Goal: Transaction & Acquisition: Subscribe to service/newsletter

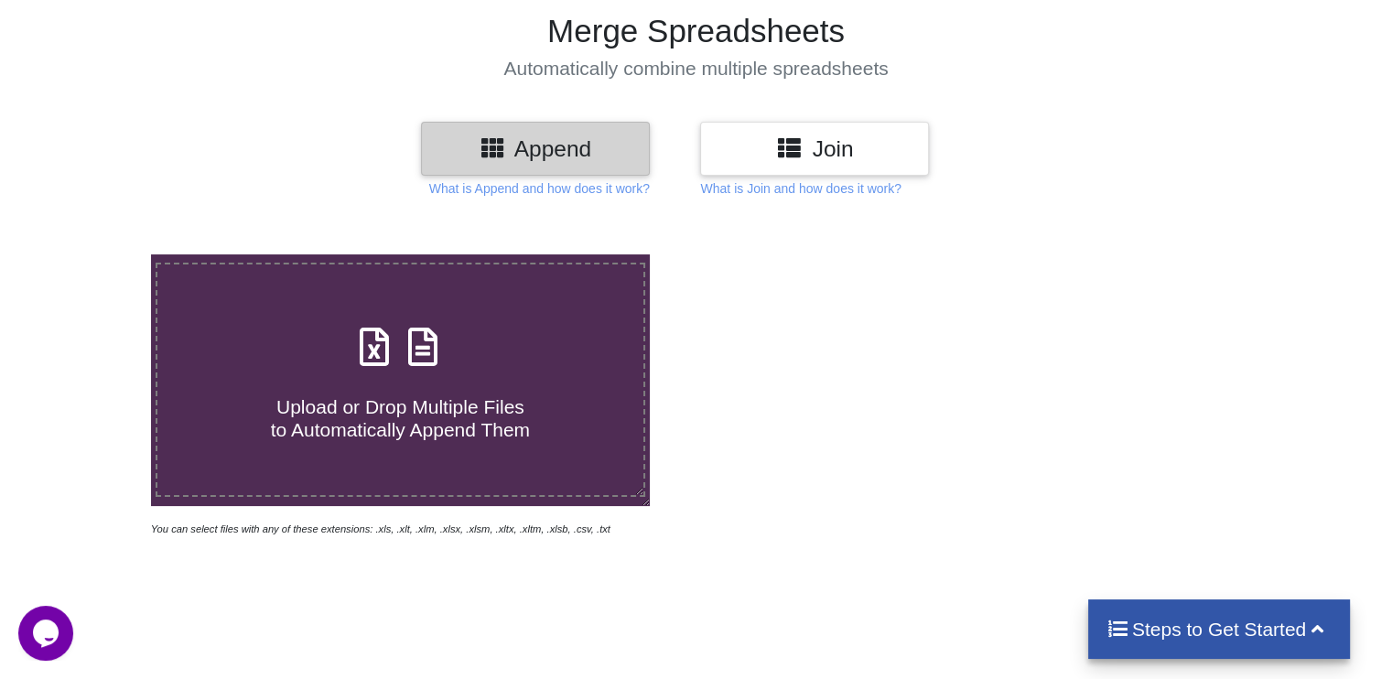
scroll to position [142, 0]
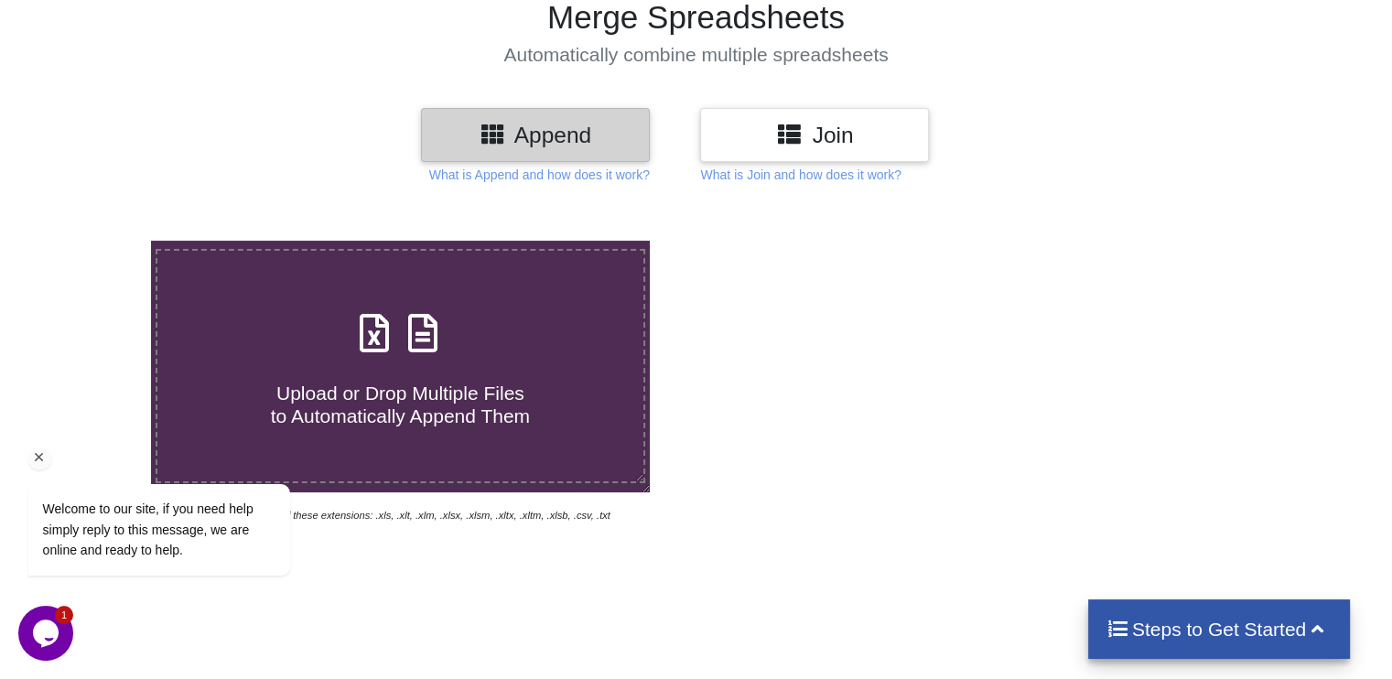
click at [36, 457] on icon "Chat attention grabber" at bounding box center [39, 457] width 16 height 16
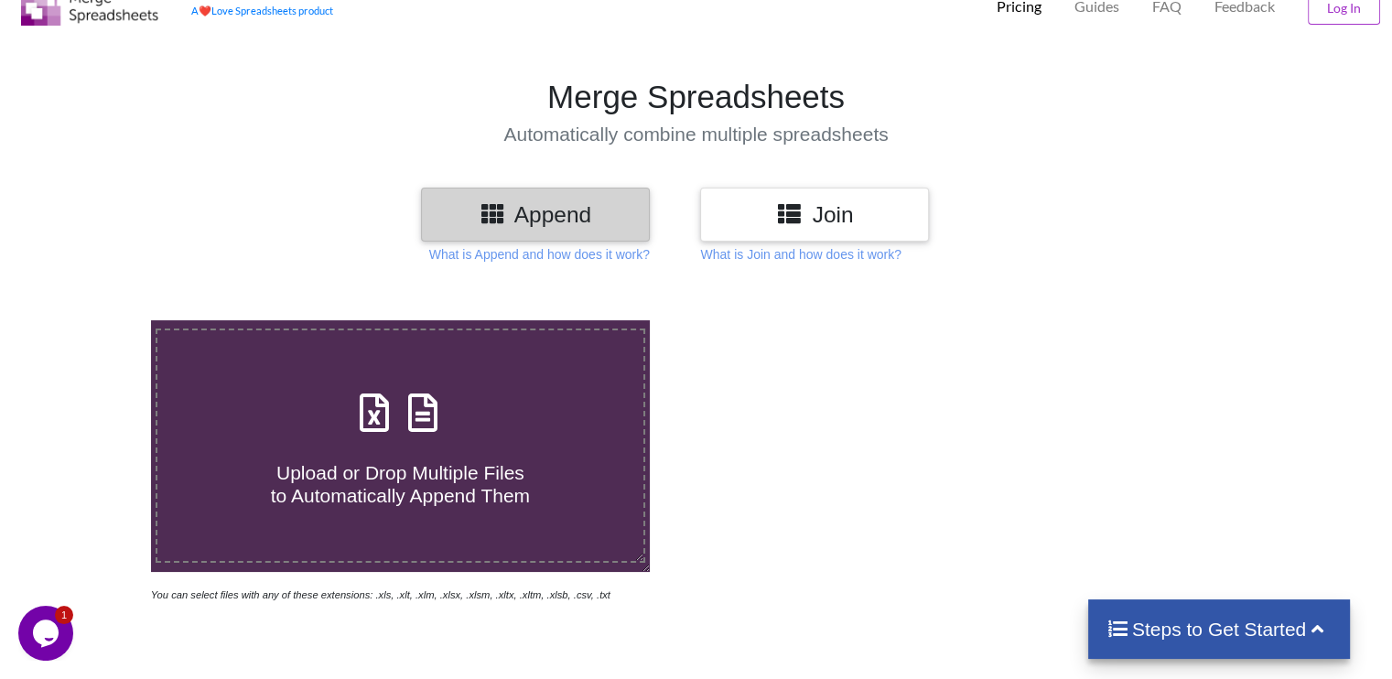
scroll to position [61, 0]
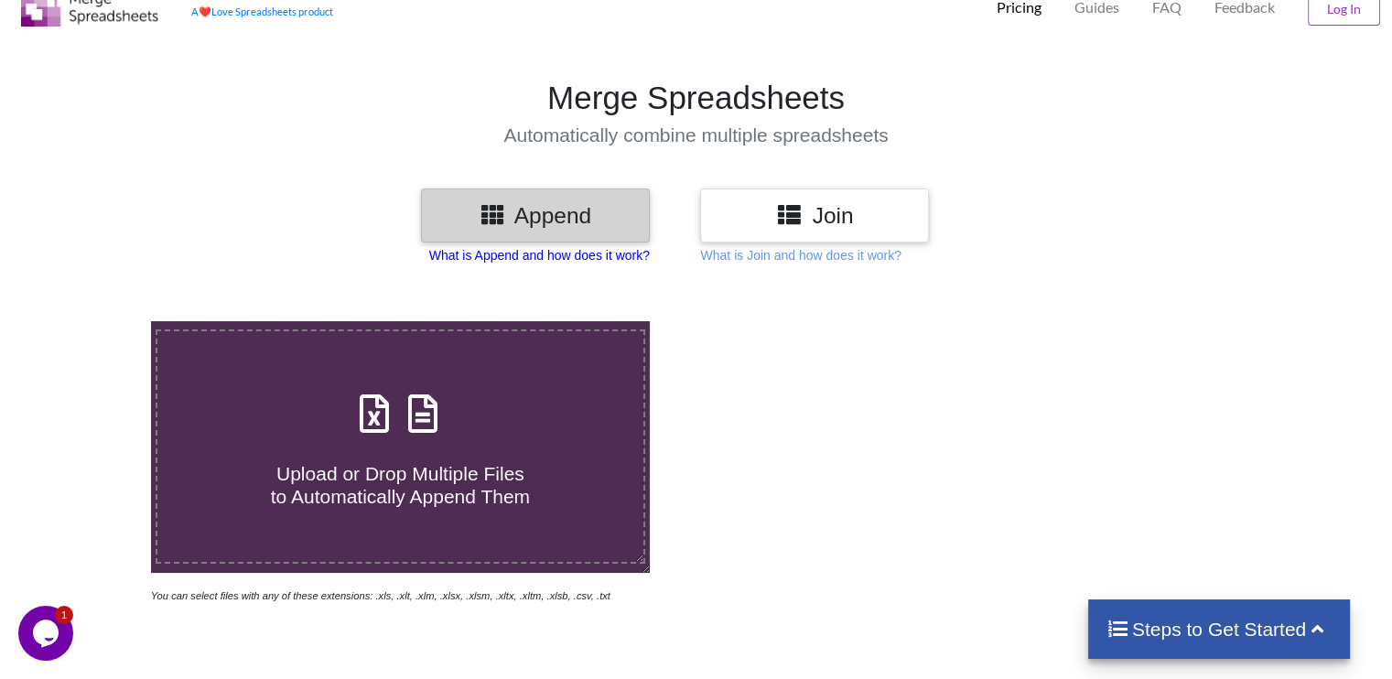
click at [626, 260] on p "What is Append and how does it work?" at bounding box center [539, 255] width 221 height 18
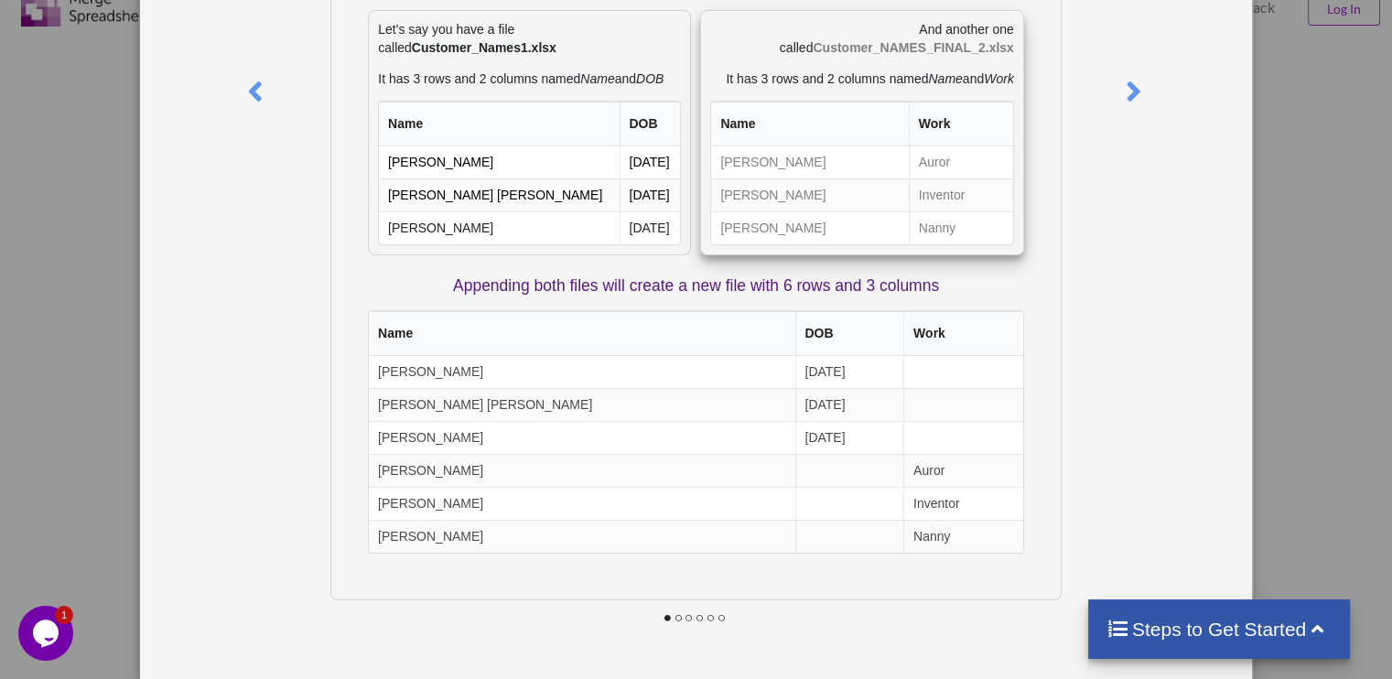
scroll to position [0, 0]
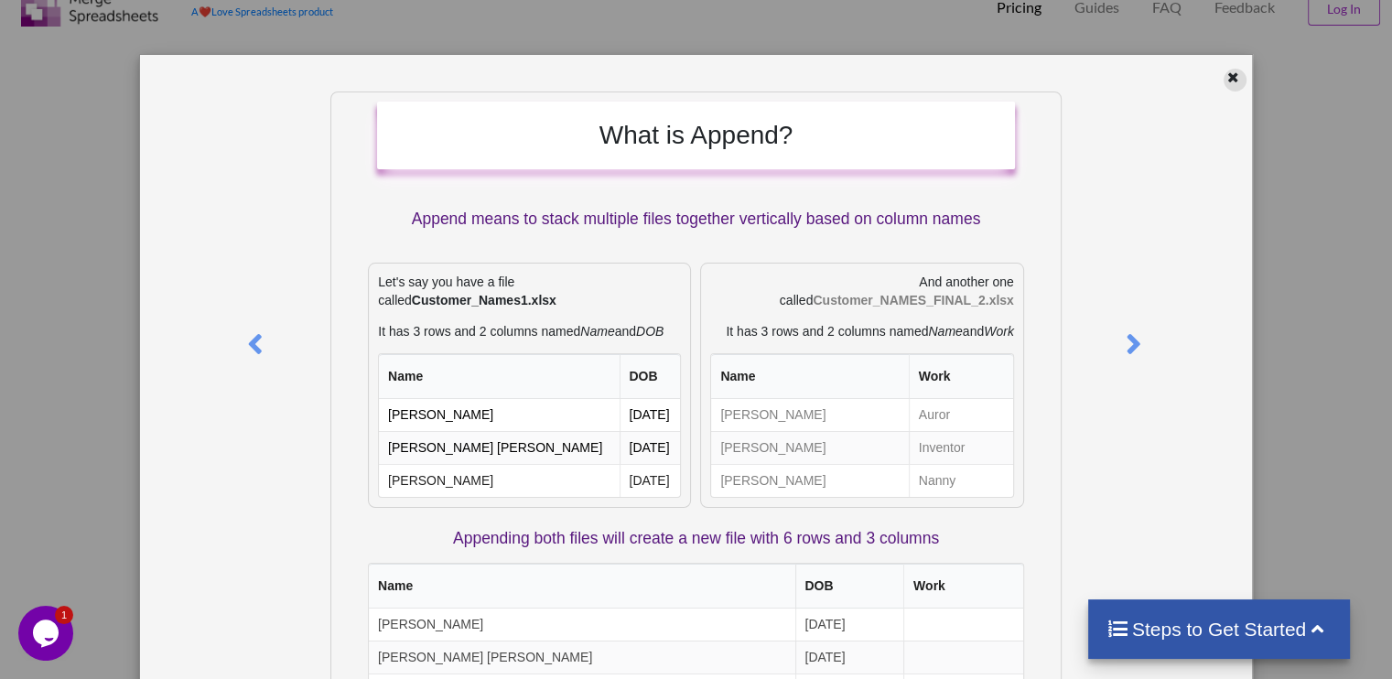
click at [1225, 72] on icon at bounding box center [1233, 75] width 16 height 13
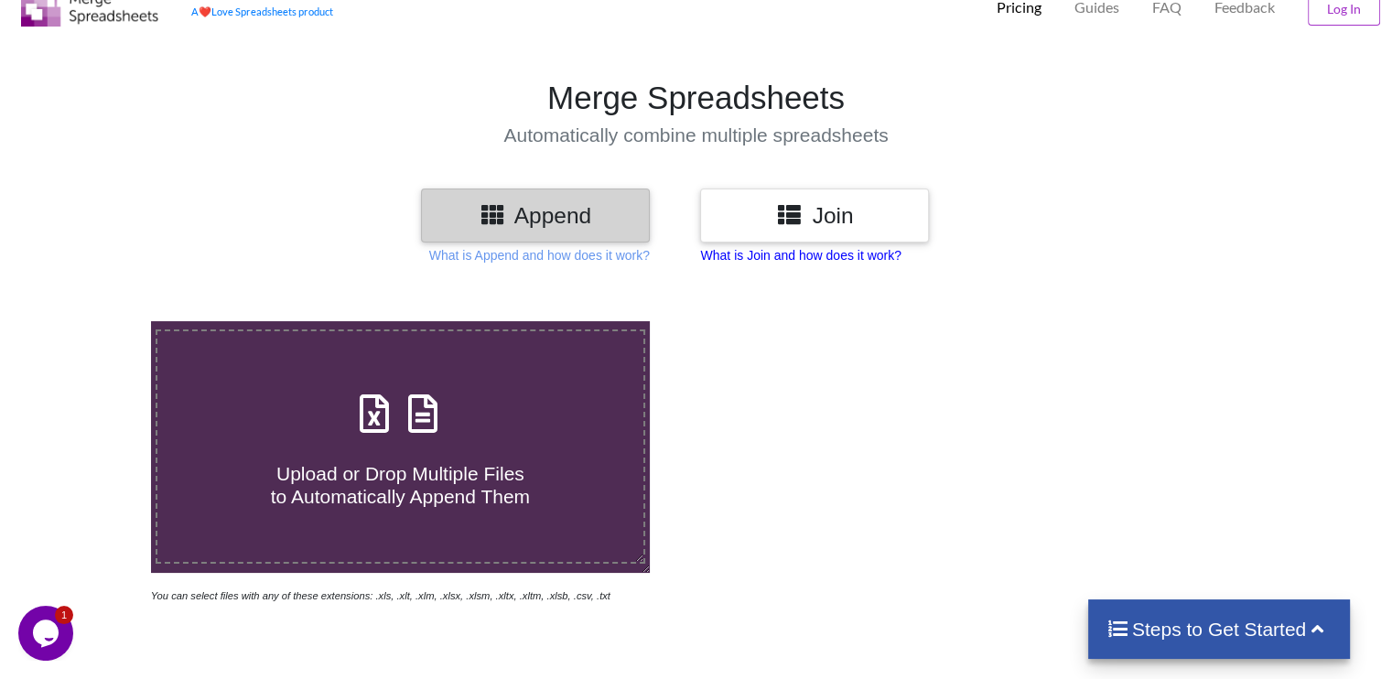
click at [650, 256] on p "What is Join and how does it work?" at bounding box center [539, 255] width 221 height 18
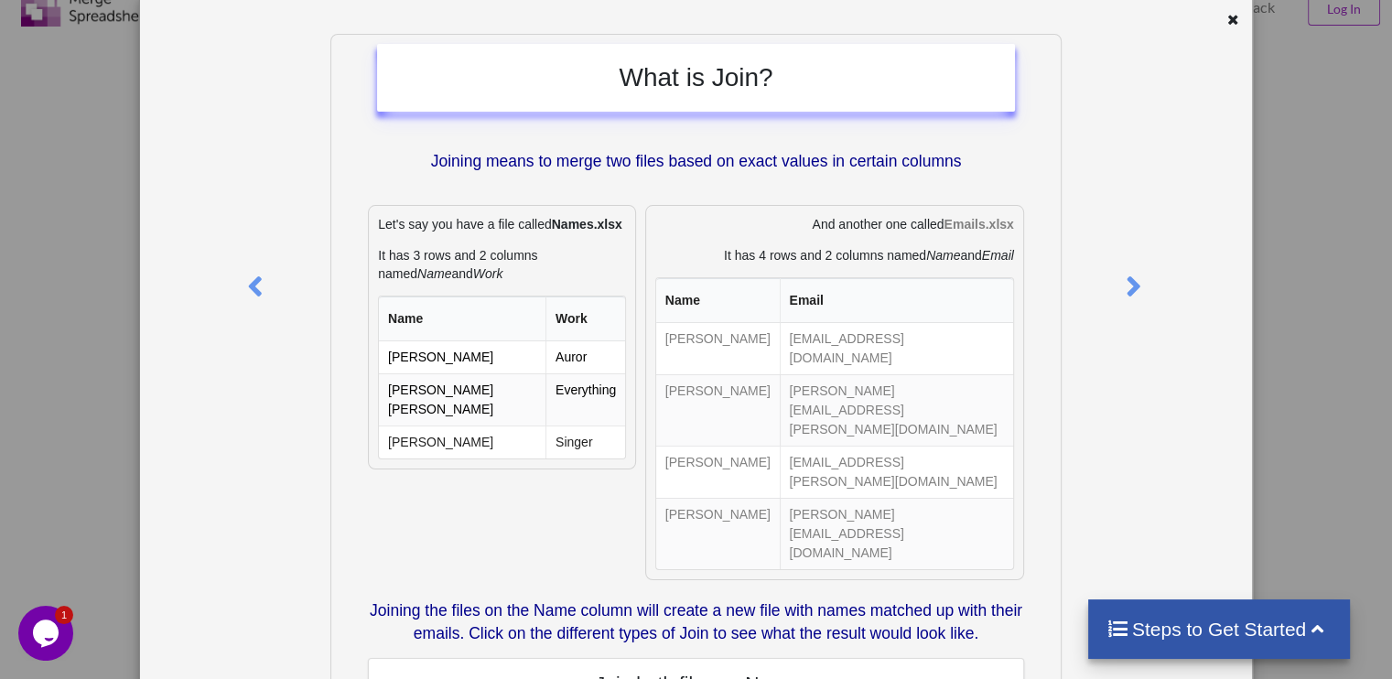
scroll to position [55, 0]
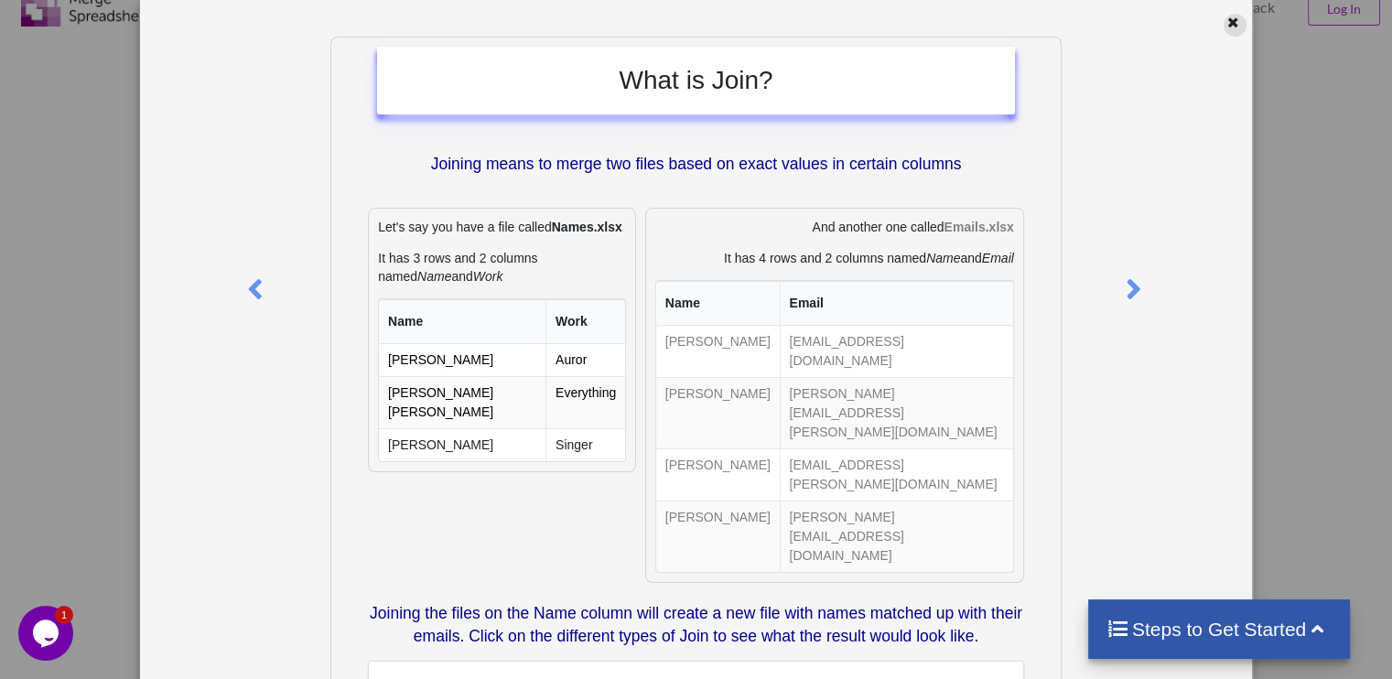
click at [1225, 20] on icon at bounding box center [1233, 20] width 16 height 13
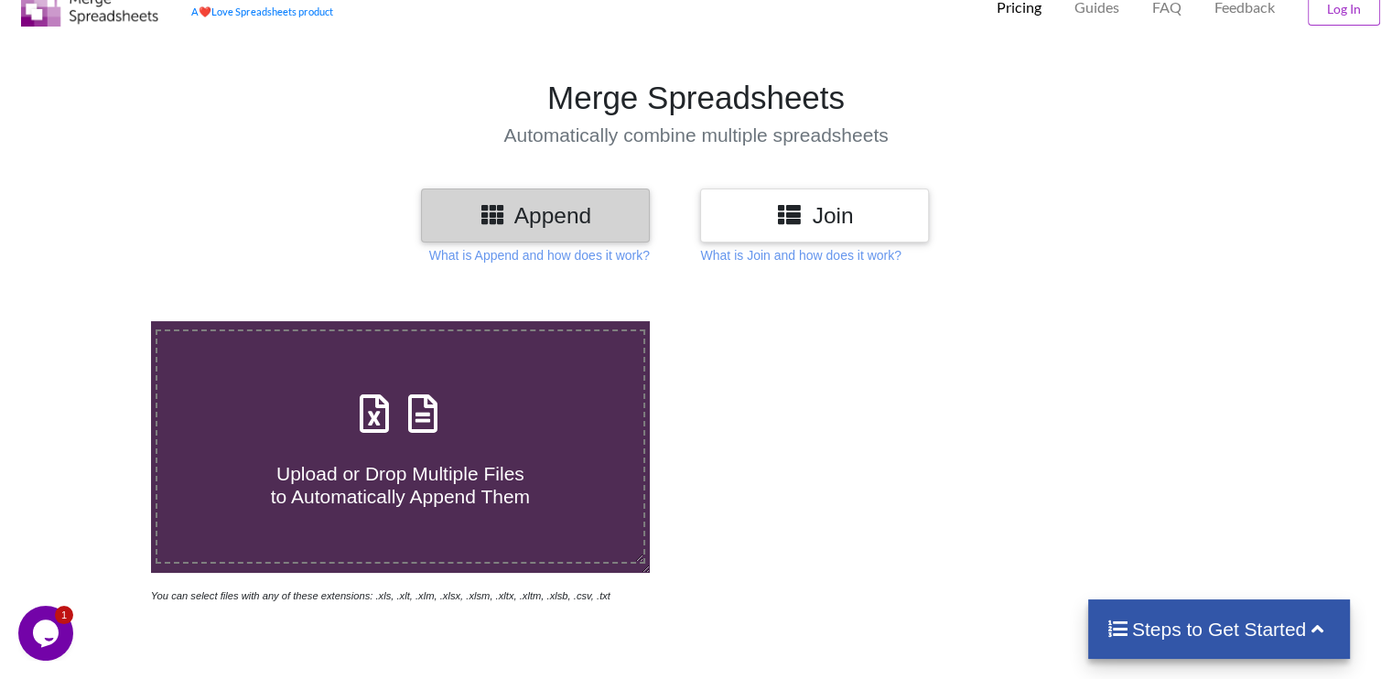
click at [406, 446] on h4 "Upload or Drop Multiple Files to Automatically Append Them" at bounding box center [399, 474] width 485 height 70
click at [95, 321] on input "Upload or Drop Multiple Files to Automatically Append Them" at bounding box center [95, 321] width 0 height 0
type input "C:\fakepath\1 BOQ.xlsx"
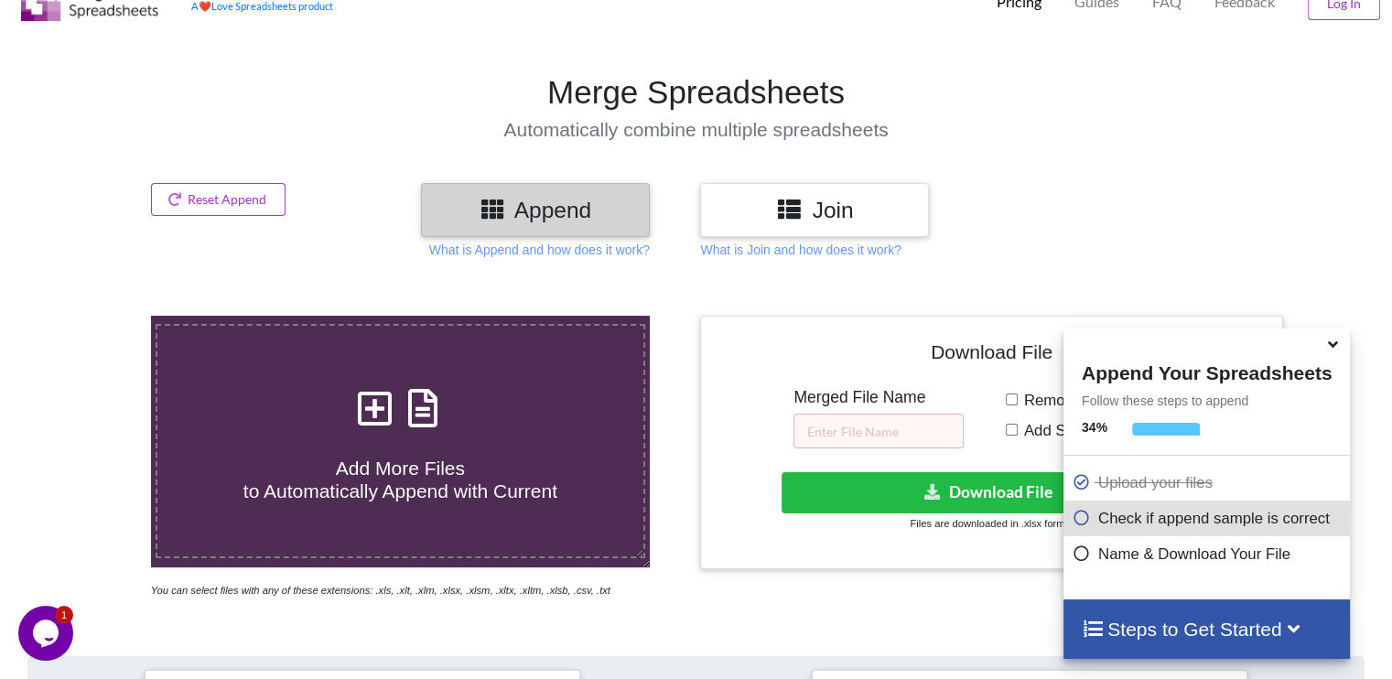
scroll to position [722, 0]
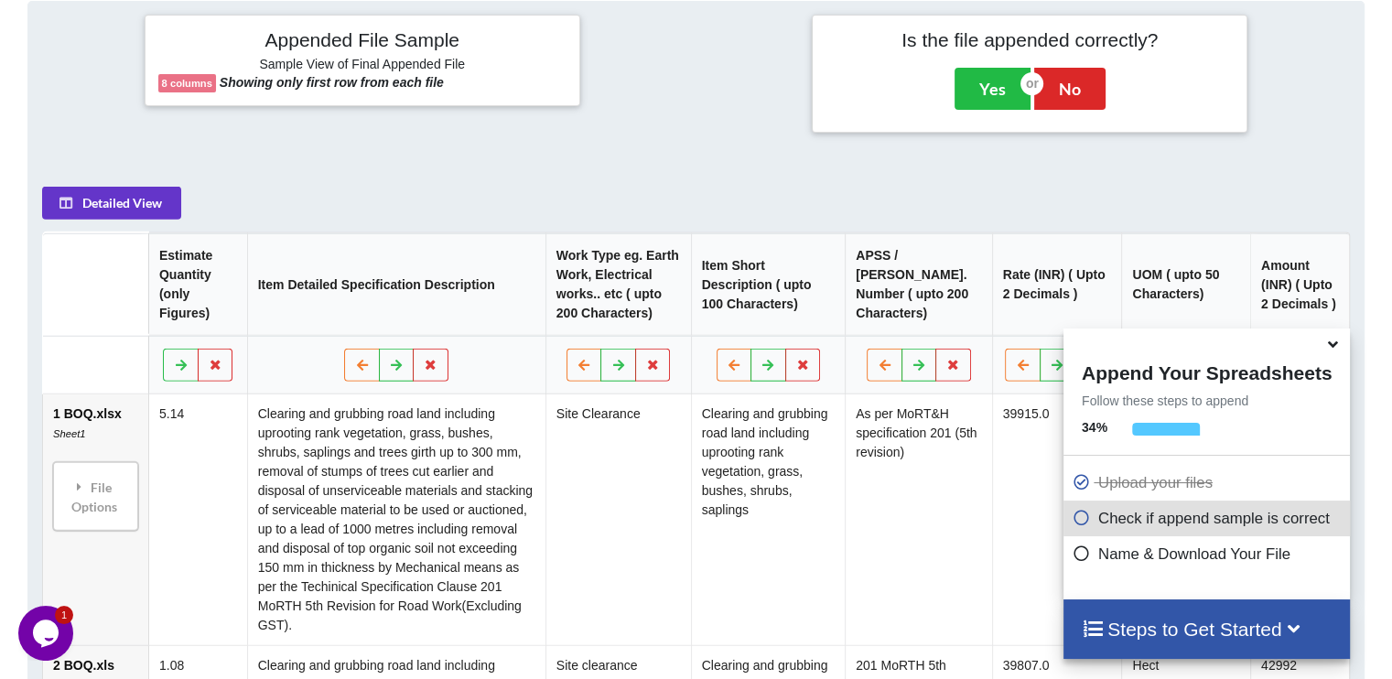
click at [1329, 342] on icon at bounding box center [1332, 341] width 19 height 16
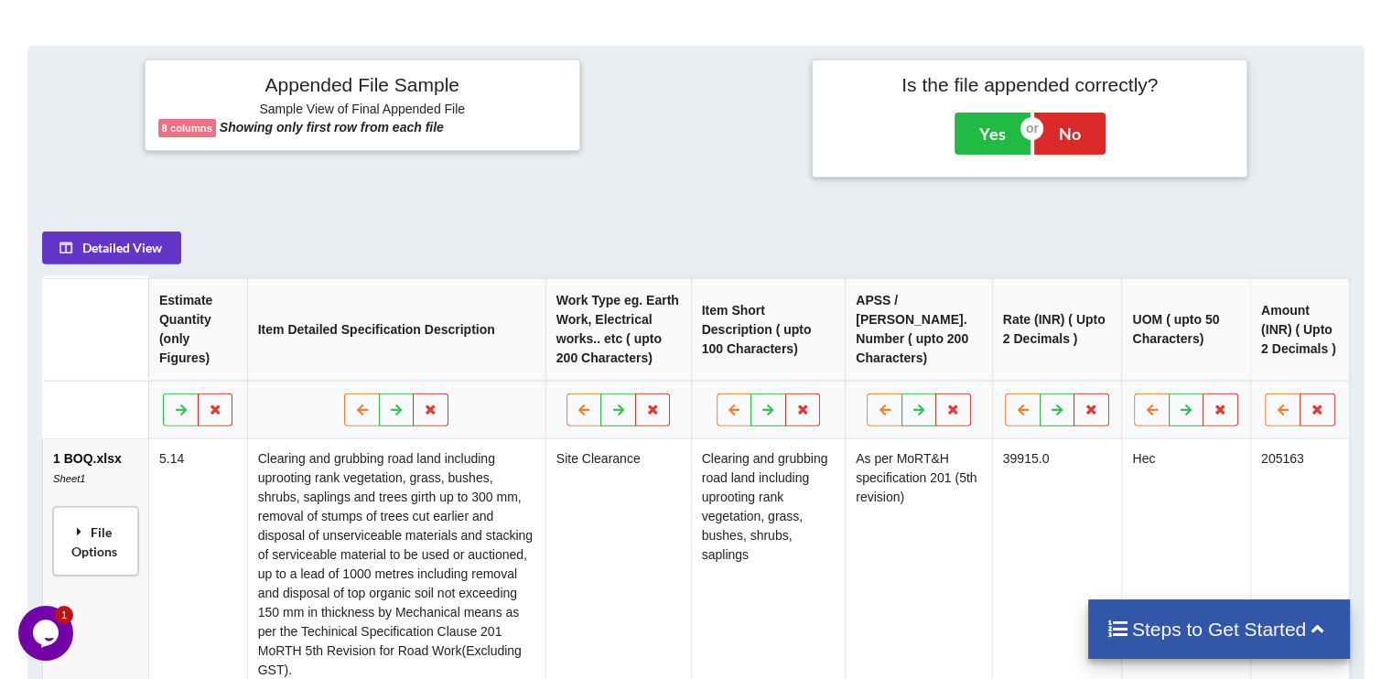
scroll to position [674, 0]
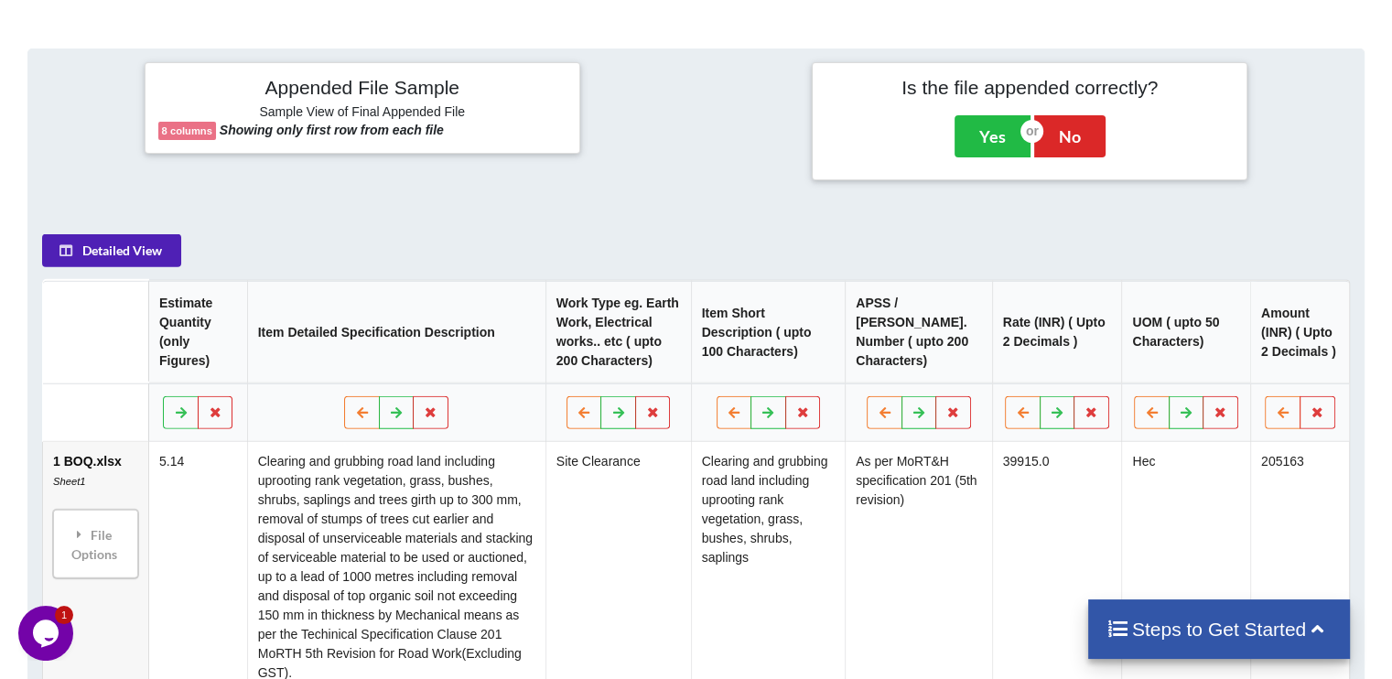
click at [127, 252] on button "Detailed View" at bounding box center [111, 250] width 139 height 33
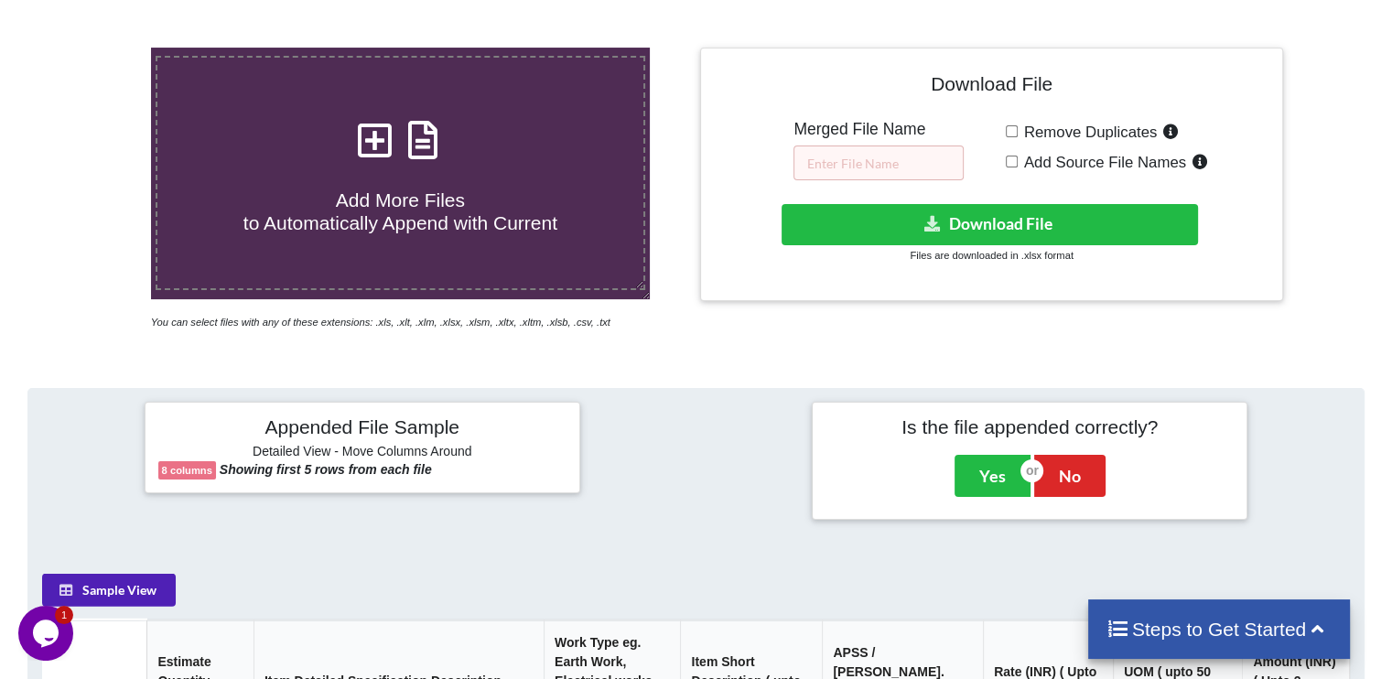
scroll to position [333, 0]
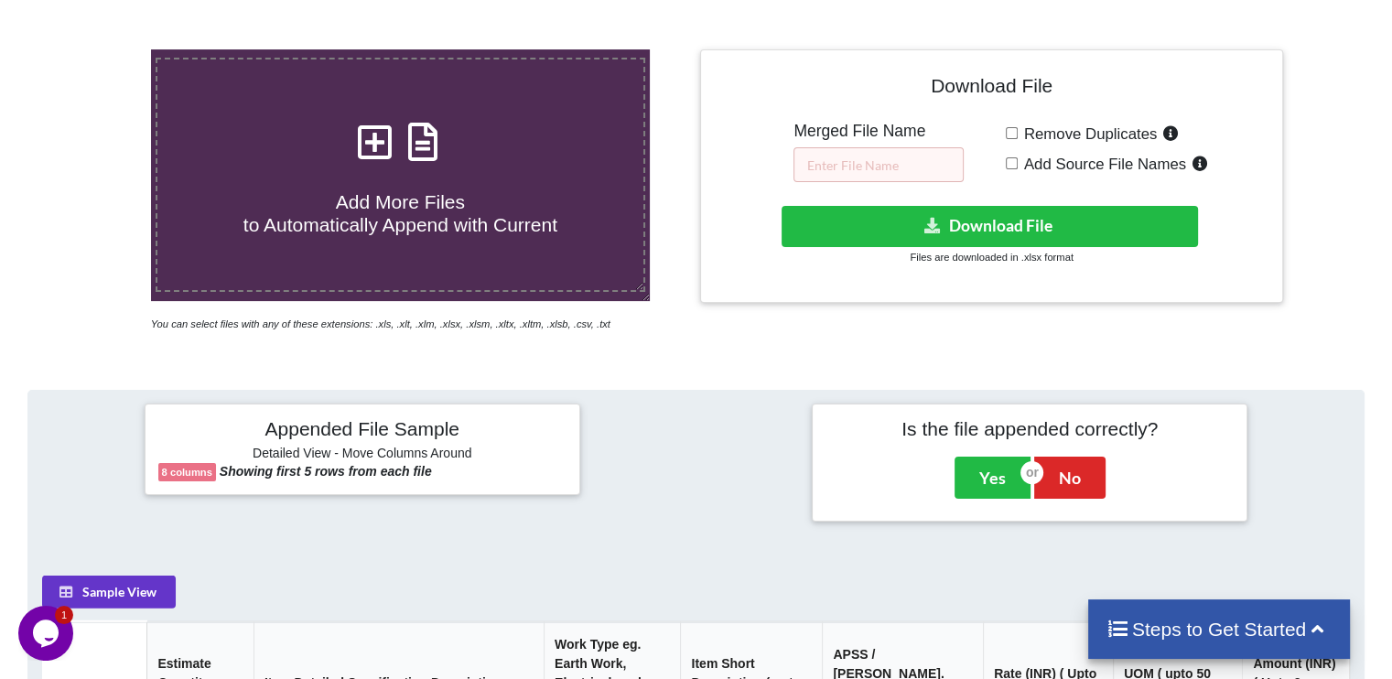
click at [1041, 164] on span "Add Source File Names" at bounding box center [1101, 164] width 168 height 17
click at [1017, 164] on input "Add Source File Names" at bounding box center [1012, 163] width 12 height 12
checkbox input "true"
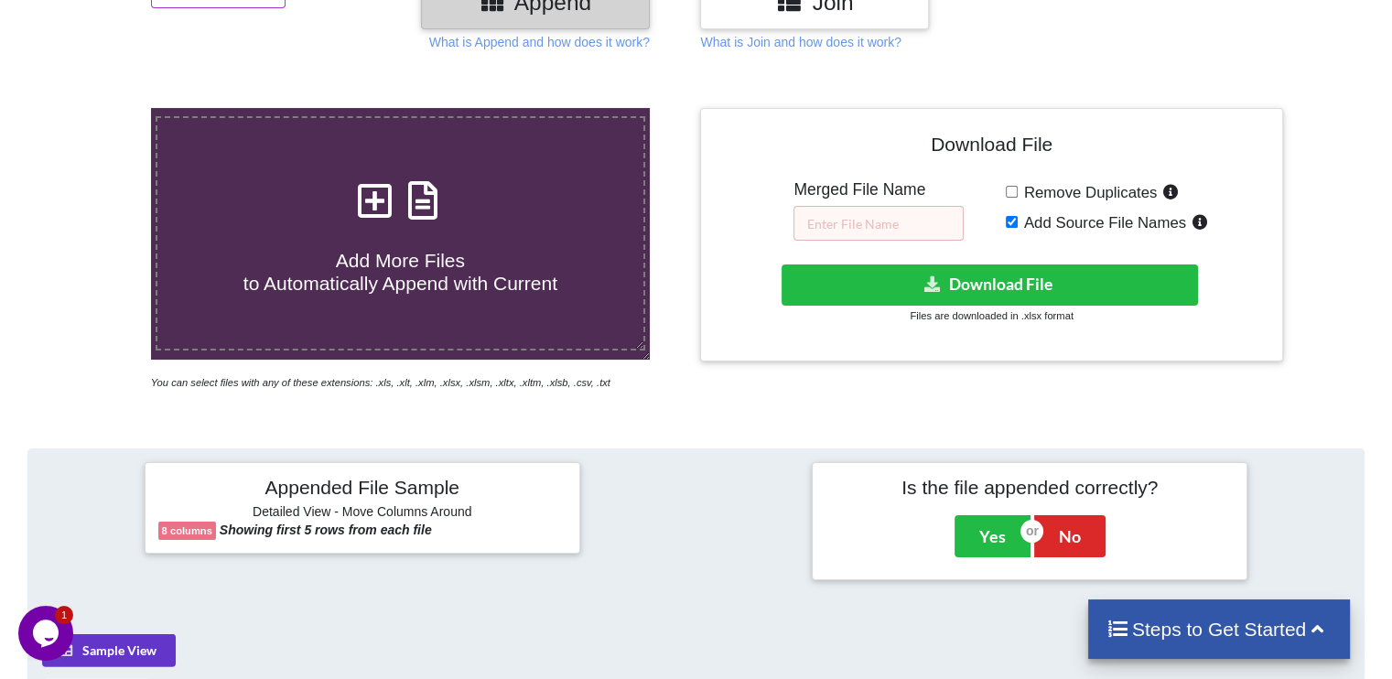
scroll to position [264, 0]
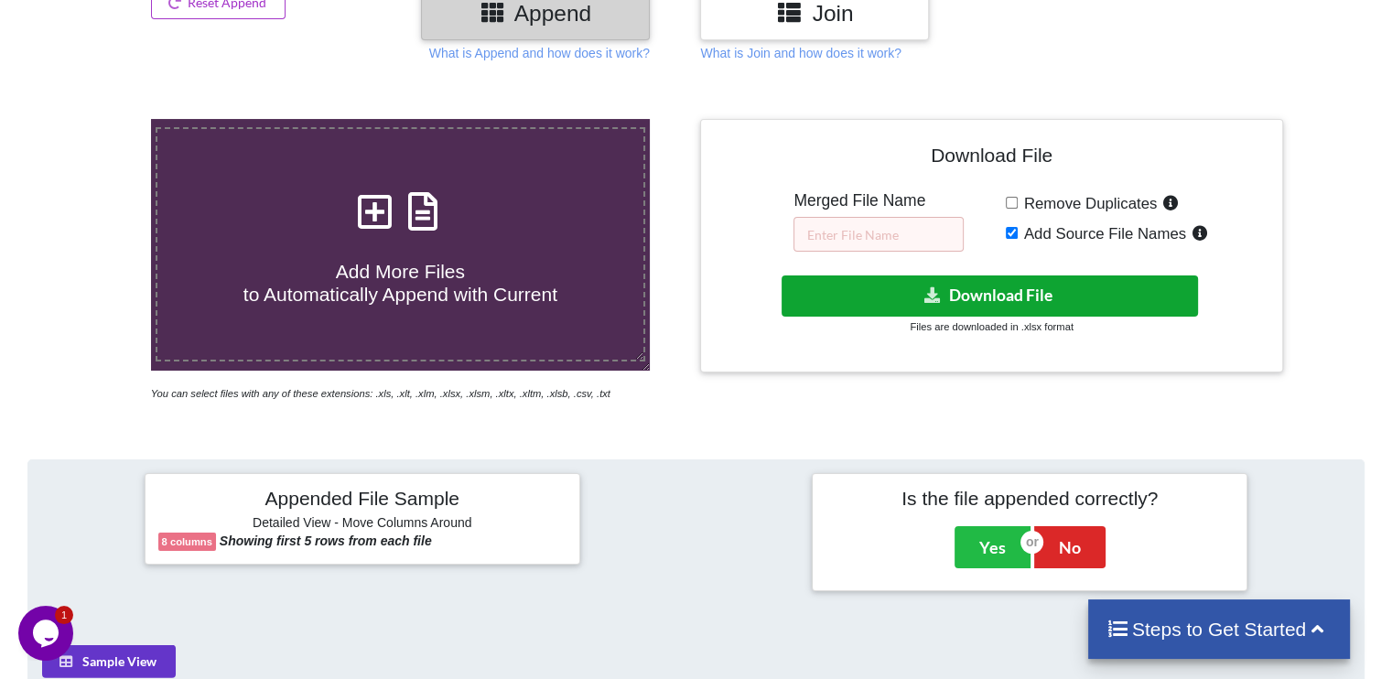
click at [1017, 287] on button "Download File" at bounding box center [989, 295] width 416 height 41
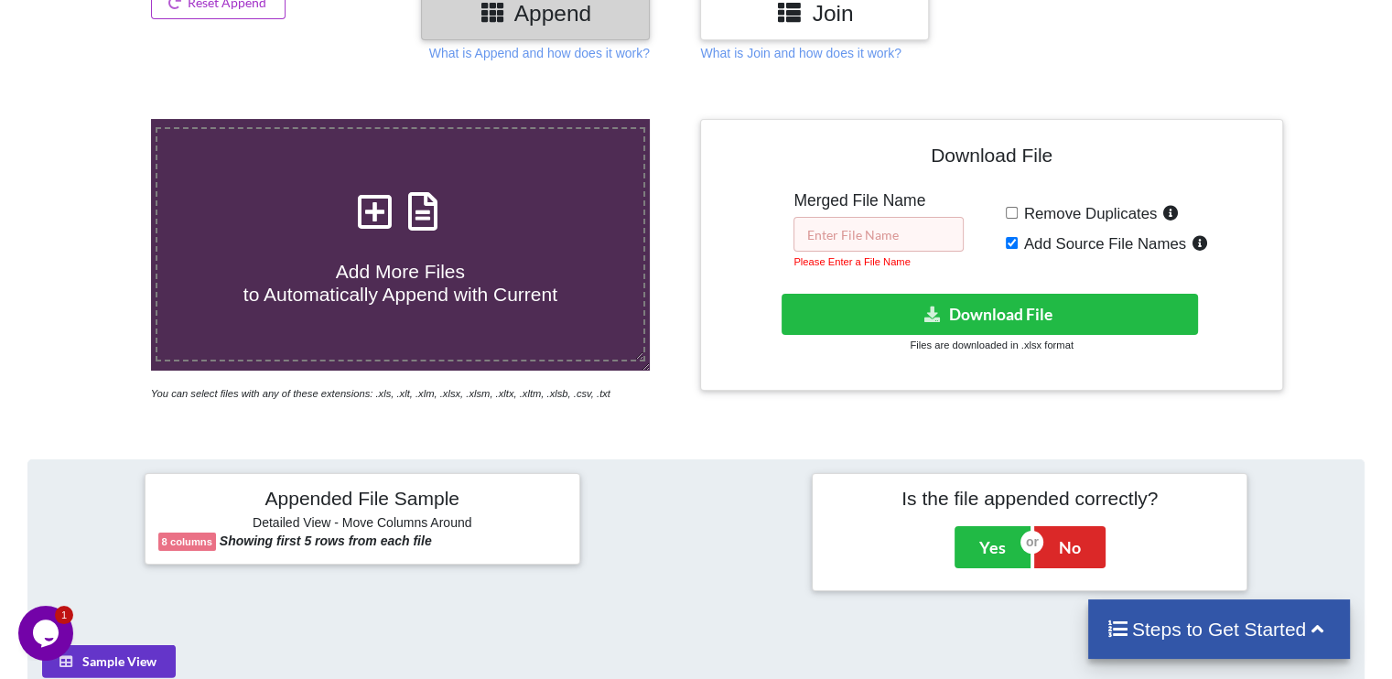
click at [882, 243] on input "text" at bounding box center [878, 234] width 170 height 35
type input "!"
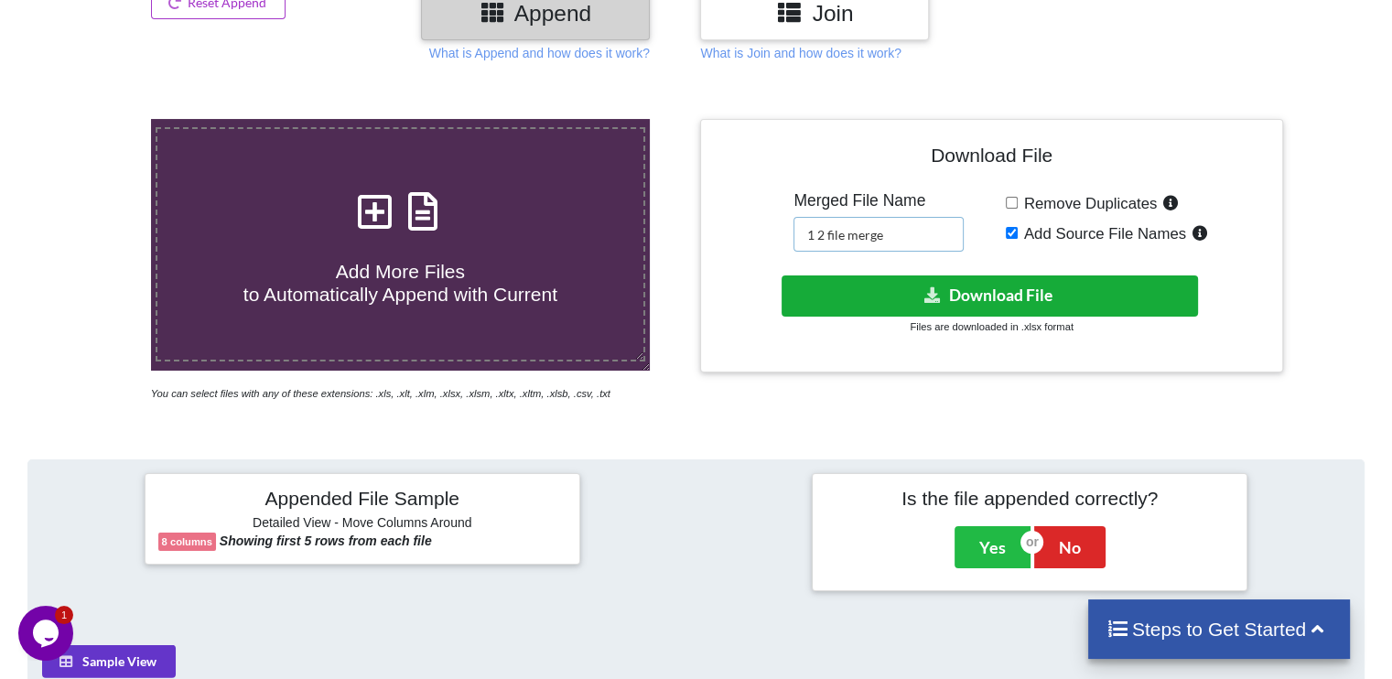
type input "1 2 file merge"
click at [922, 285] on button "Download File" at bounding box center [989, 295] width 416 height 41
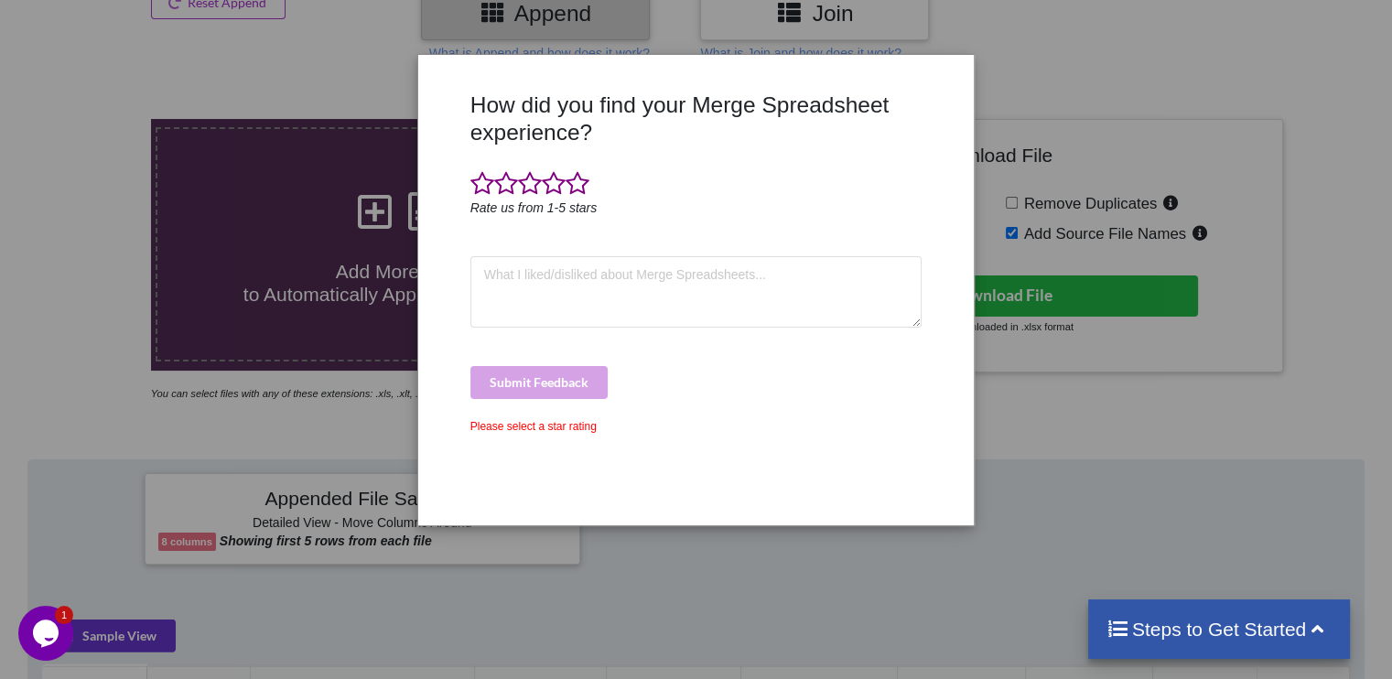
click at [1120, 106] on div "How did you find your Merge Spreadsheet experience? Rate us from 1-5 stars Subm…" at bounding box center [696, 339] width 1392 height 679
click at [569, 184] on span at bounding box center [577, 184] width 24 height 26
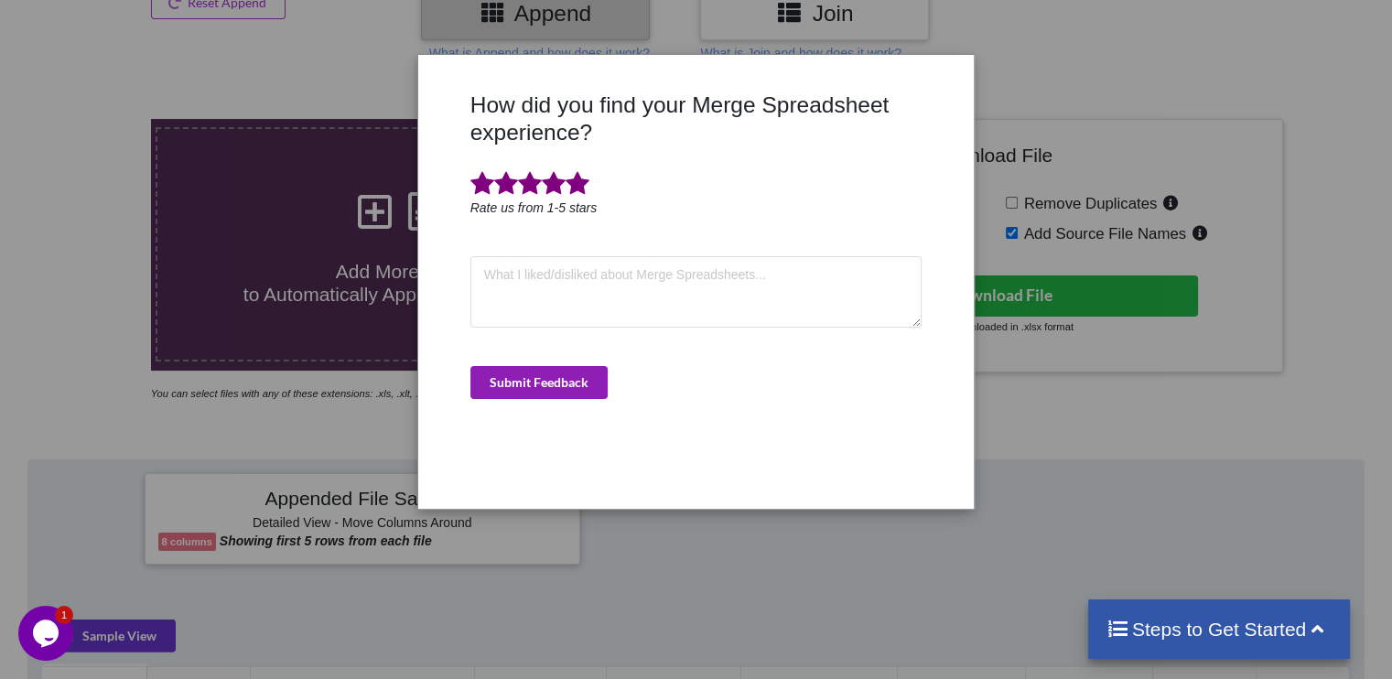
click at [563, 376] on button "Submit Feedback" at bounding box center [538, 382] width 137 height 33
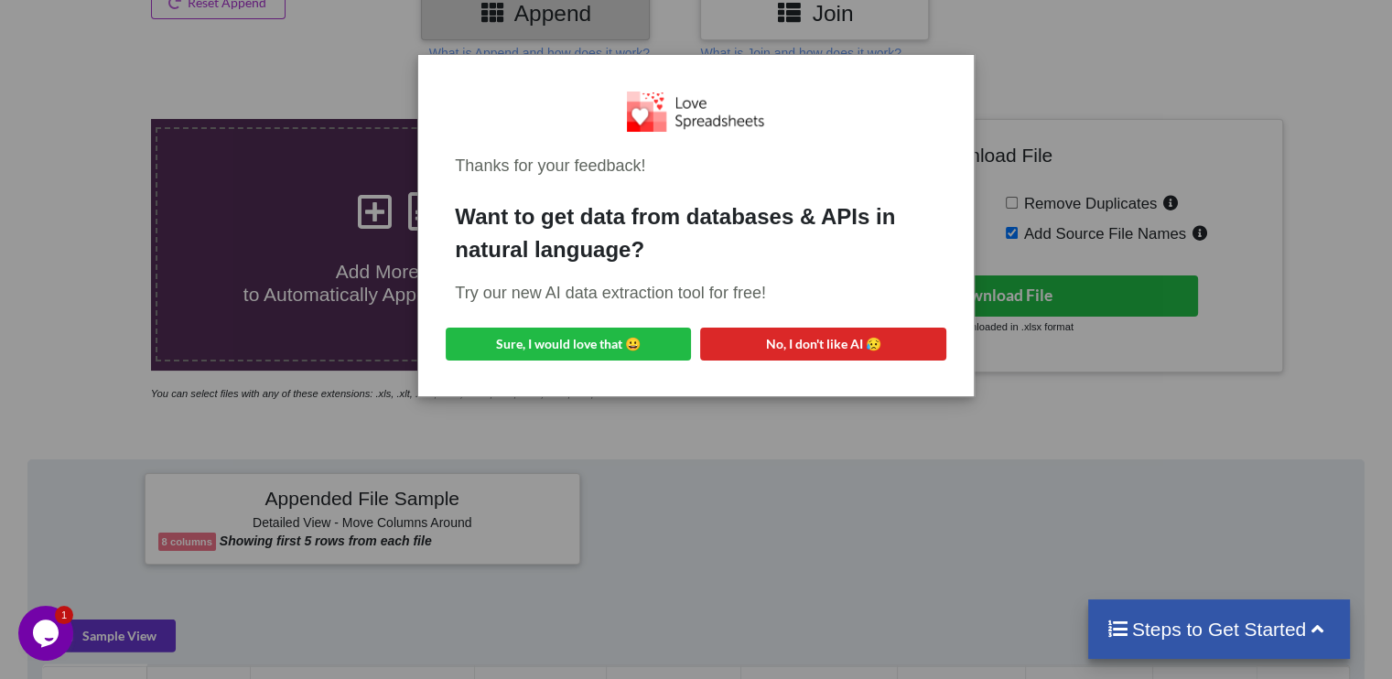
click at [672, 465] on div "Thanks for your feedback! Want to get data from databases & APIs in natural lan…" at bounding box center [696, 339] width 1392 height 679
click at [641, 339] on button "Sure, I would love that 😀" at bounding box center [568, 344] width 245 height 33
click at [212, 65] on div "Thanks for your feedback! Want to get data from databases & APIs in natural lan…" at bounding box center [696, 339] width 1392 height 679
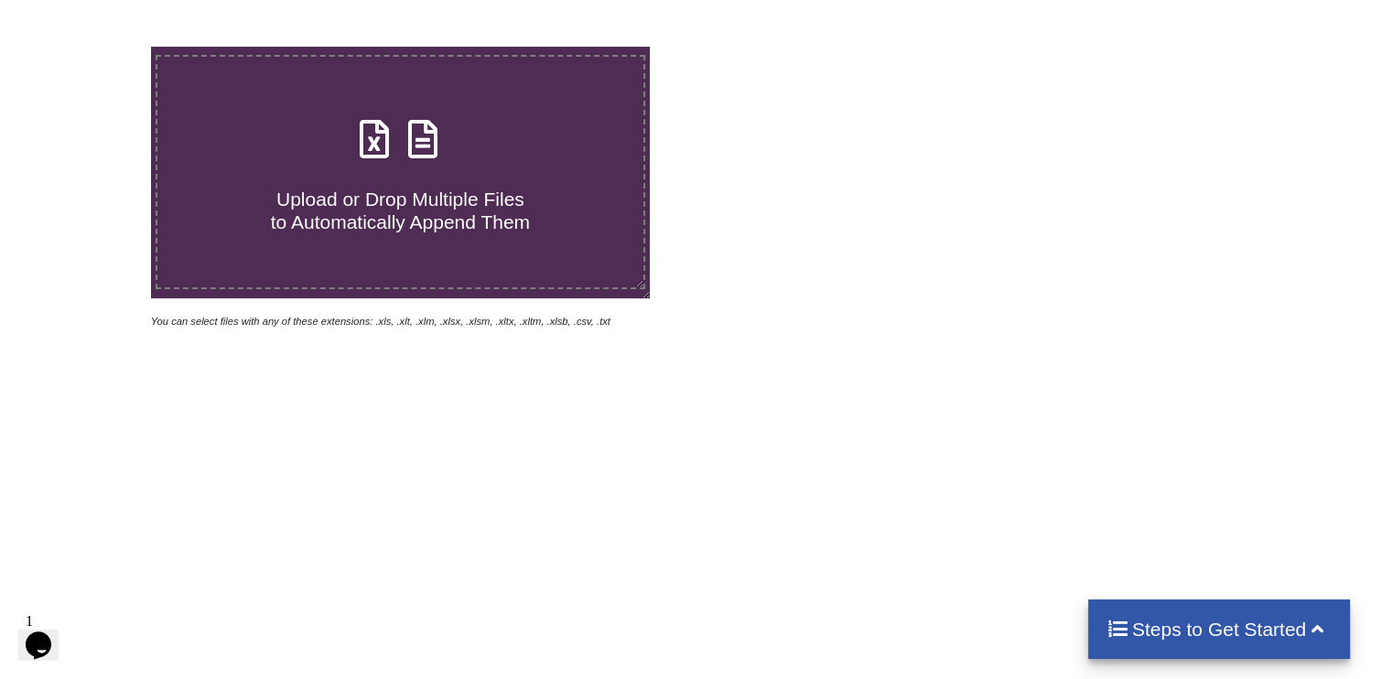
scroll to position [337, 0]
click at [370, 200] on span "Upload or Drop Multiple Files to Automatically Append Them" at bounding box center [400, 210] width 259 height 44
click at [95, 46] on input "Upload or Drop Multiple Files to Automatically Append Them" at bounding box center [95, 46] width 0 height 0
type input "C:\fakepath\1 BOQ.xlsx"
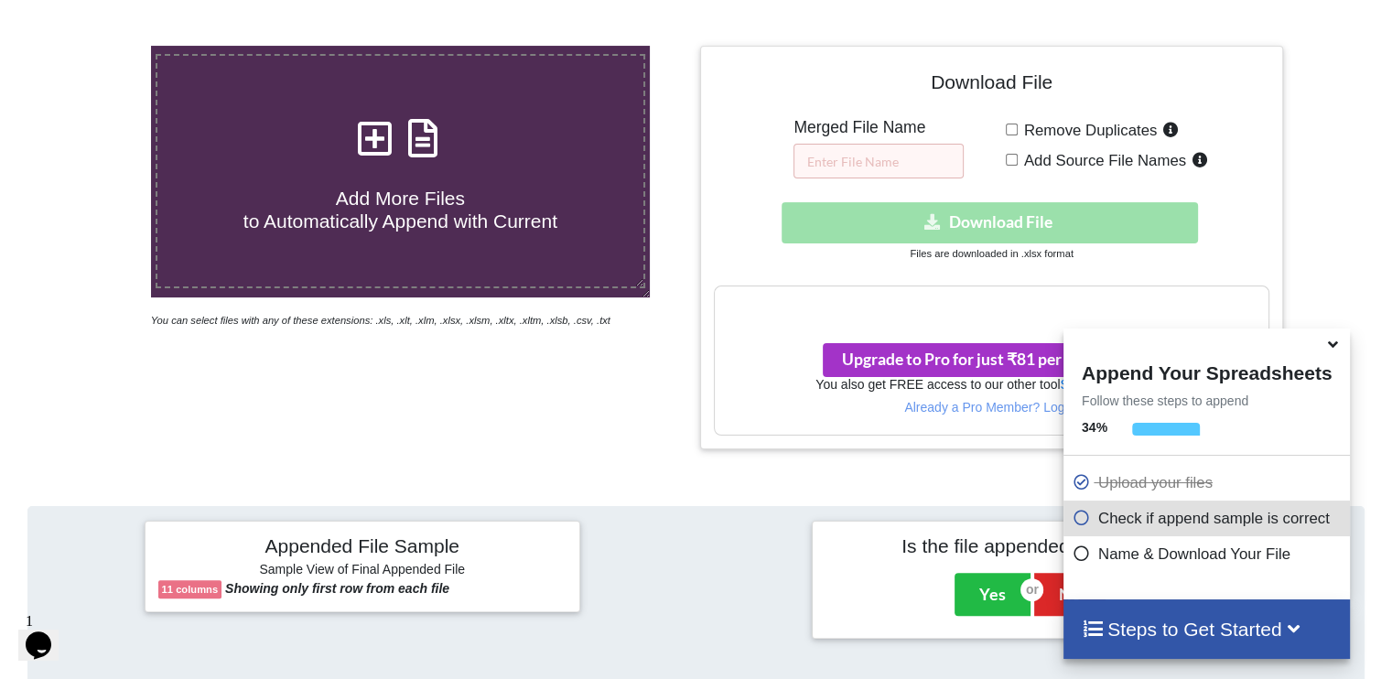
click at [1014, 158] on input "Add Source File Names" at bounding box center [1012, 160] width 12 height 12
checkbox input "true"
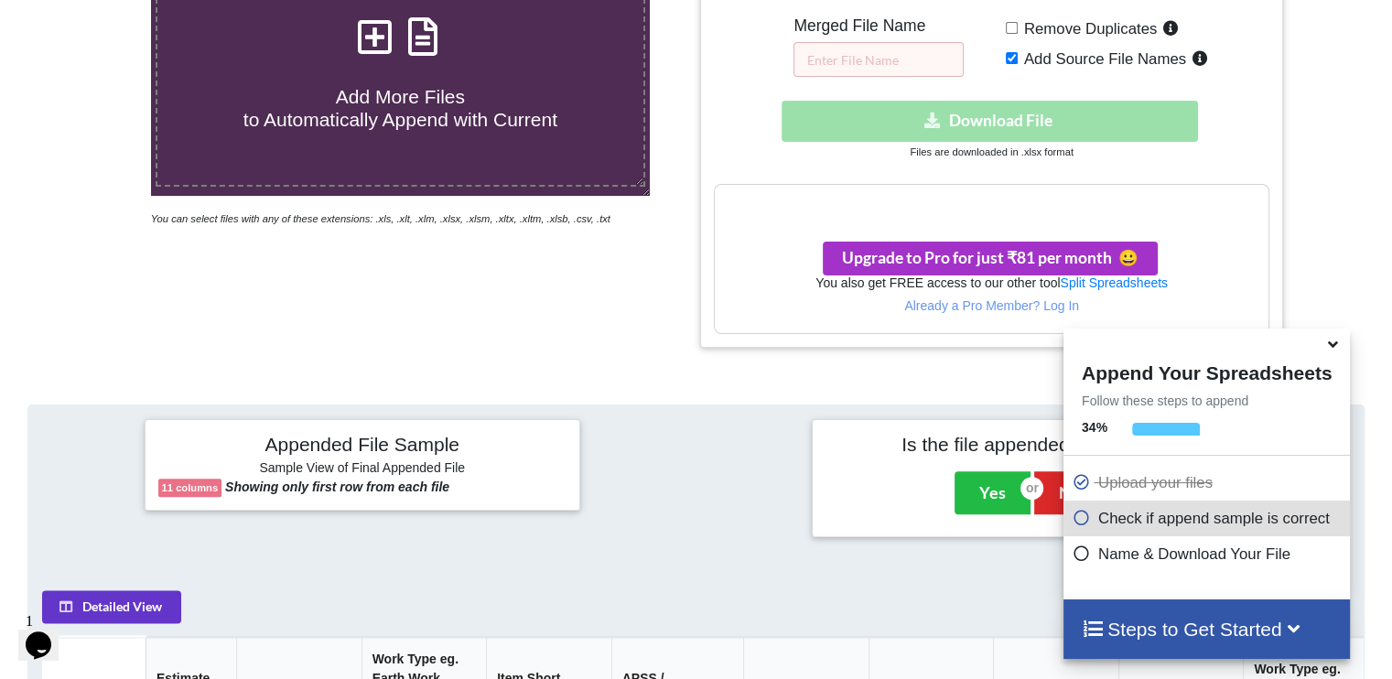
scroll to position [518, 0]
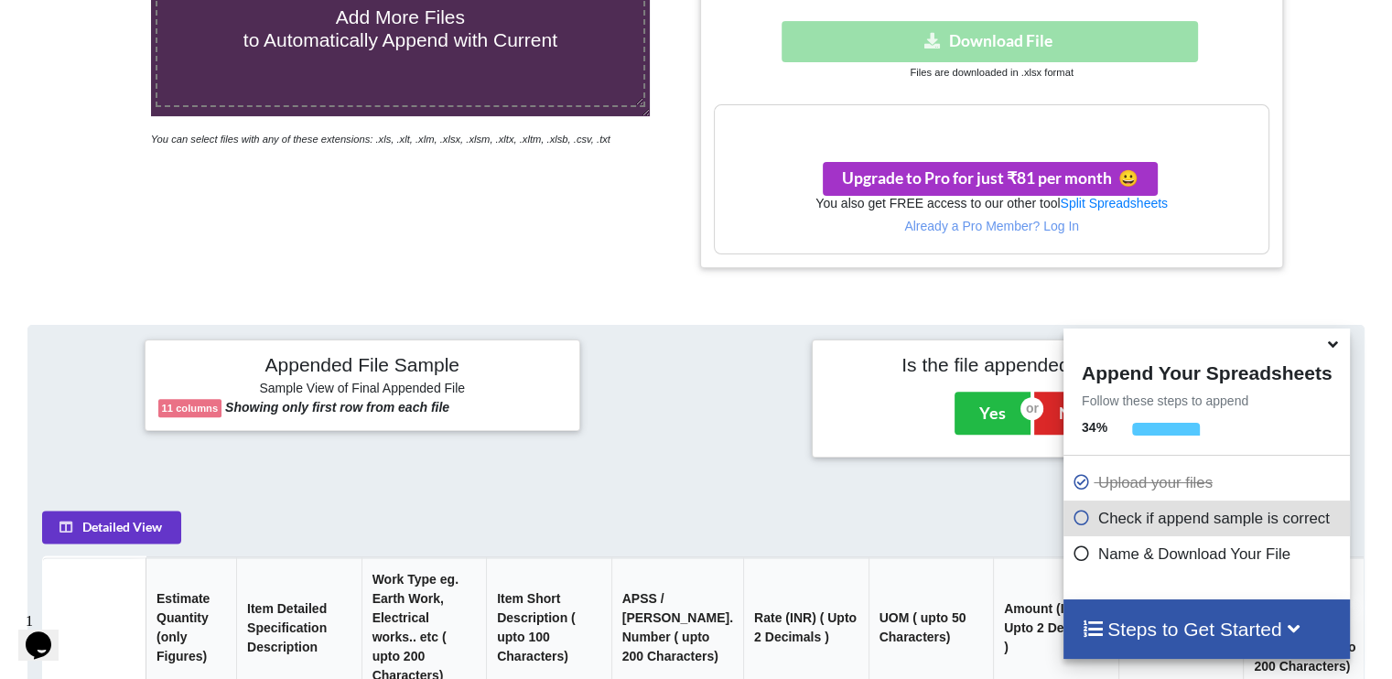
click at [1336, 348] on icon at bounding box center [1332, 341] width 19 height 16
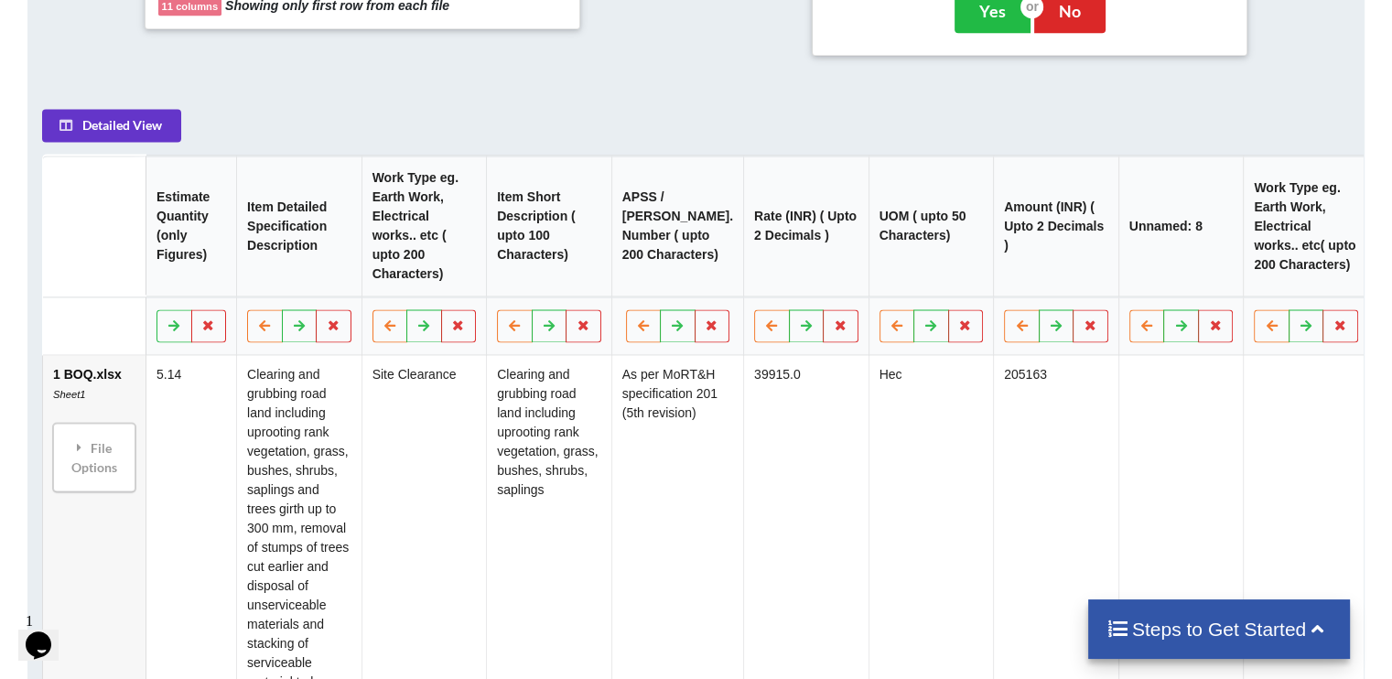
scroll to position [919, 0]
click at [106, 124] on button "Detailed View" at bounding box center [111, 127] width 139 height 33
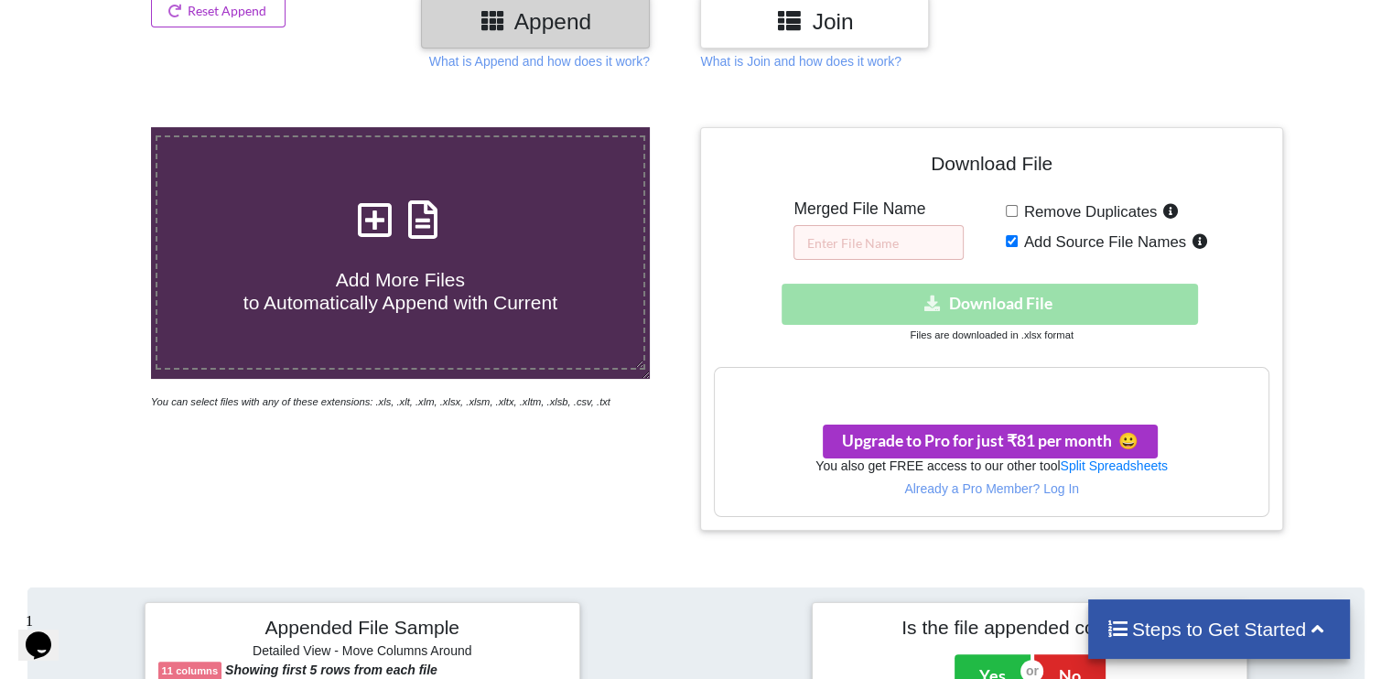
scroll to position [254, 0]
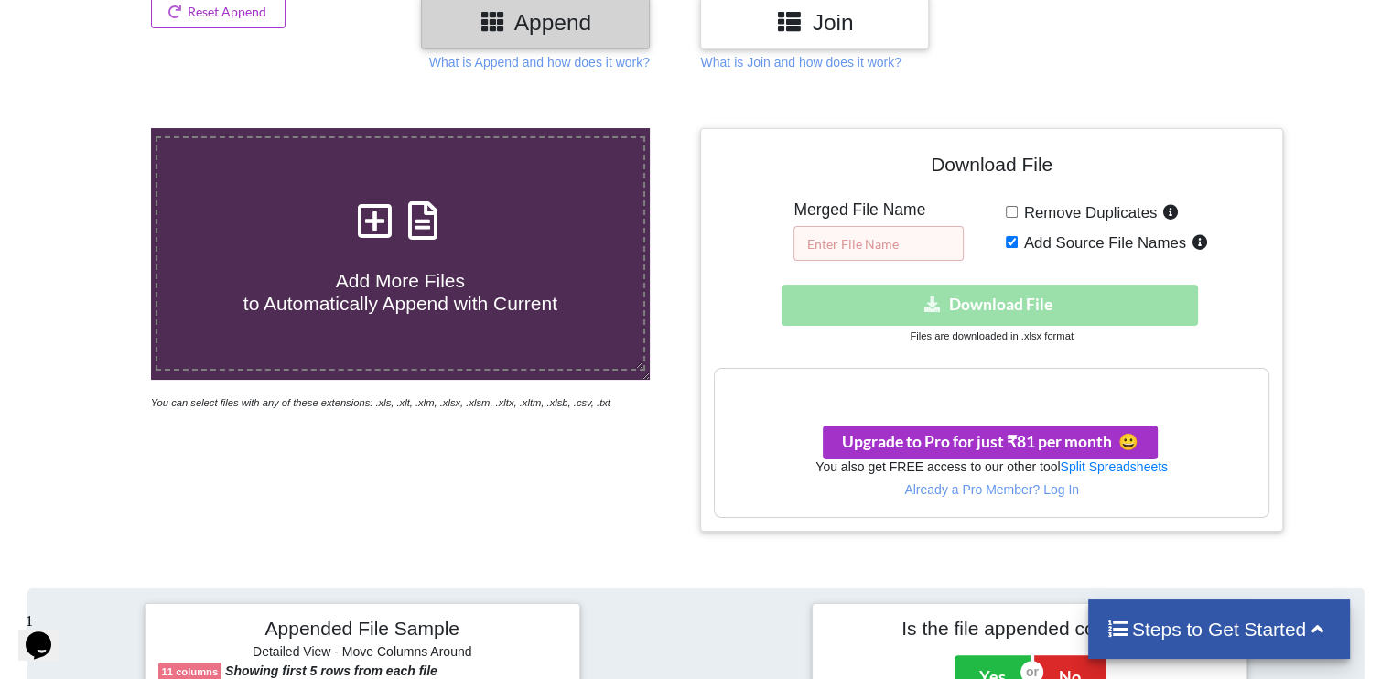
click at [925, 244] on input "text" at bounding box center [878, 243] width 170 height 35
type input "1-7 merge files"
click at [958, 200] on h5 "Merged File Name" at bounding box center [878, 209] width 170 height 19
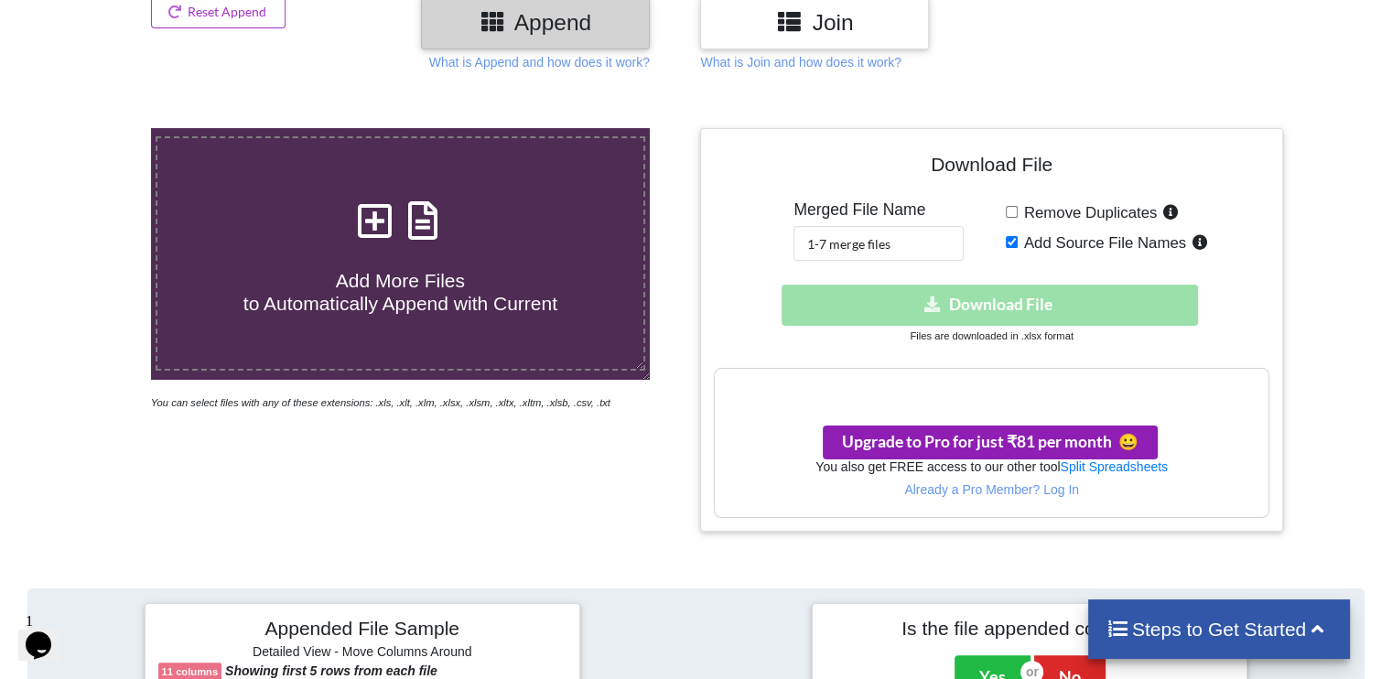
click at [1029, 442] on span "Upgrade to Pro for just ₹81 per month 😀" at bounding box center [990, 441] width 296 height 19
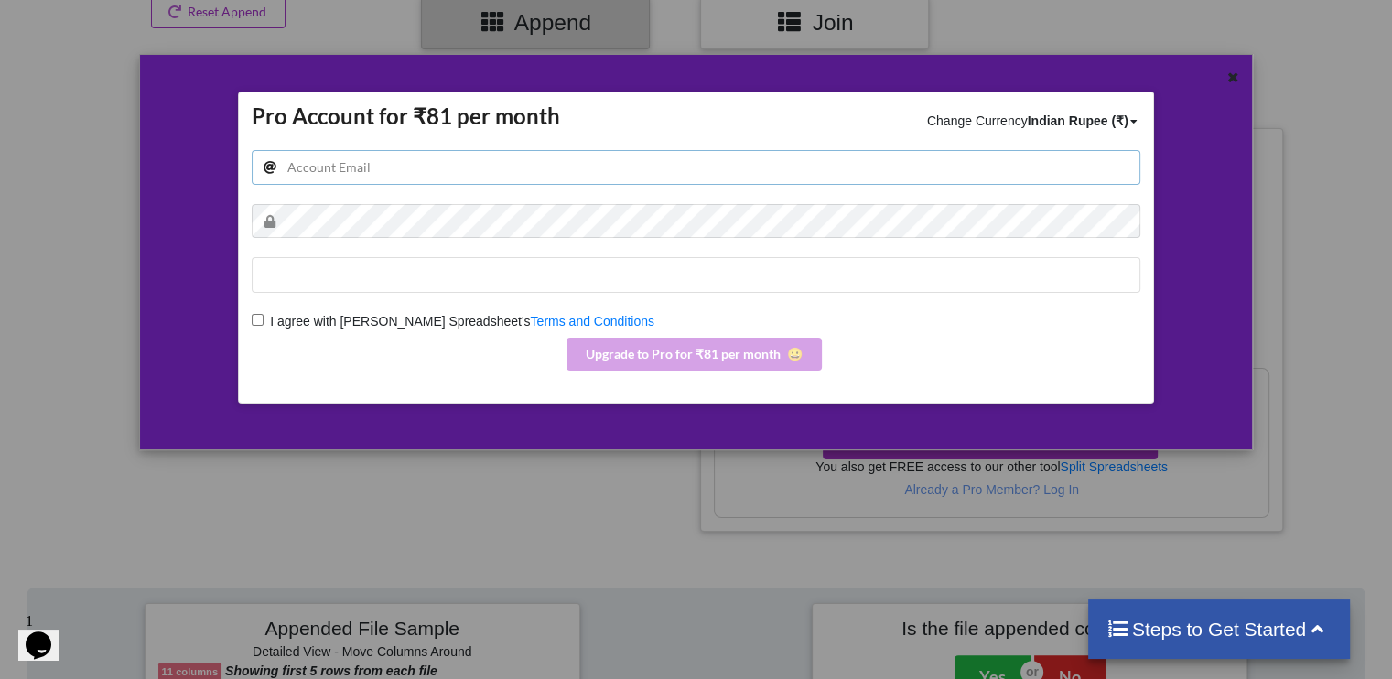
click at [574, 166] on input "email" at bounding box center [696, 167] width 888 height 35
type input "[EMAIL_ADDRESS][DOMAIN_NAME]"
click at [325, 319] on span "I agree with [PERSON_NAME] Spreadsheet's" at bounding box center [397, 321] width 266 height 15
click at [264, 319] on input "I agree with Merge Spreadsheet's Terms and Conditions" at bounding box center [258, 320] width 12 height 12
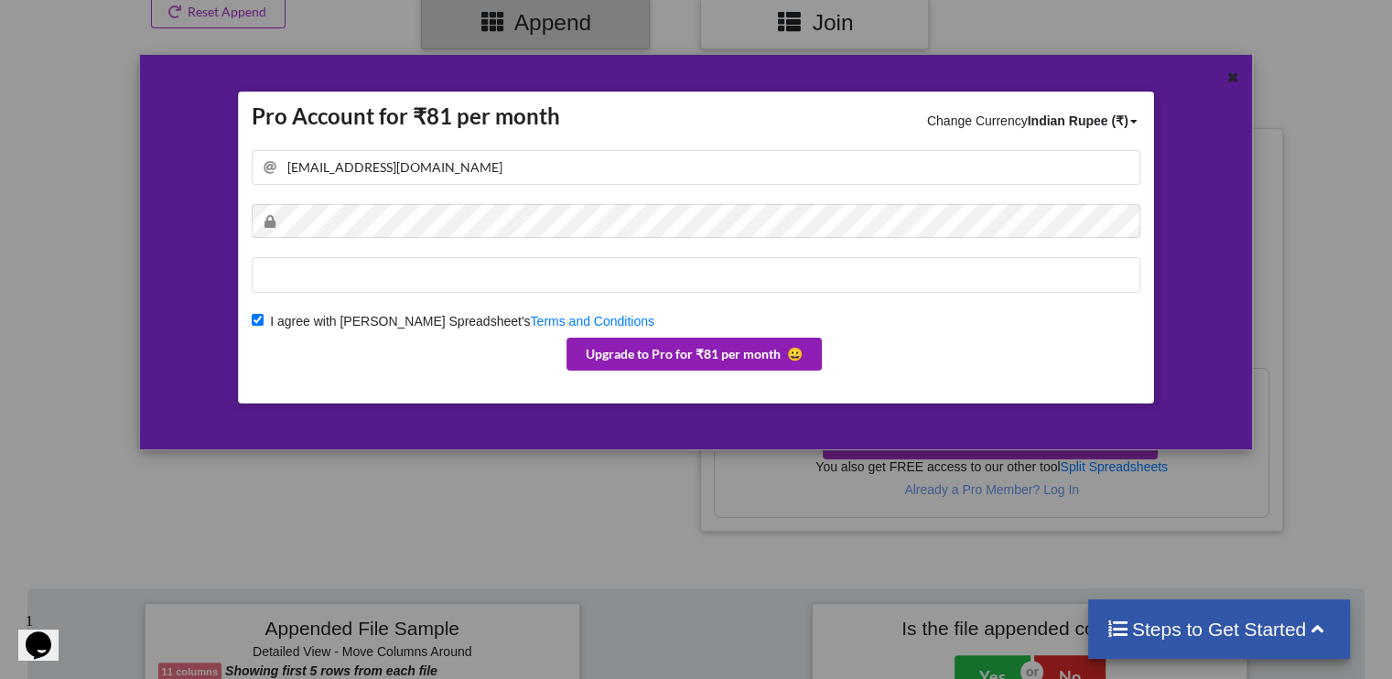
click at [732, 366] on button "Upgrade to Pro for ₹81 per month 😀" at bounding box center [693, 354] width 255 height 33
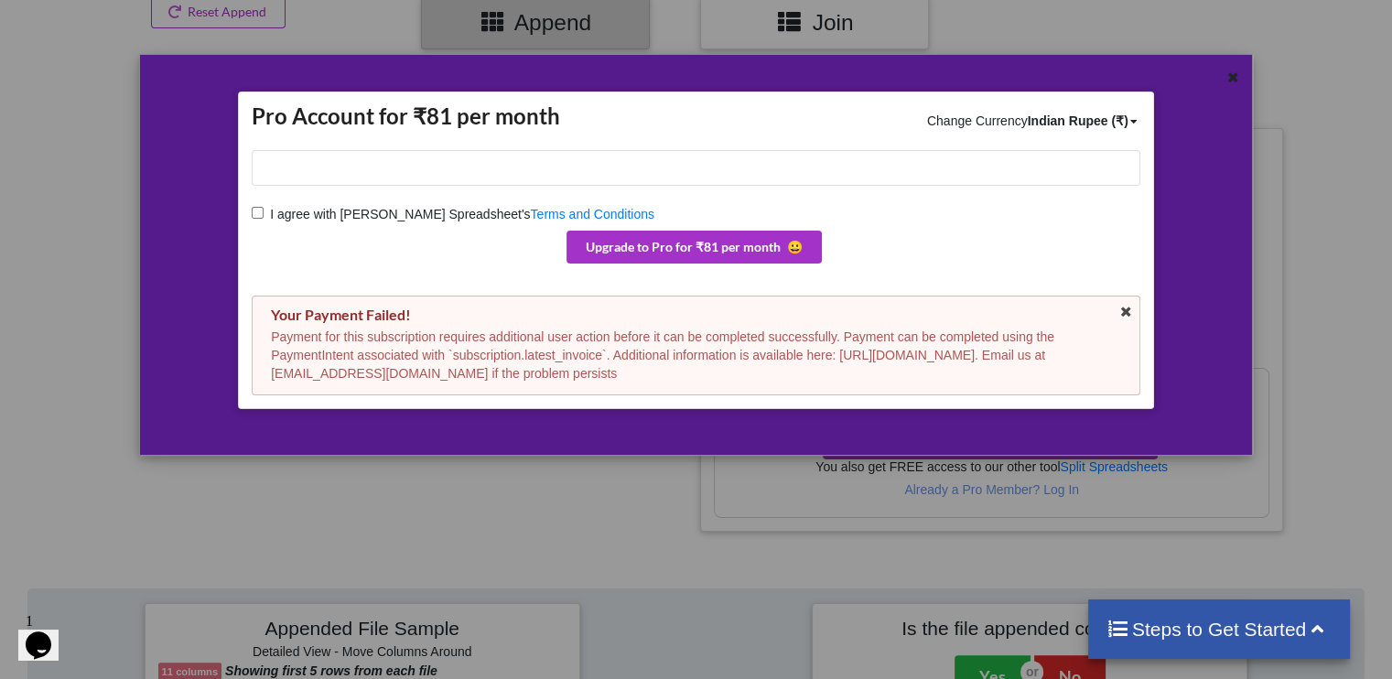
click at [256, 211] on input "I agree with Merge Spreadsheet's Terms and Conditions" at bounding box center [258, 213] width 12 height 12
checkbox input "true"
click at [761, 240] on button "Upgrade to Pro for ₹81 per month 😀" at bounding box center [693, 247] width 255 height 33
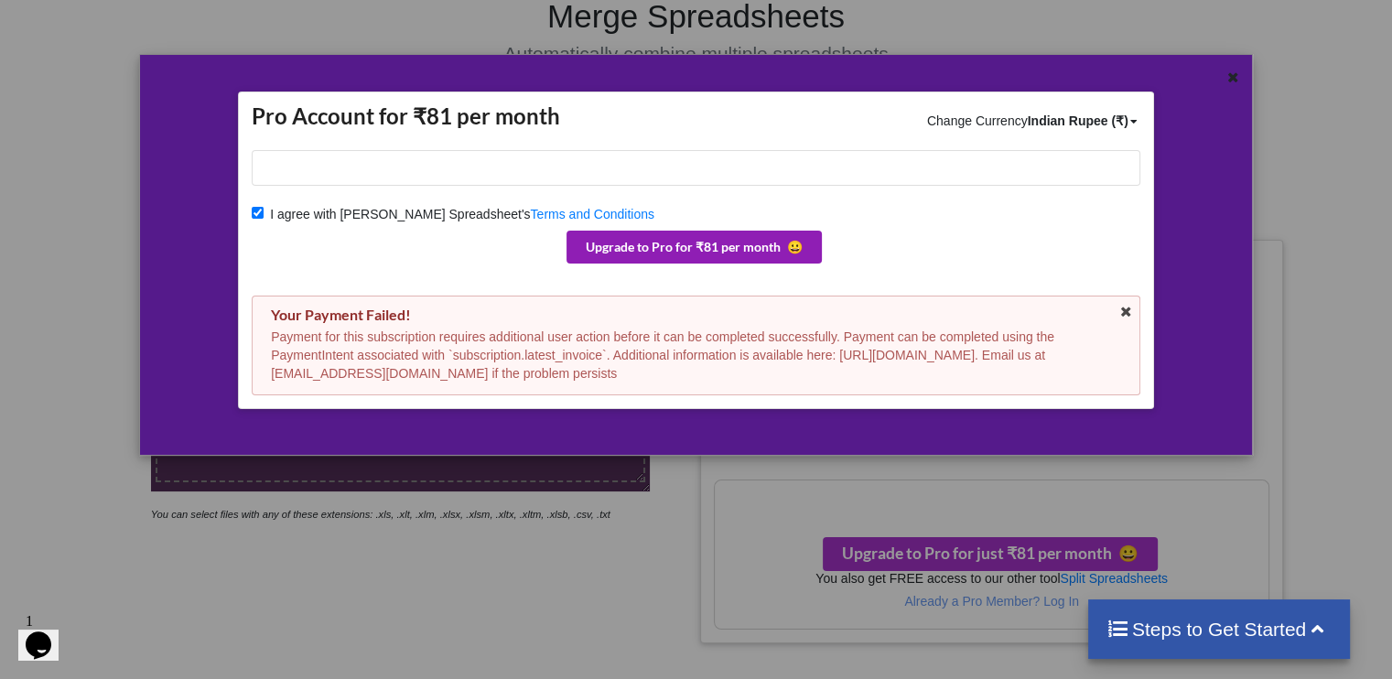
scroll to position [143, 0]
click at [1120, 307] on icon at bounding box center [1126, 312] width 16 height 13
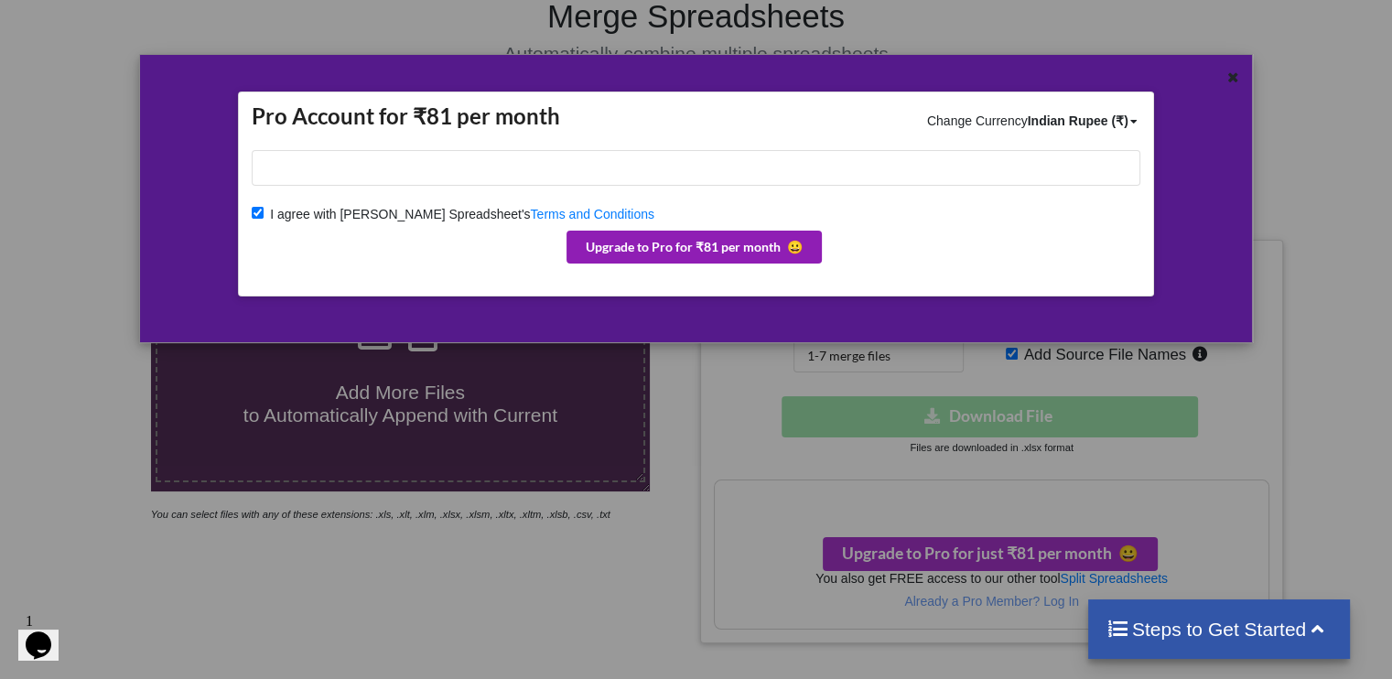
click at [728, 248] on button "Upgrade to Pro for ₹81 per month 😀" at bounding box center [693, 247] width 255 height 33
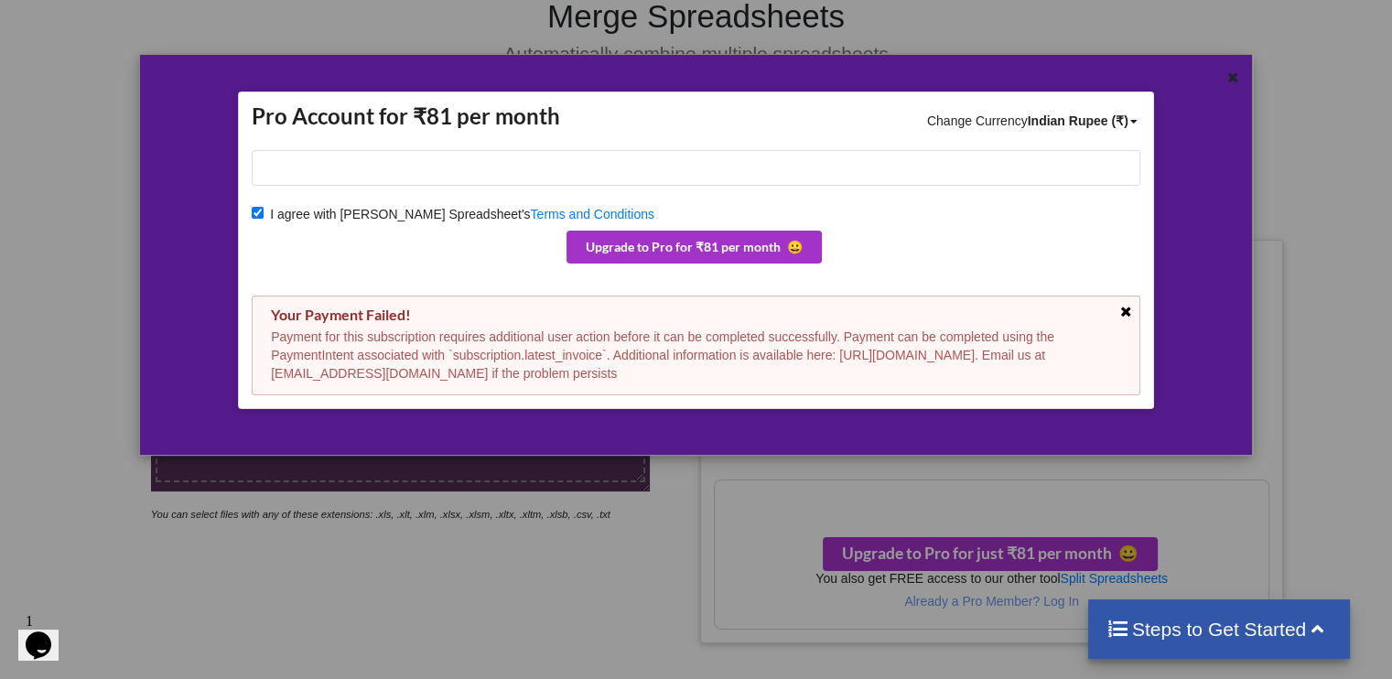
click at [1126, 309] on icon at bounding box center [1126, 312] width 16 height 13
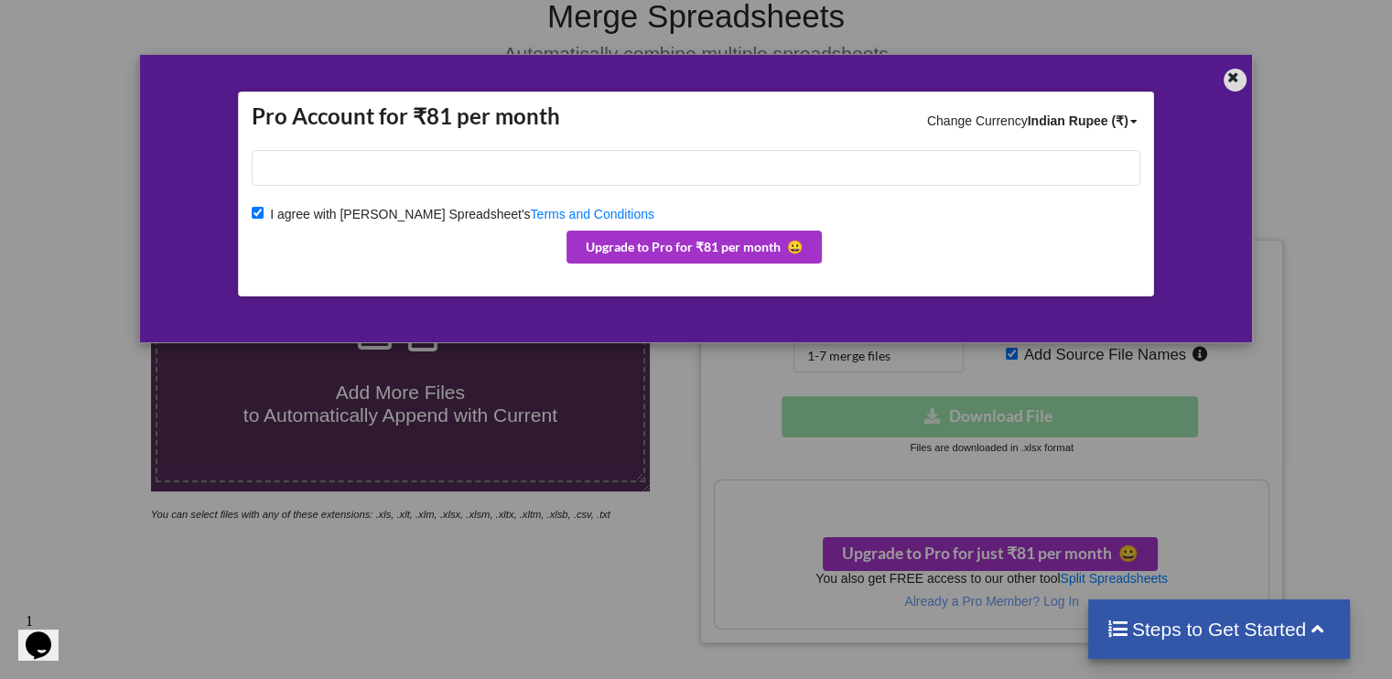
click at [1234, 81] on icon at bounding box center [1233, 75] width 16 height 13
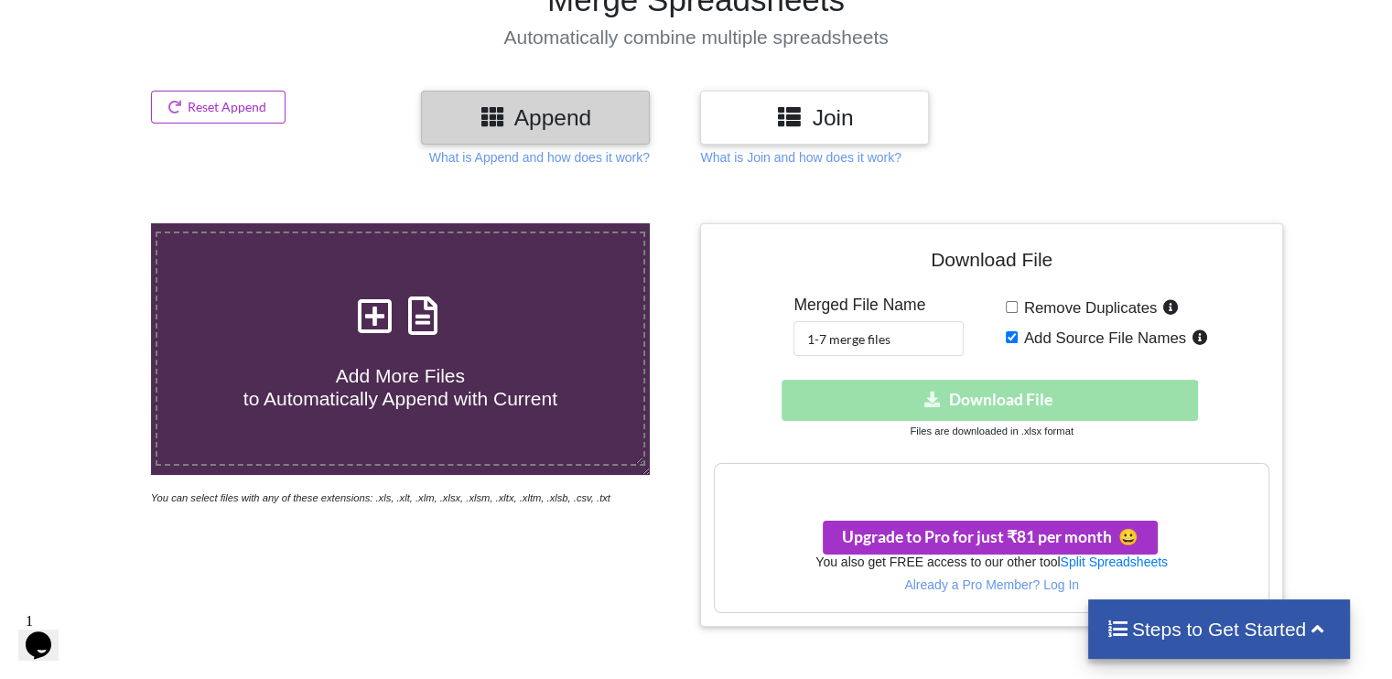
scroll to position [0, 0]
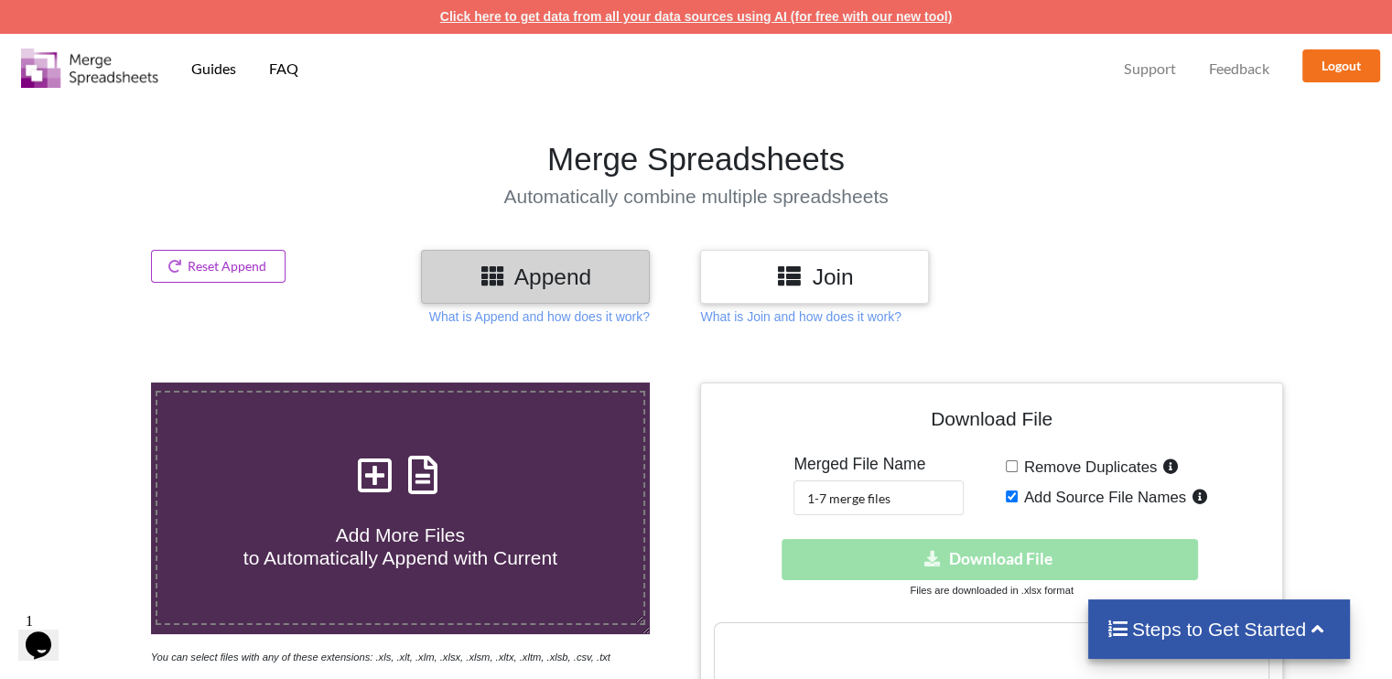
click at [899, 12] on link "Click here to get data from all your data sources using AI (for free with our n…" at bounding box center [696, 16] width 512 height 15
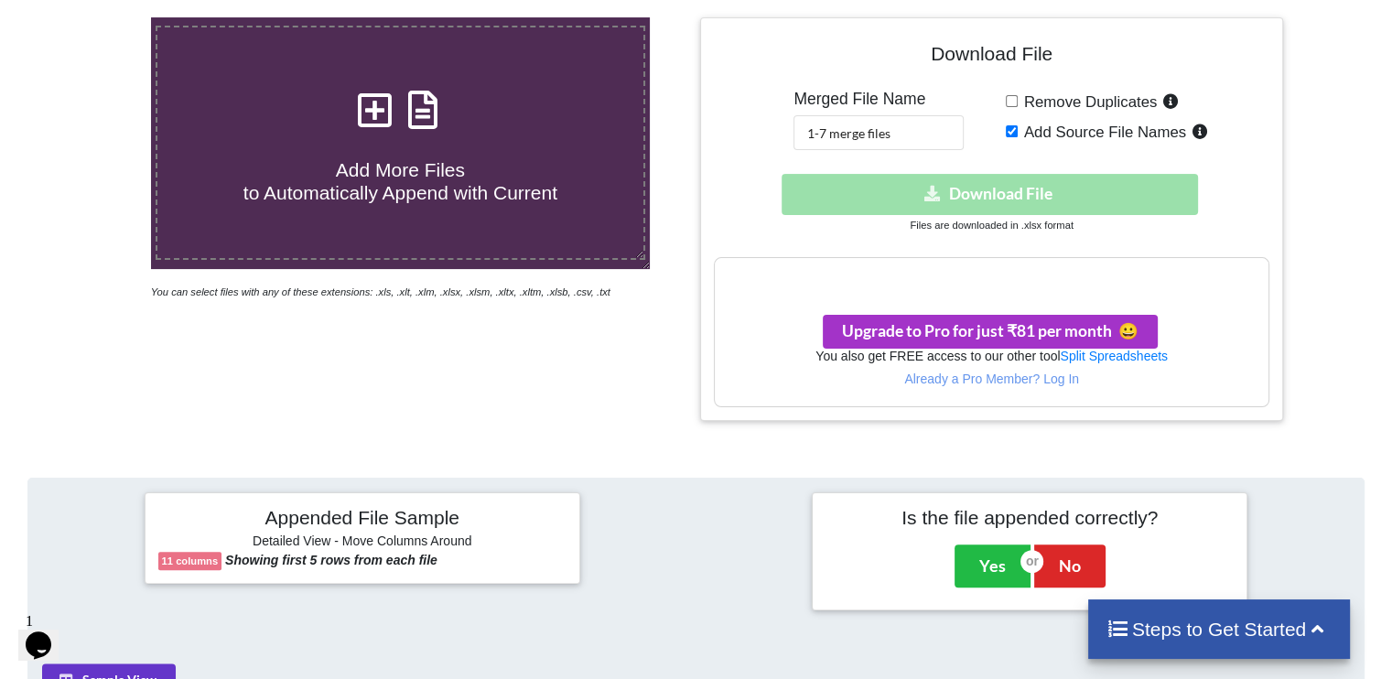
scroll to position [384, 0]
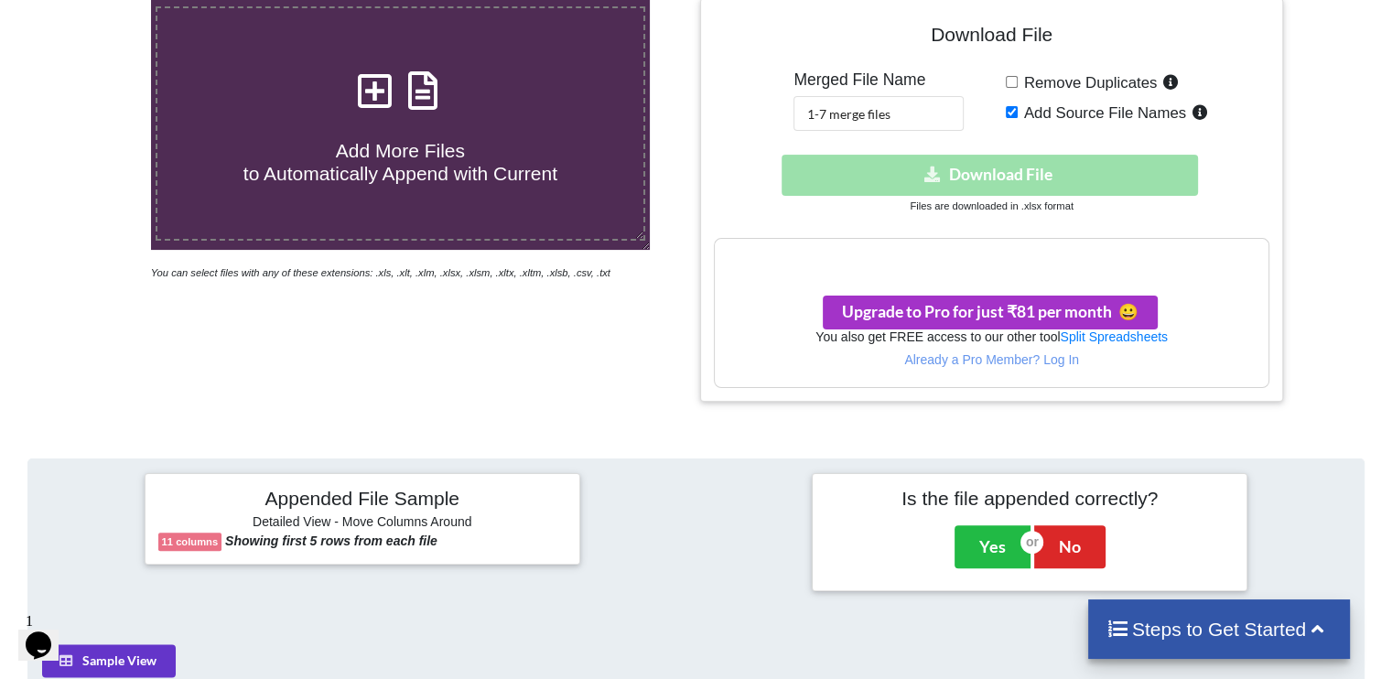
click at [1014, 106] on input "Add Source File Names" at bounding box center [1012, 112] width 12 height 12
checkbox input "true"
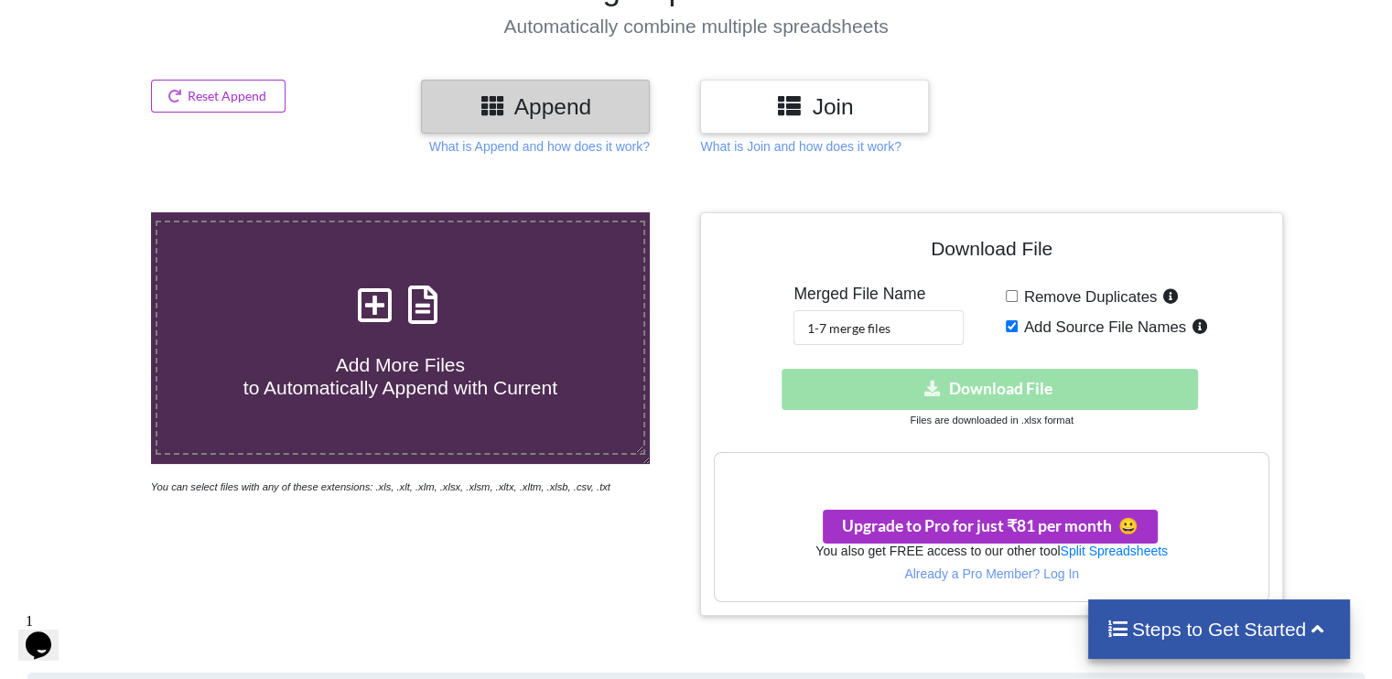
scroll to position [171, 0]
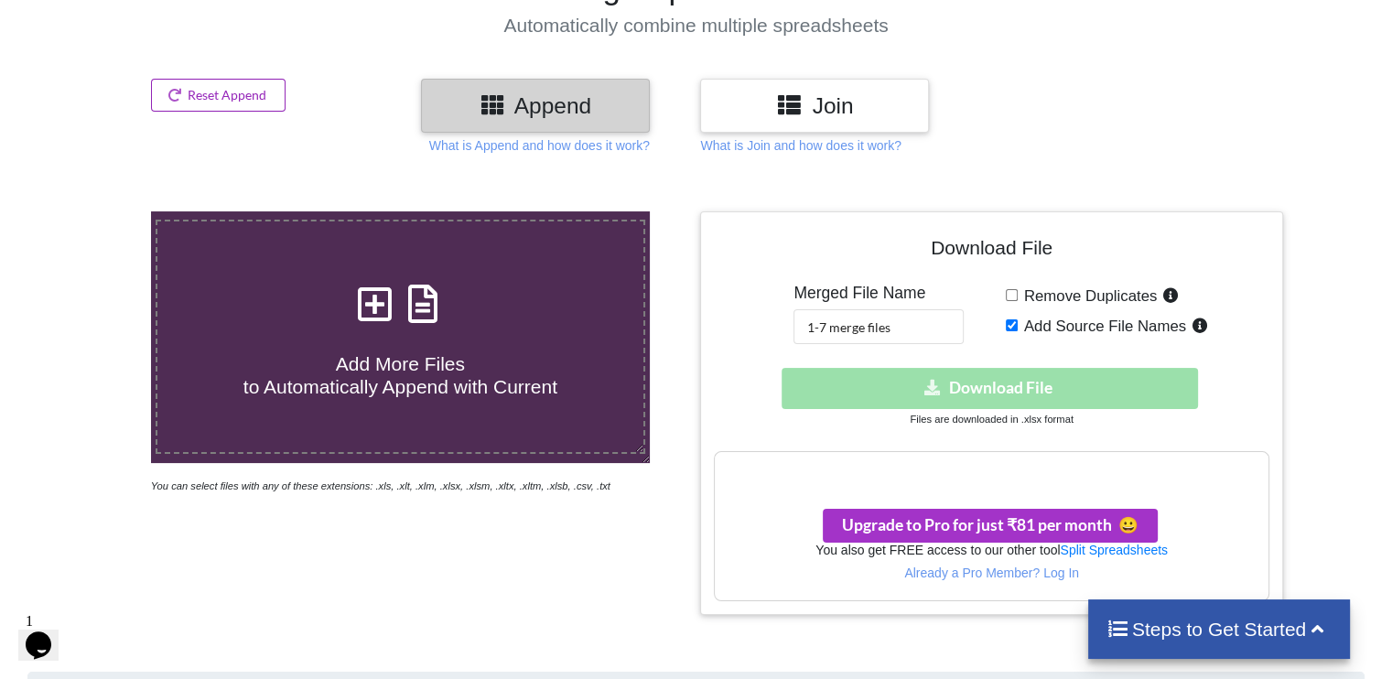
click at [251, 91] on button "Reset Append" at bounding box center [218, 95] width 135 height 33
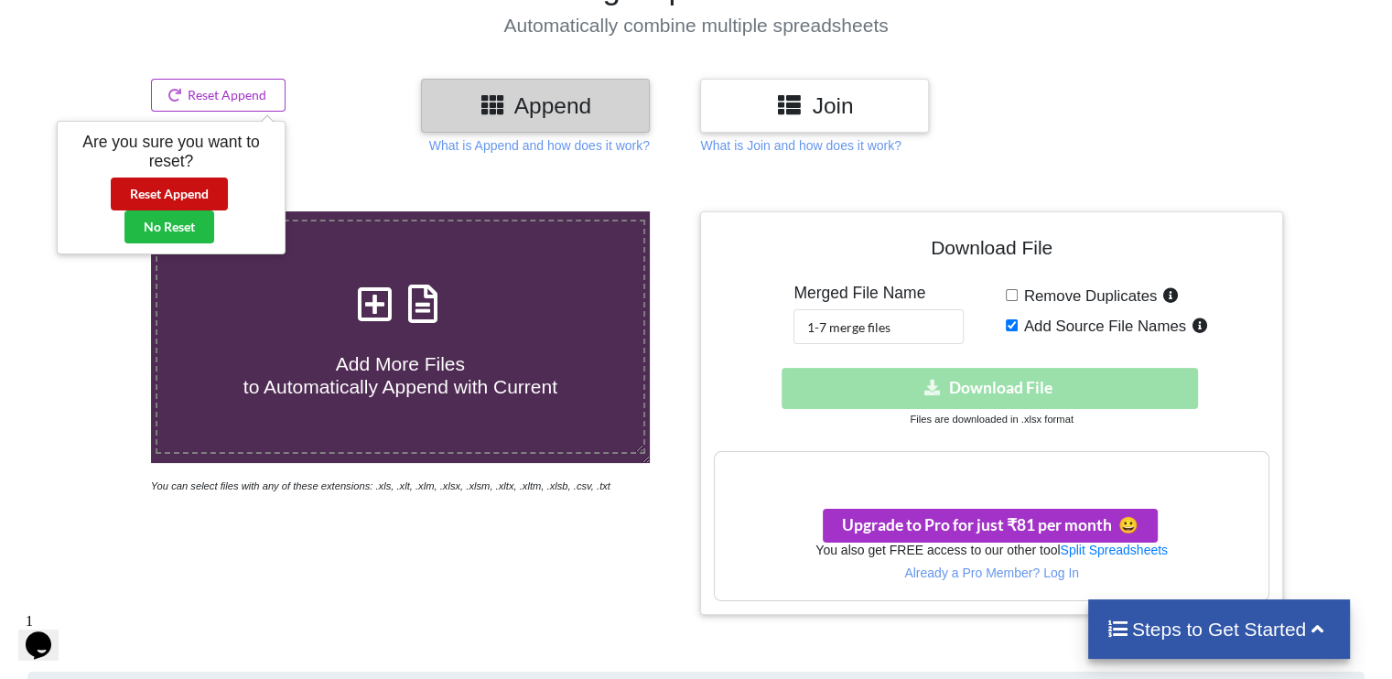
click at [186, 187] on button "Reset Append" at bounding box center [169, 194] width 117 height 33
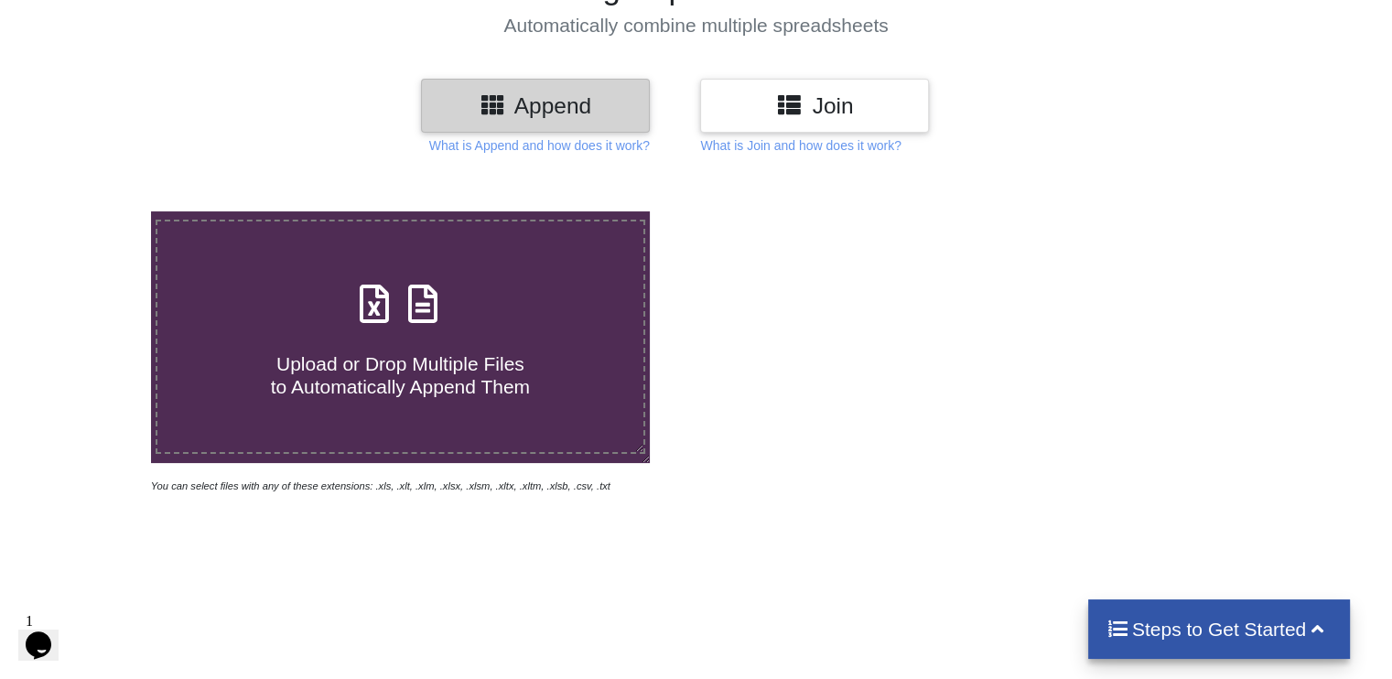
click at [417, 327] on span at bounding box center [399, 305] width 97 height 43
click at [95, 211] on input "Upload or Drop Multiple Files to Automatically Append Them" at bounding box center [95, 211] width 0 height 0
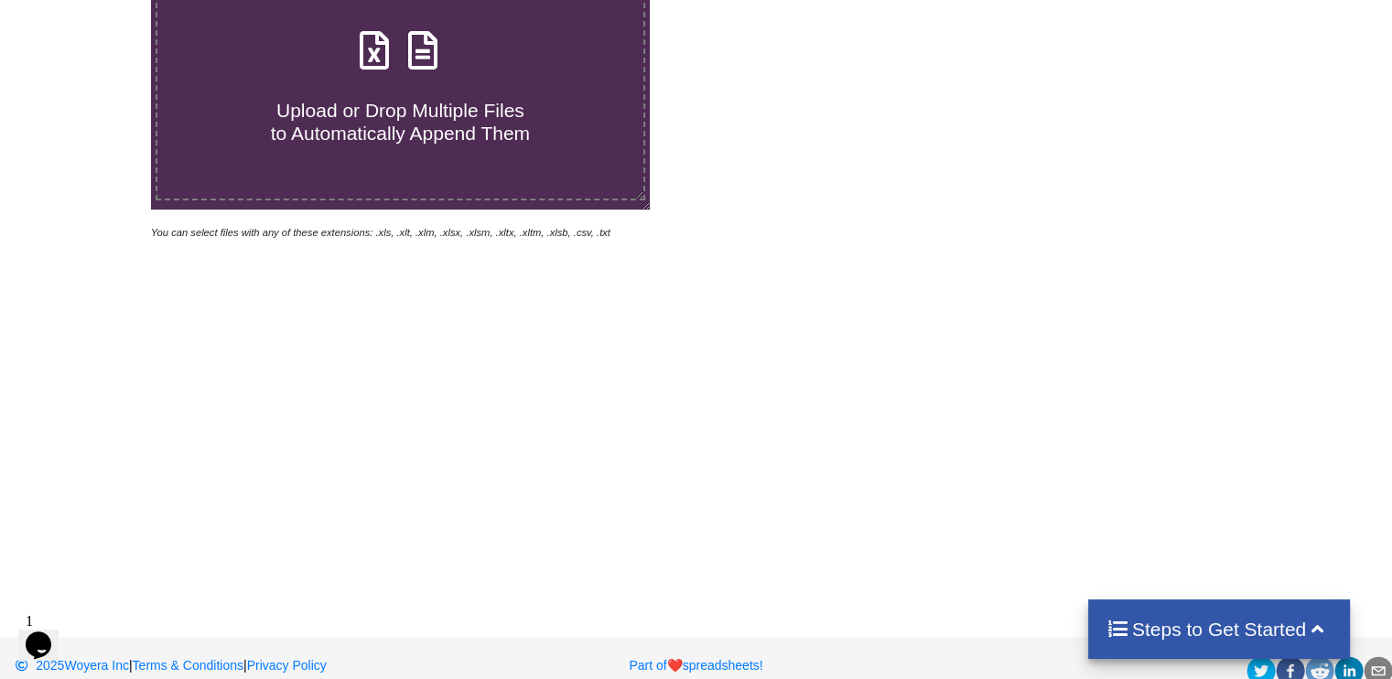
scroll to position [0, 0]
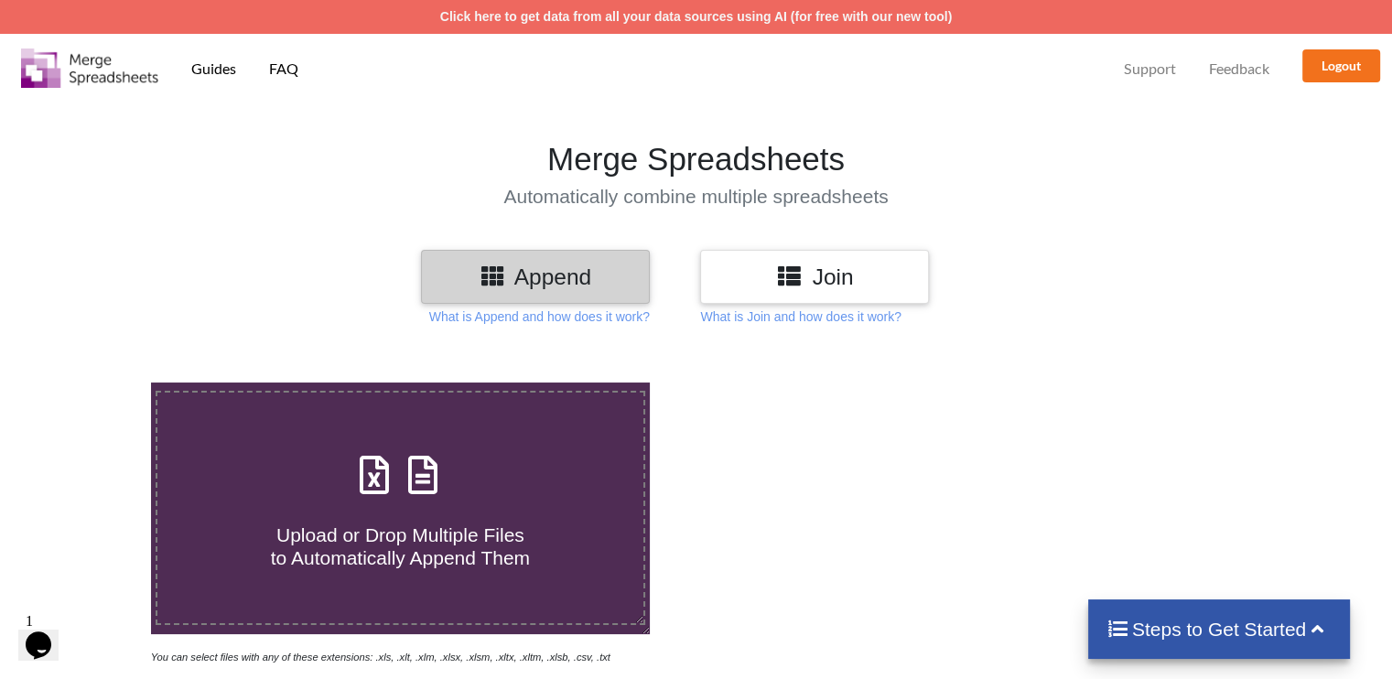
click at [444, 542] on span "Upload or Drop Multiple Files to Automatically Append Them" at bounding box center [400, 546] width 259 height 44
click at [95, 382] on input "Upload or Drop Multiple Files to Automatically Append Them" at bounding box center [95, 382] width 0 height 0
type input "C:\fakepath\1 BOQ.xlsx"
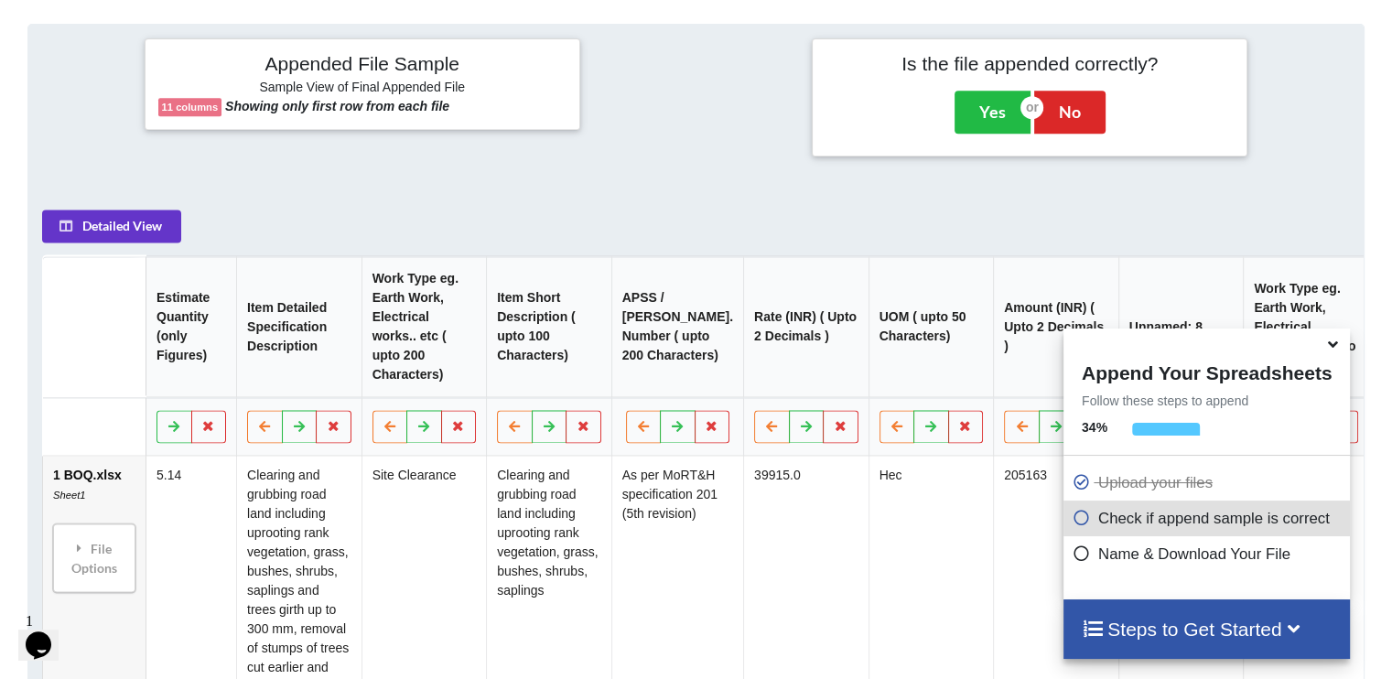
scroll to position [841, 0]
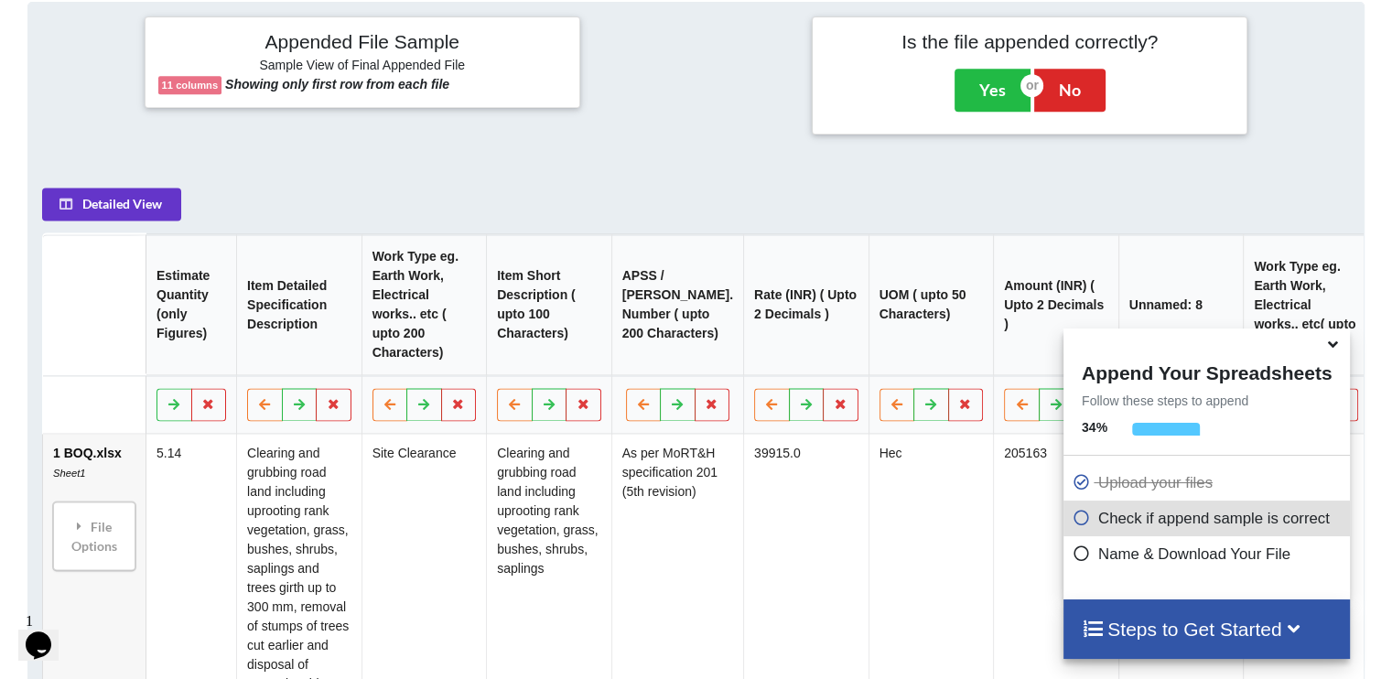
click at [1335, 350] on icon at bounding box center [1332, 341] width 19 height 16
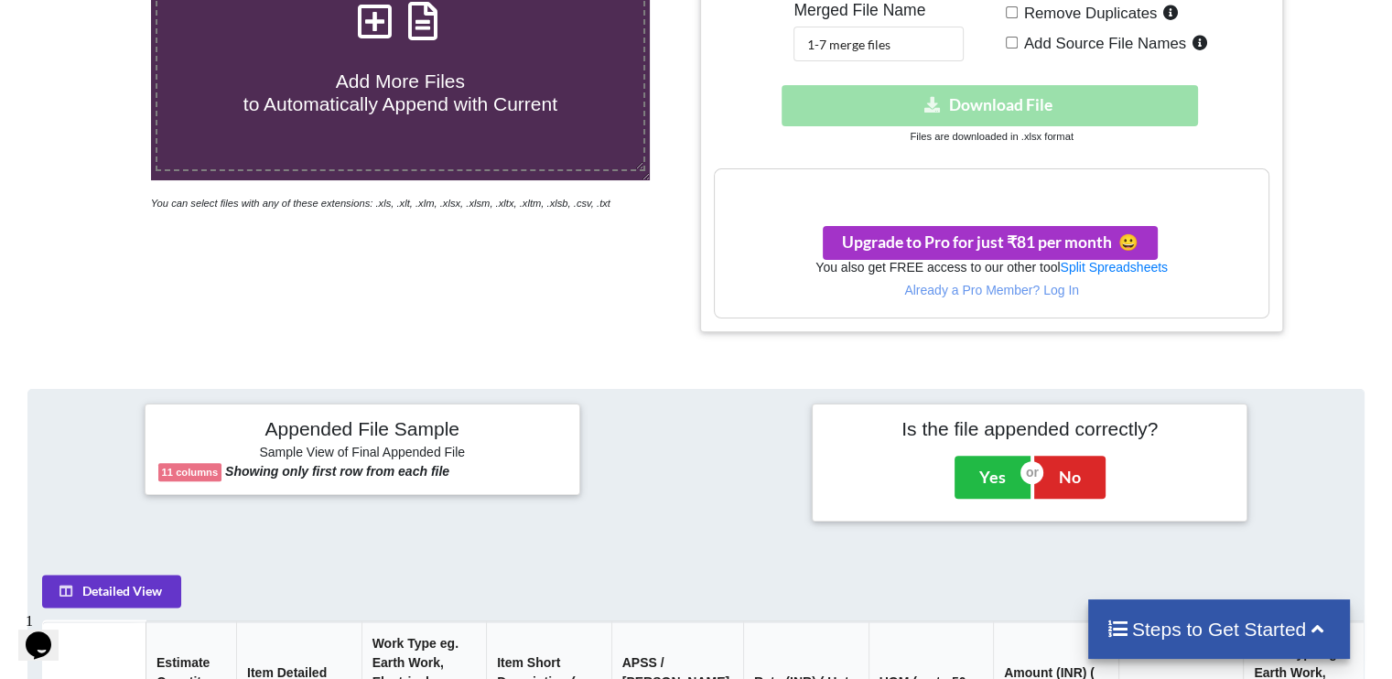
scroll to position [454, 0]
click at [975, 226] on button "Upgrade to Pro for just ₹81 per month 😀" at bounding box center [990, 243] width 335 height 34
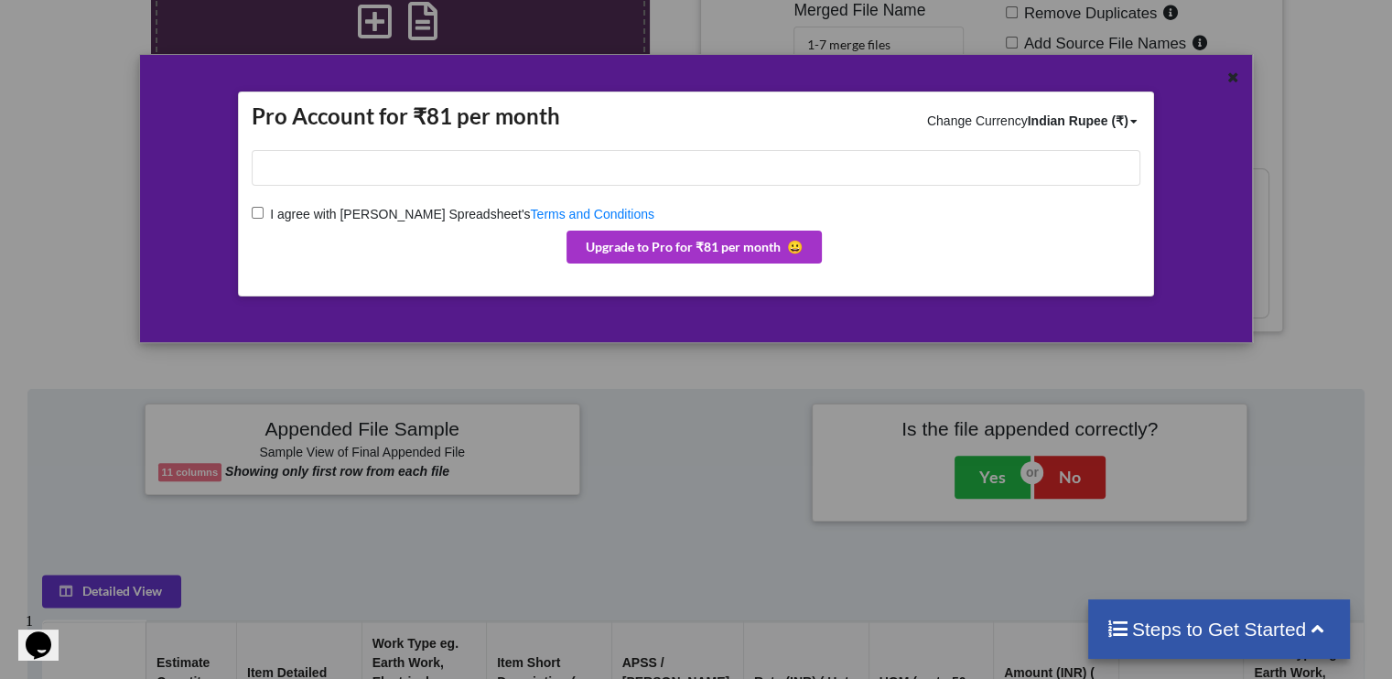
click at [266, 211] on span "I agree with [PERSON_NAME] Spreadsheet's" at bounding box center [397, 214] width 266 height 15
click at [264, 211] on input "I agree with Merge Spreadsheet's Terms and Conditions" at bounding box center [258, 213] width 12 height 12
checkbox input "true"
click at [1089, 124] on div "Indian Rupee (₹)" at bounding box center [1077, 121] width 101 height 18
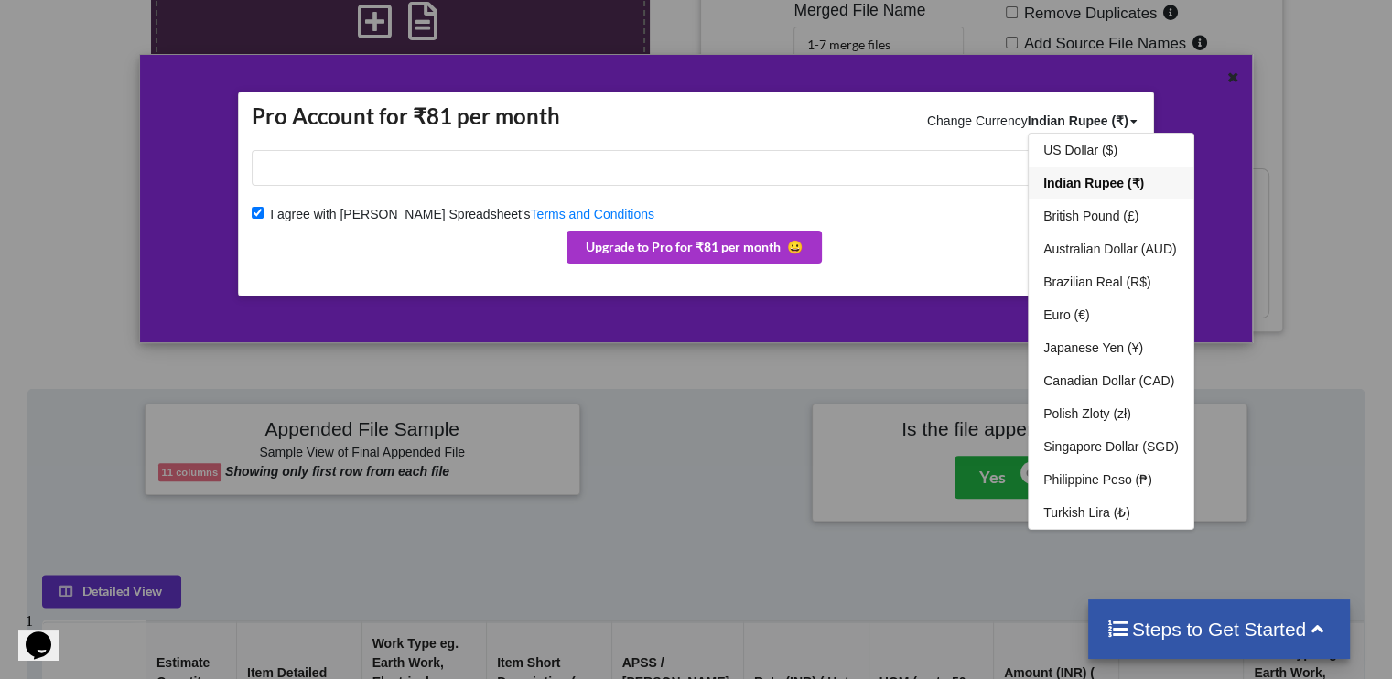
click at [1089, 124] on div "Indian Rupee (₹)" at bounding box center [1077, 121] width 101 height 18
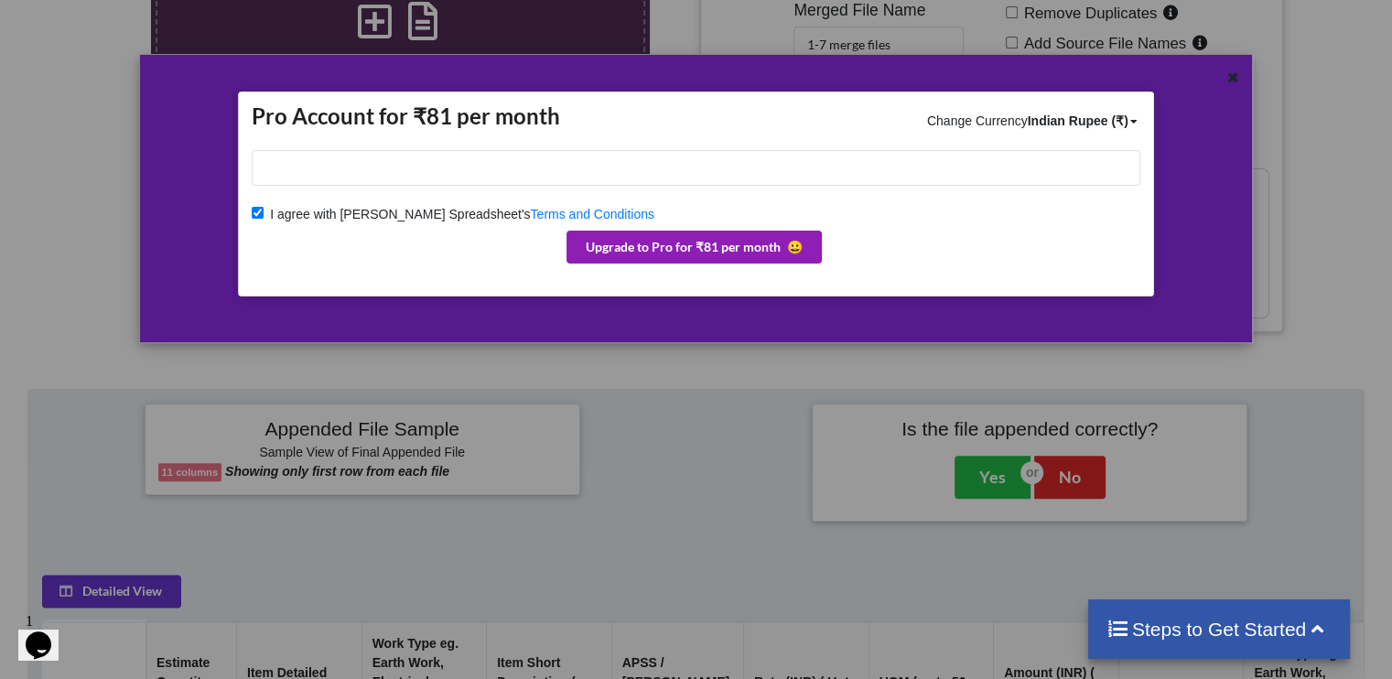
click at [758, 244] on button "Upgrade to Pro for ₹81 per month 😀" at bounding box center [693, 247] width 255 height 33
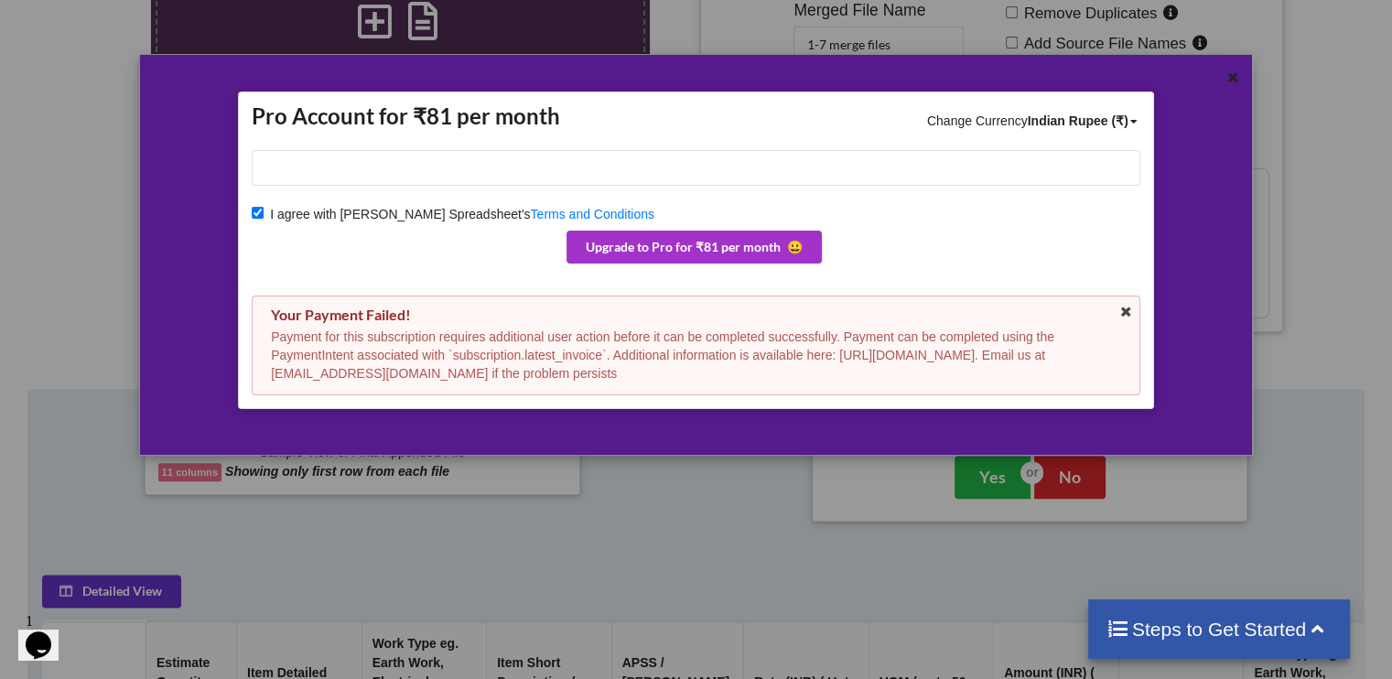
click at [451, 360] on p "Payment for this subscription requires additional user action before it can be …" at bounding box center [696, 355] width 850 height 55
click at [1235, 72] on icon at bounding box center [1233, 75] width 16 height 13
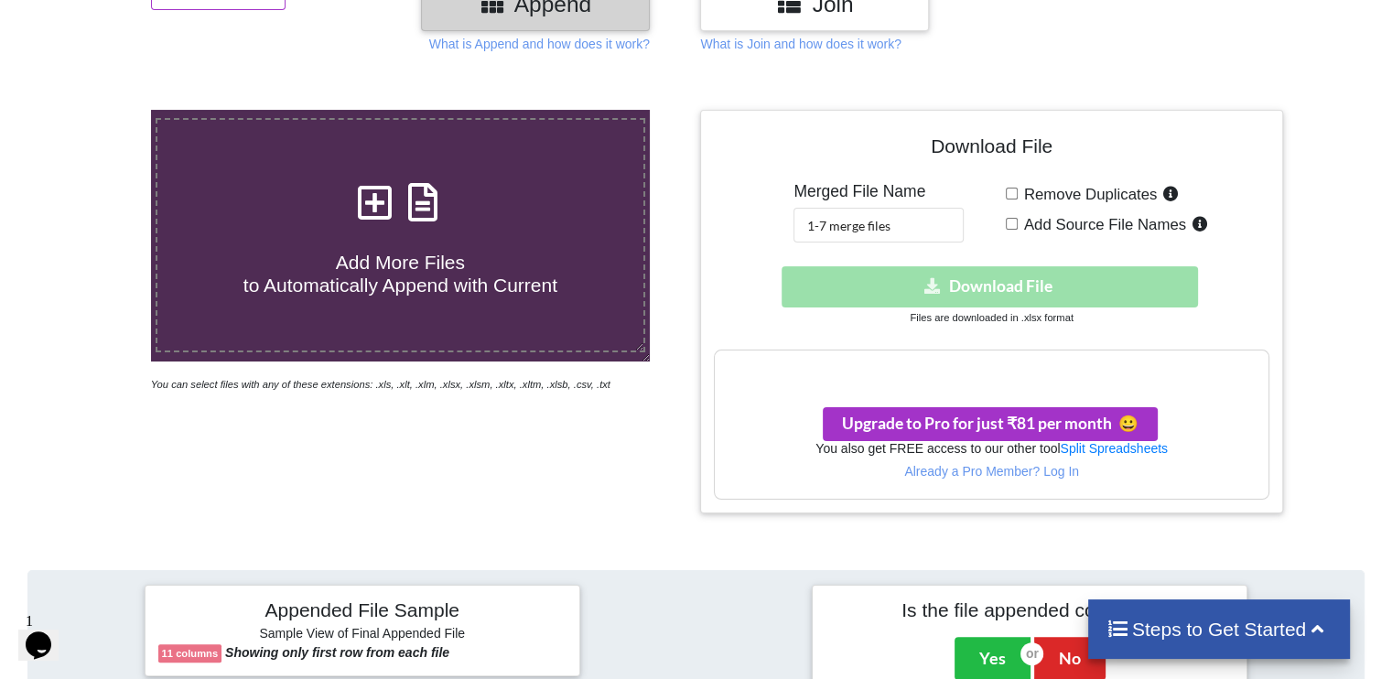
scroll to position [271, 0]
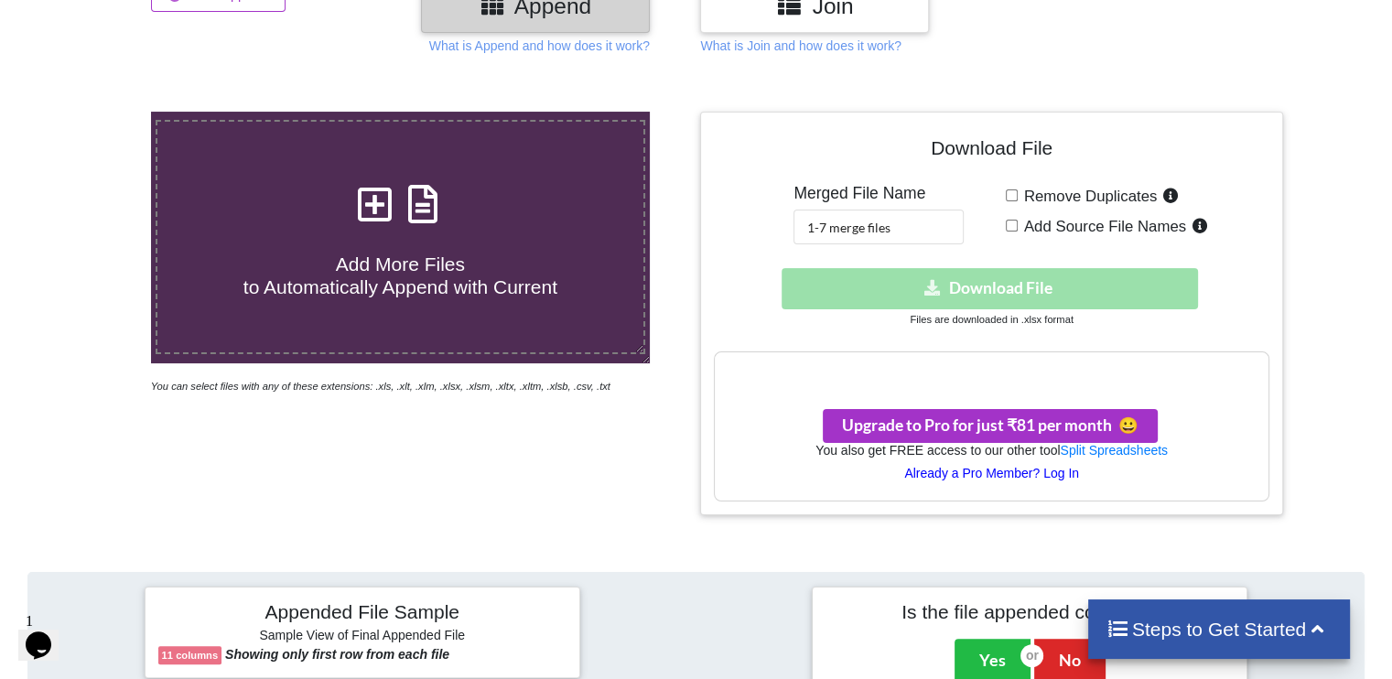
click at [1039, 472] on p "Already a Pro Member? Log In" at bounding box center [991, 473] width 553 height 18
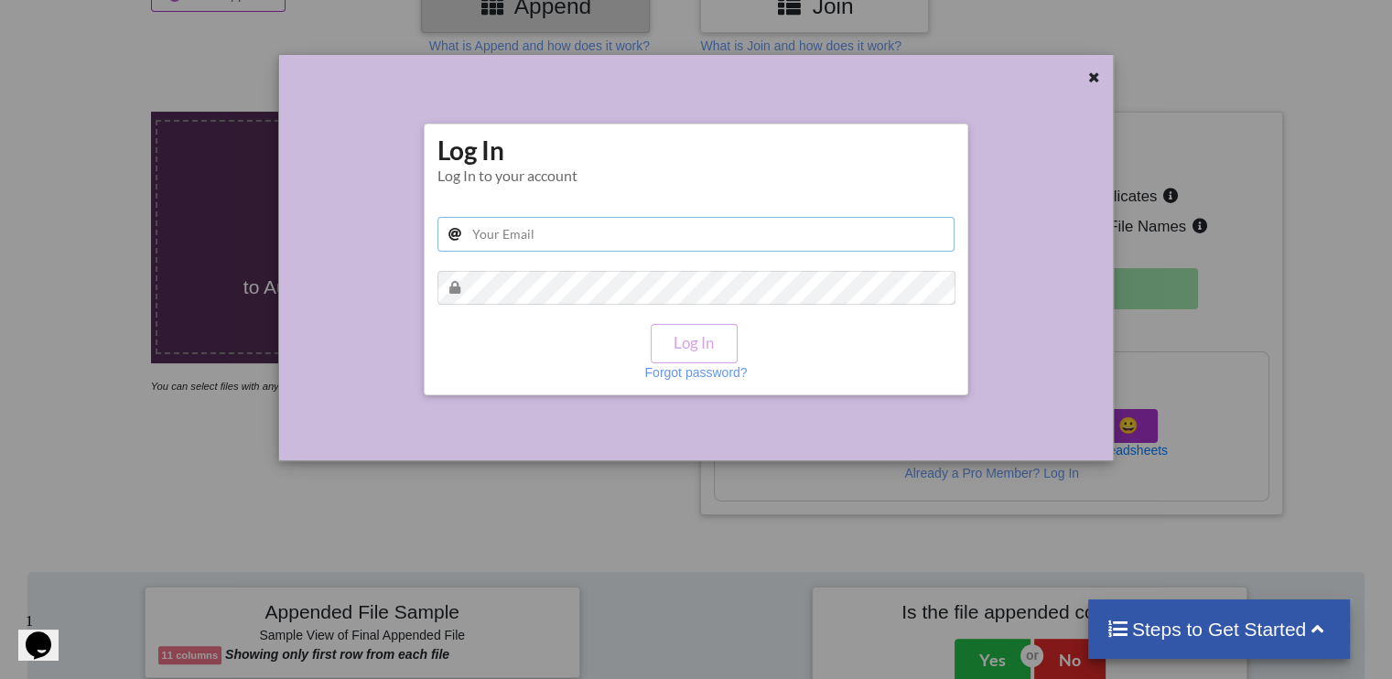
click at [522, 232] on input "text" at bounding box center [696, 234] width 518 height 35
click at [663, 162] on h1 "Log In Log In to your account" at bounding box center [696, 159] width 518 height 50
click at [612, 230] on input "text" at bounding box center [696, 234] width 518 height 35
type input "[EMAIL_ADDRESS][DOMAIN_NAME]"
click at [671, 377] on p "Forgot password?" at bounding box center [695, 372] width 102 height 18
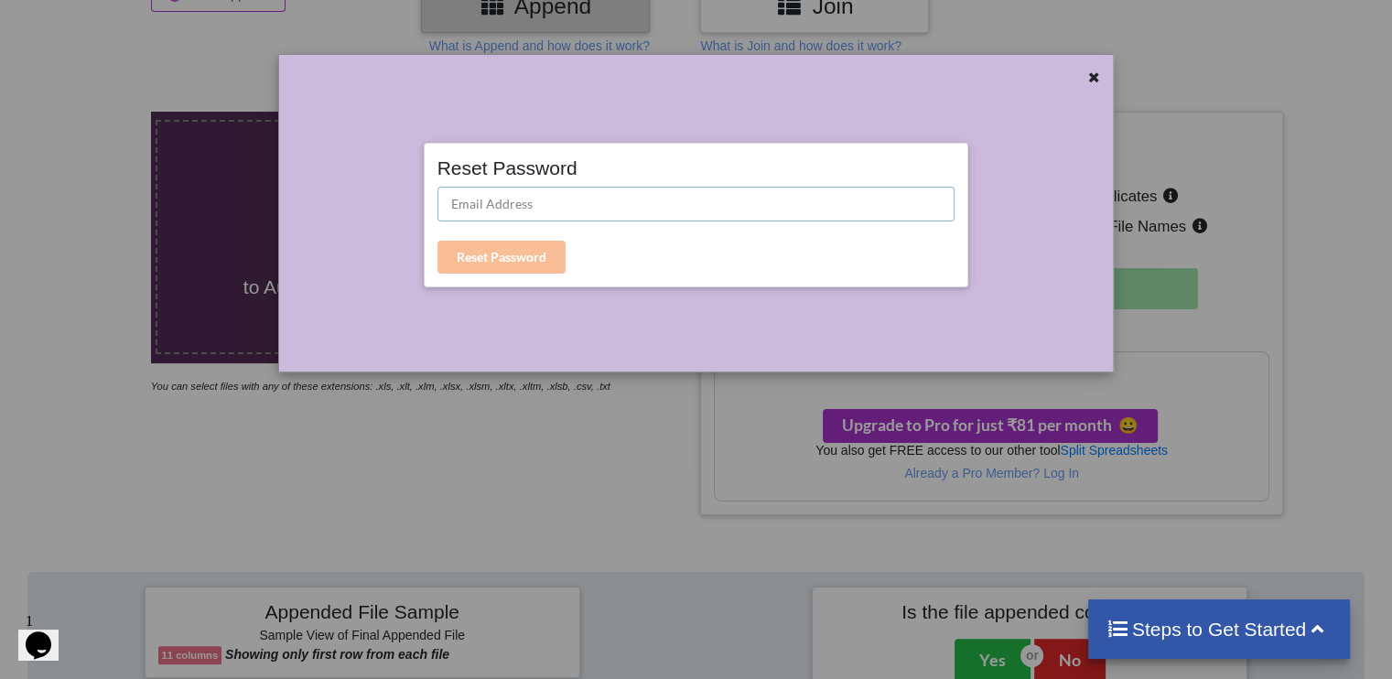
click at [548, 193] on input "text" at bounding box center [696, 204] width 518 height 35
type input "[EMAIL_ADDRESS][DOMAIN_NAME]"
click at [520, 253] on button "Reset Password" at bounding box center [501, 257] width 128 height 33
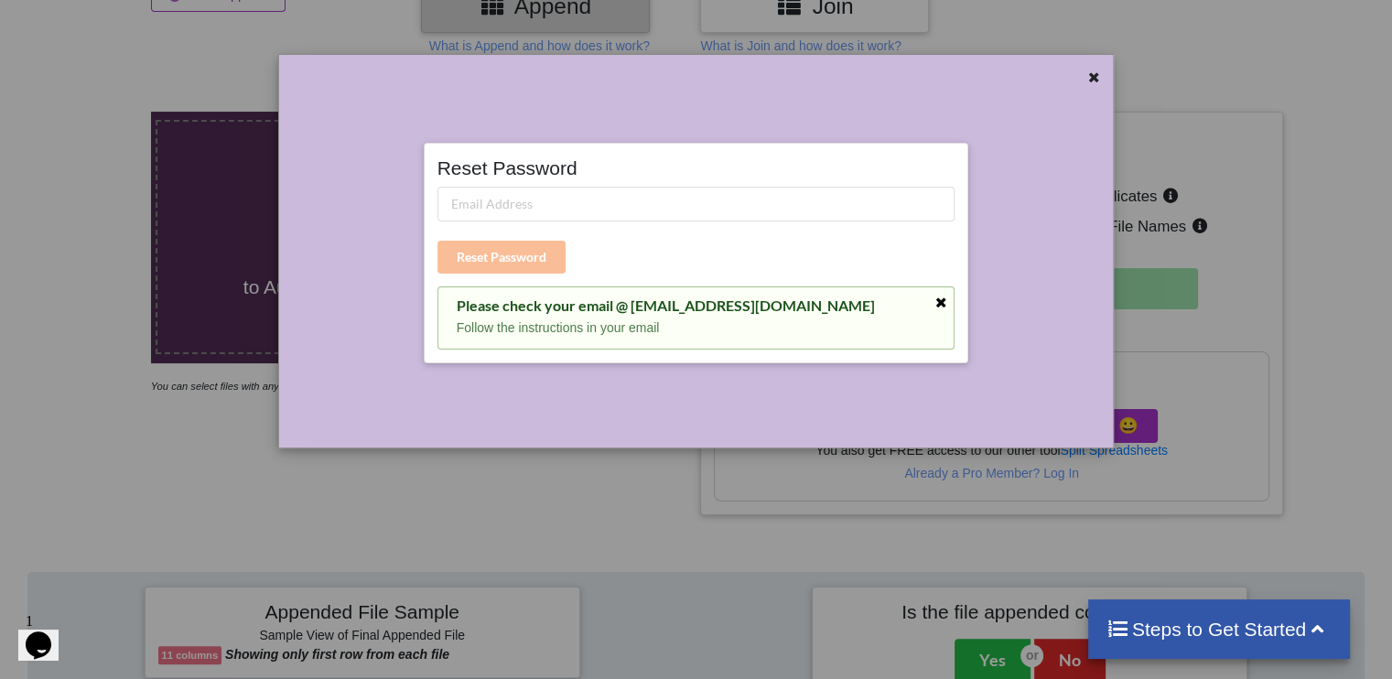
click at [943, 299] on icon at bounding box center [941, 302] width 16 height 13
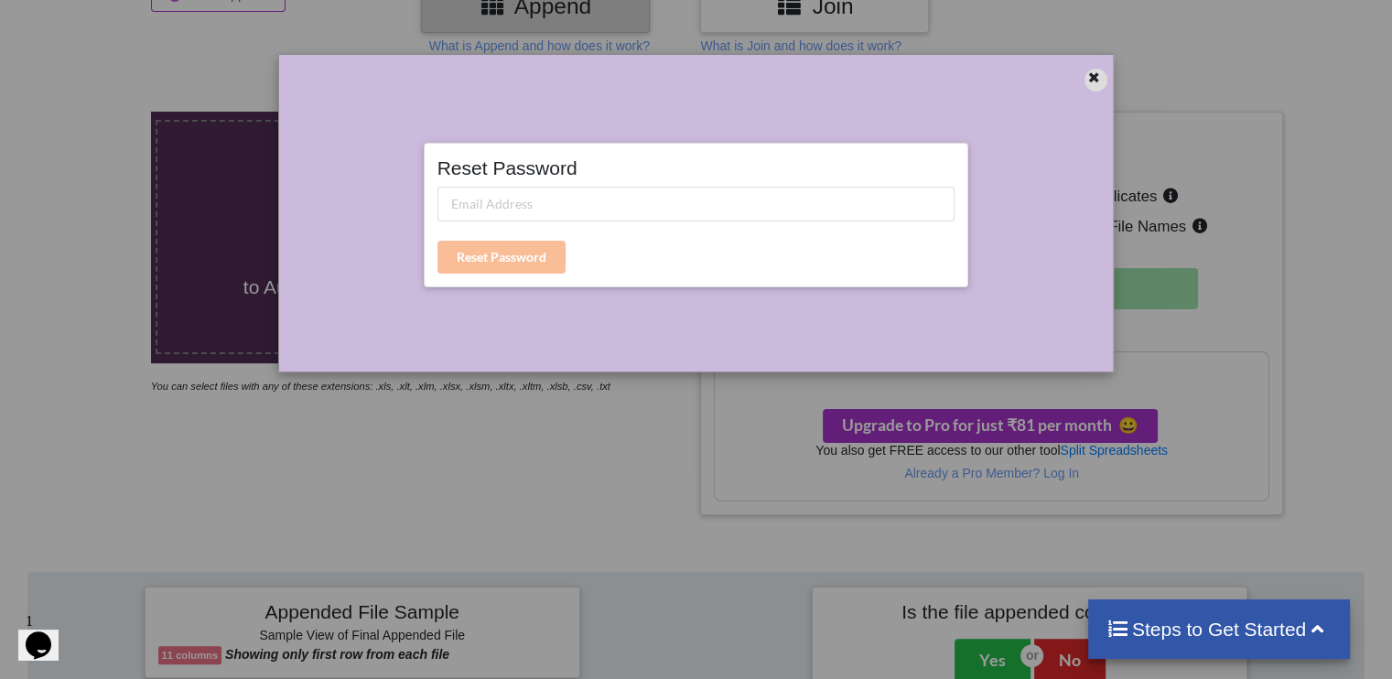
click at [1091, 76] on icon at bounding box center [1094, 75] width 16 height 13
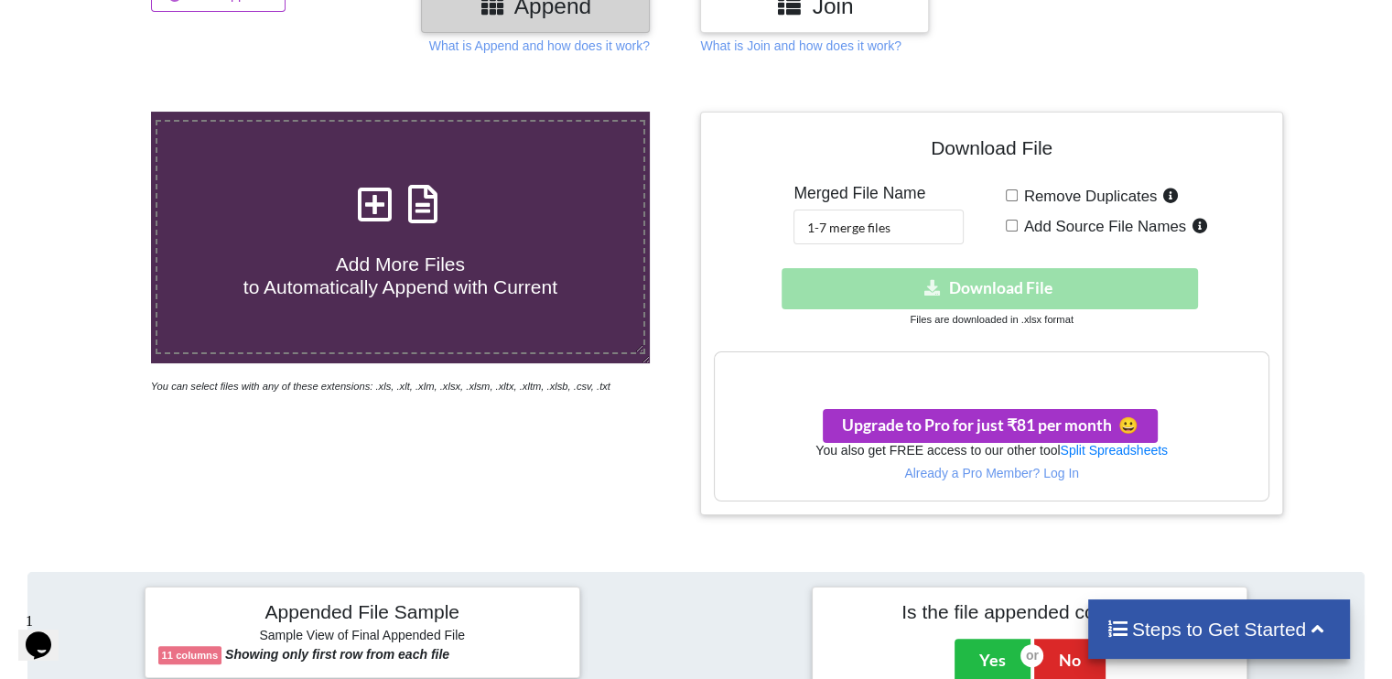
scroll to position [0, 0]
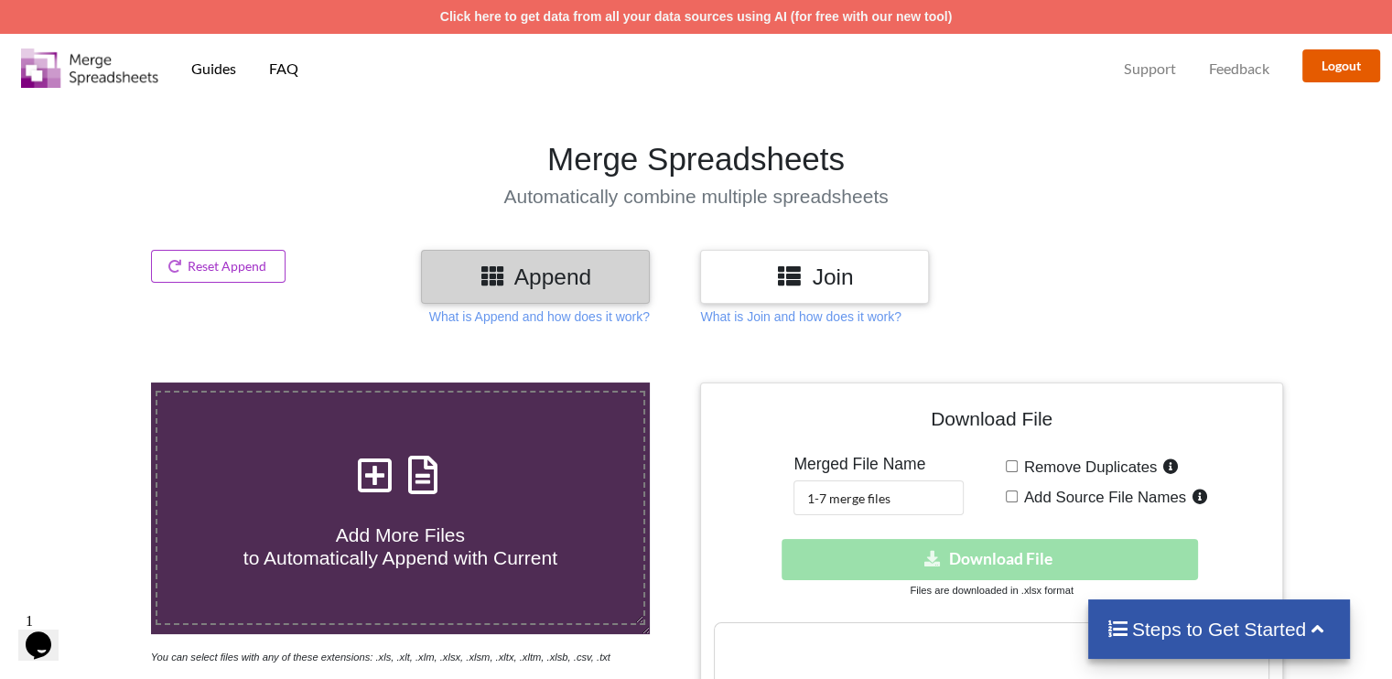
click at [1316, 66] on button "Logout" at bounding box center [1341, 65] width 78 height 33
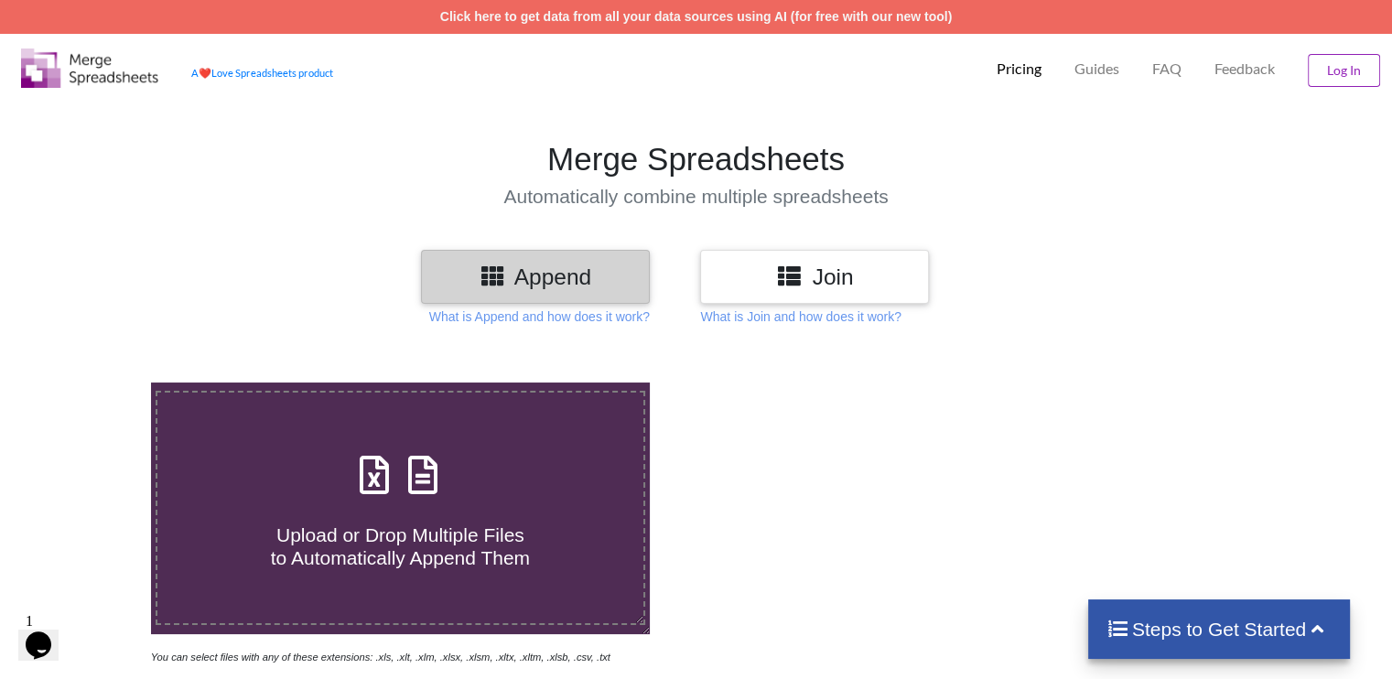
click at [1316, 66] on button "Log In" at bounding box center [1343, 70] width 72 height 33
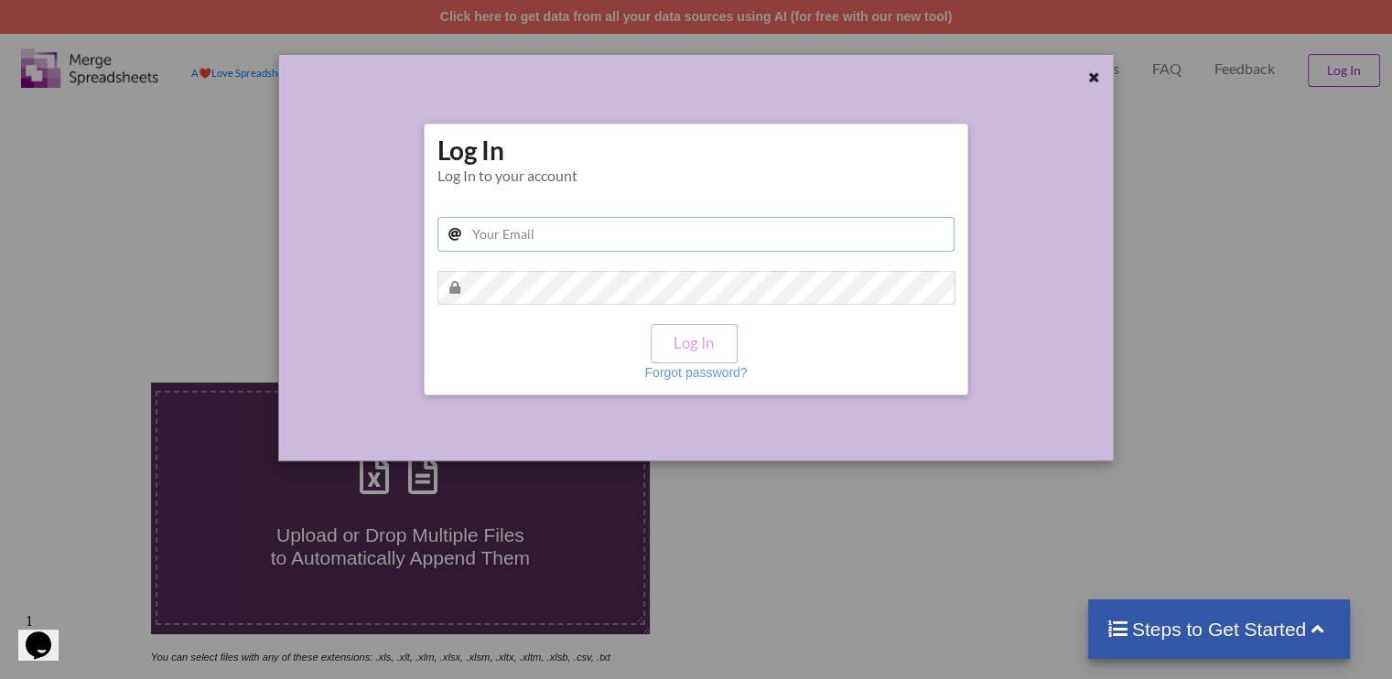
click at [665, 231] on input "text" at bounding box center [696, 234] width 518 height 35
type input "[EMAIL_ADDRESS][DOMAIN_NAME]"
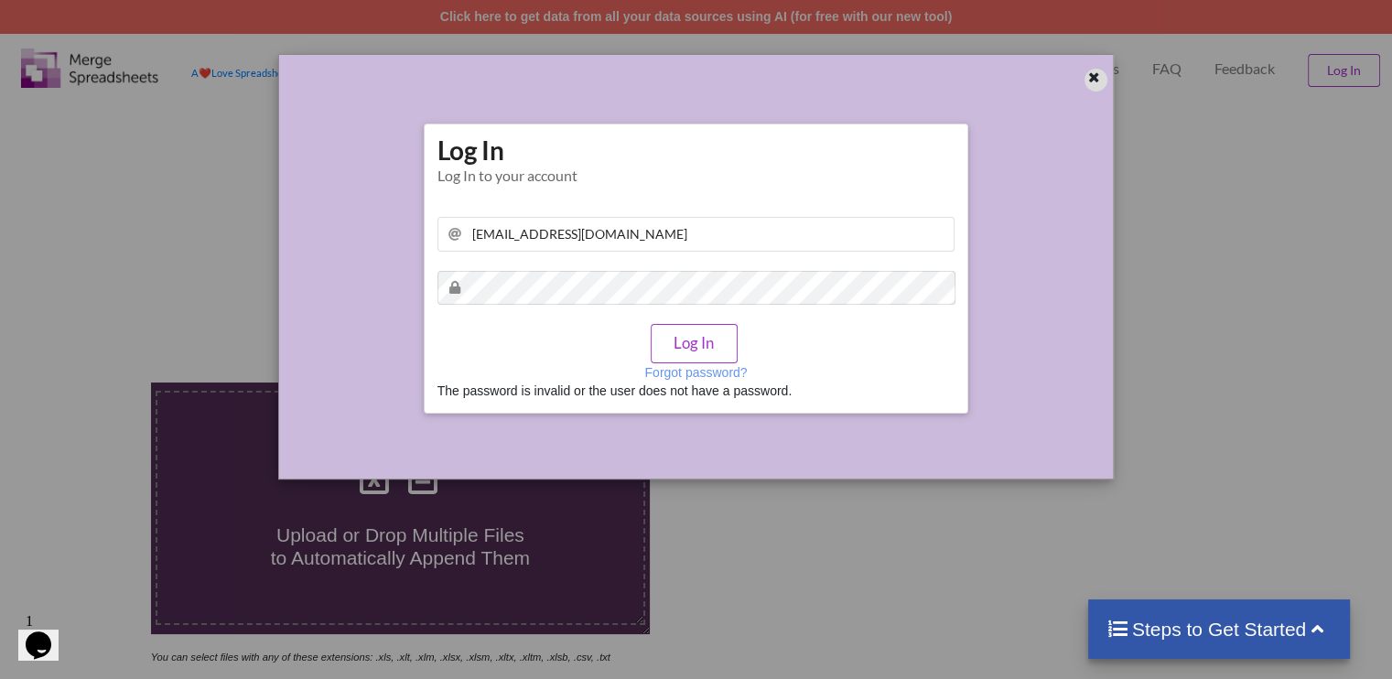
click at [1095, 79] on icon at bounding box center [1094, 75] width 16 height 13
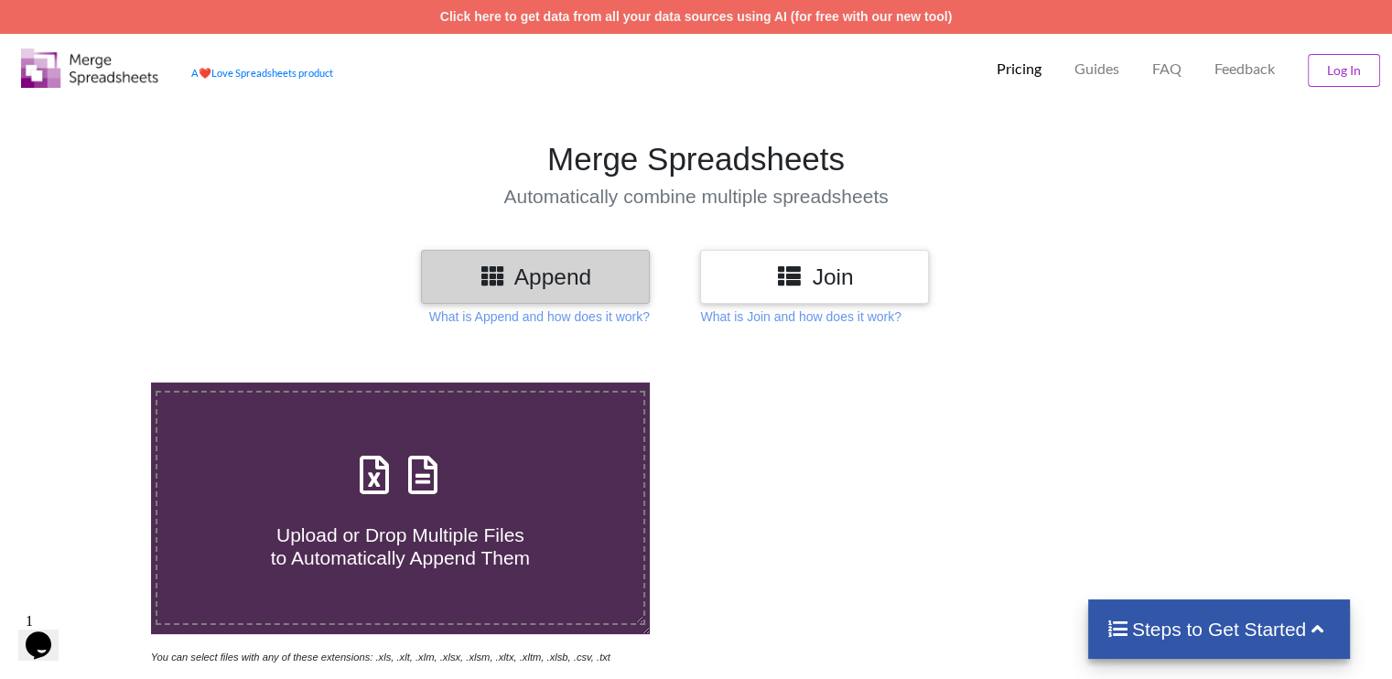
click at [1027, 74] on p "Pricing" at bounding box center [1018, 68] width 45 height 19
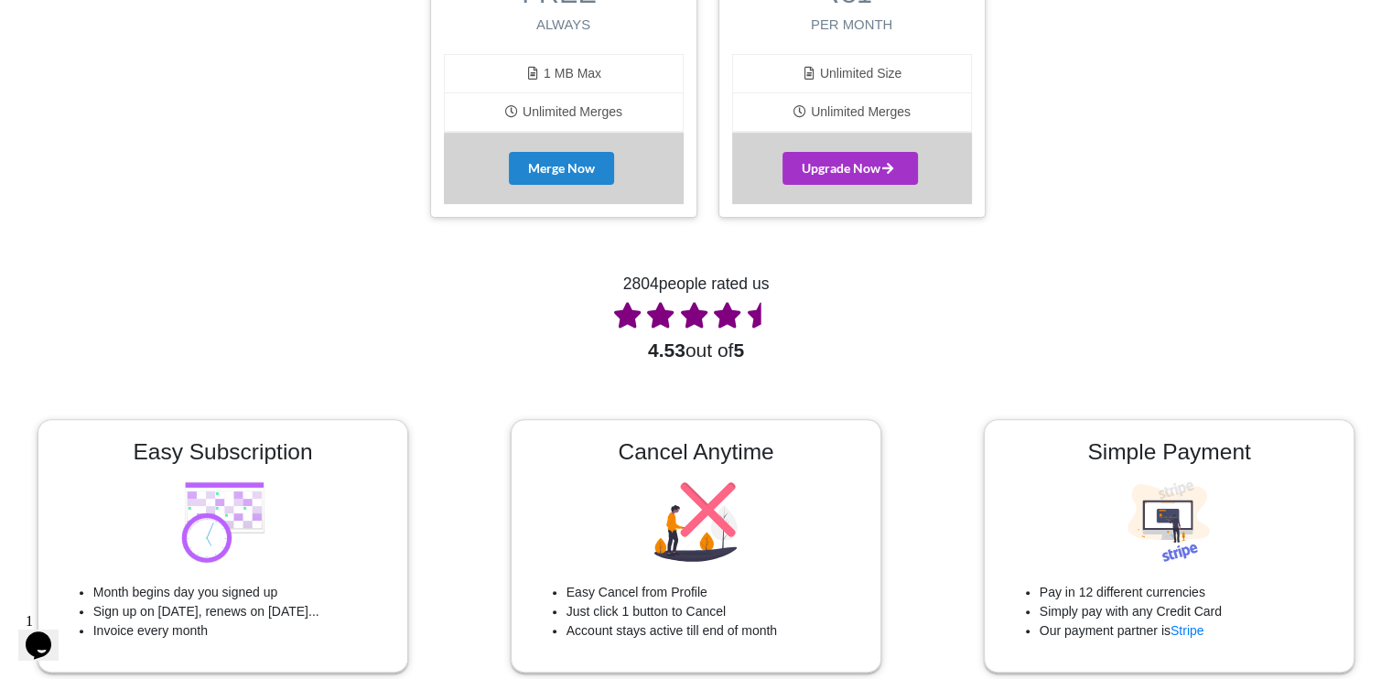
scroll to position [573, 0]
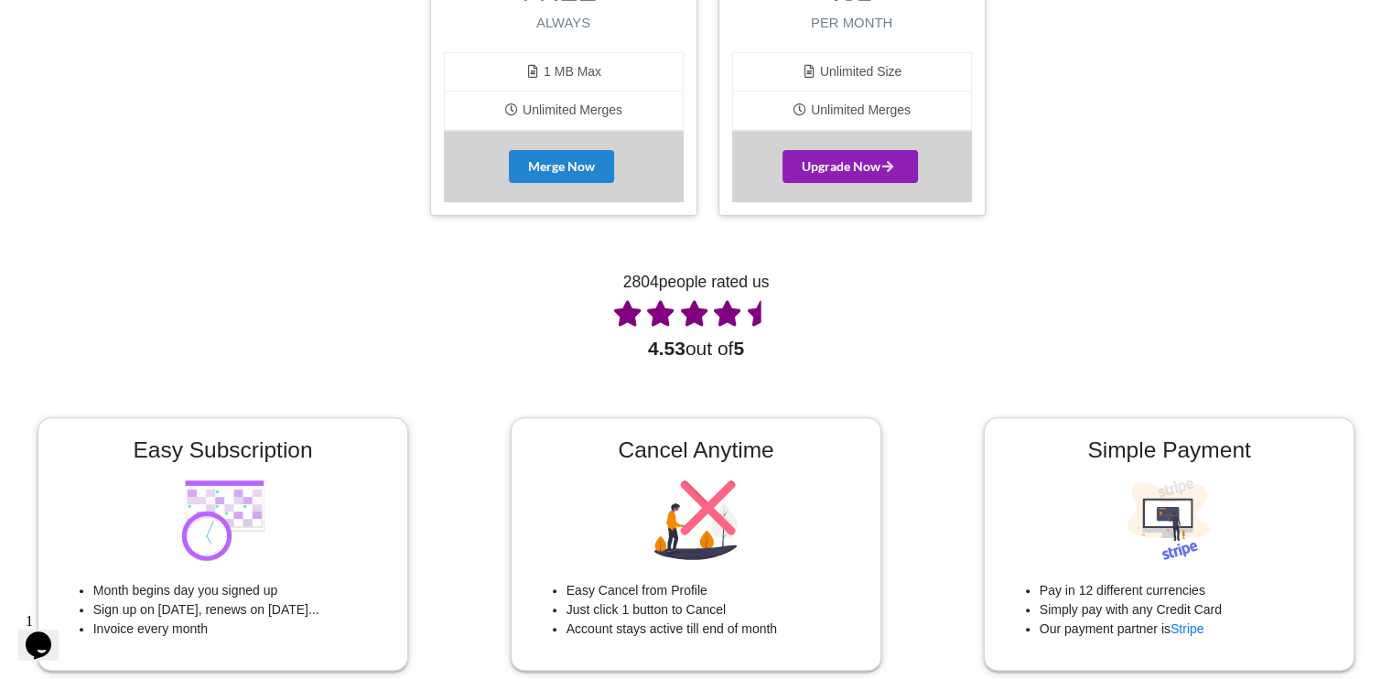
click at [878, 169] on span "Upgrade Now" at bounding box center [849, 166] width 97 height 16
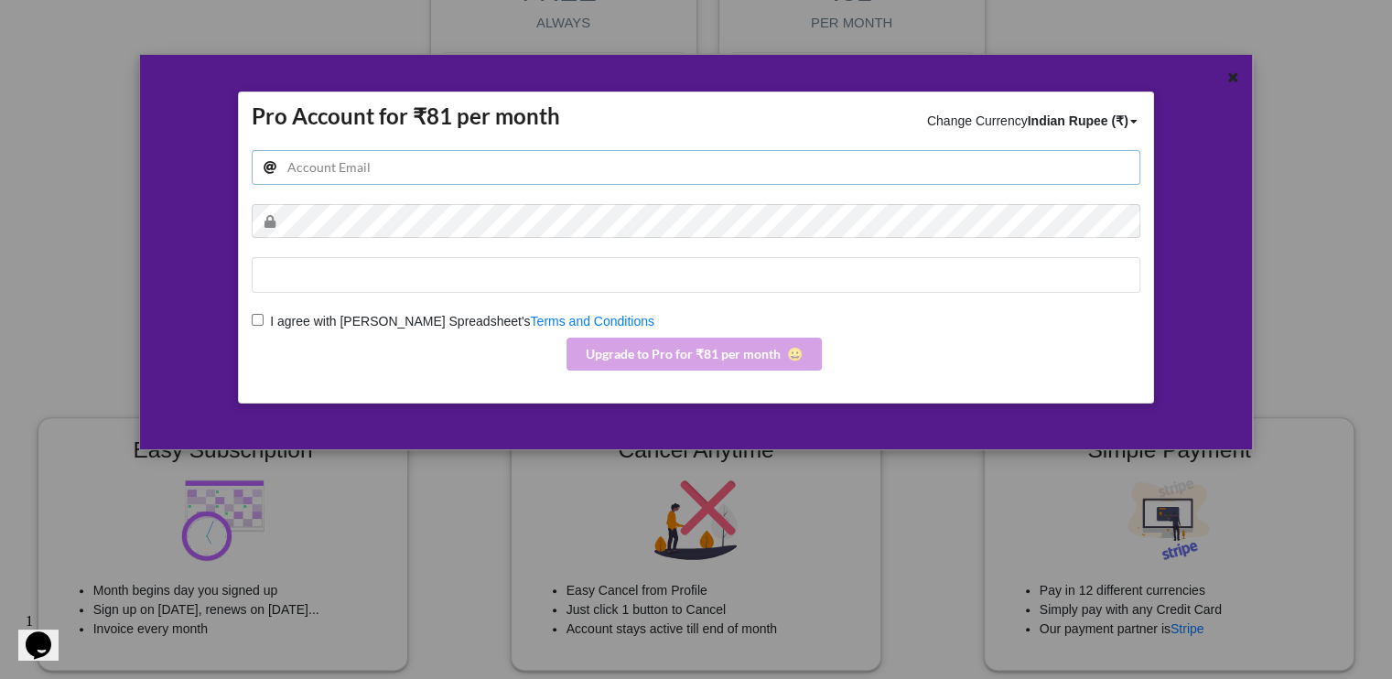
click at [688, 164] on input "email" at bounding box center [696, 167] width 888 height 35
type input "[EMAIL_ADDRESS][DOMAIN_NAME]"
drag, startPoint x: 476, startPoint y: 168, endPoint x: 253, endPoint y: 192, distance: 224.5
click at [253, 192] on div "[EMAIL_ADDRESS][DOMAIN_NAME]" at bounding box center [696, 204] width 888 height 108
click at [1226, 74] on icon at bounding box center [1233, 75] width 16 height 13
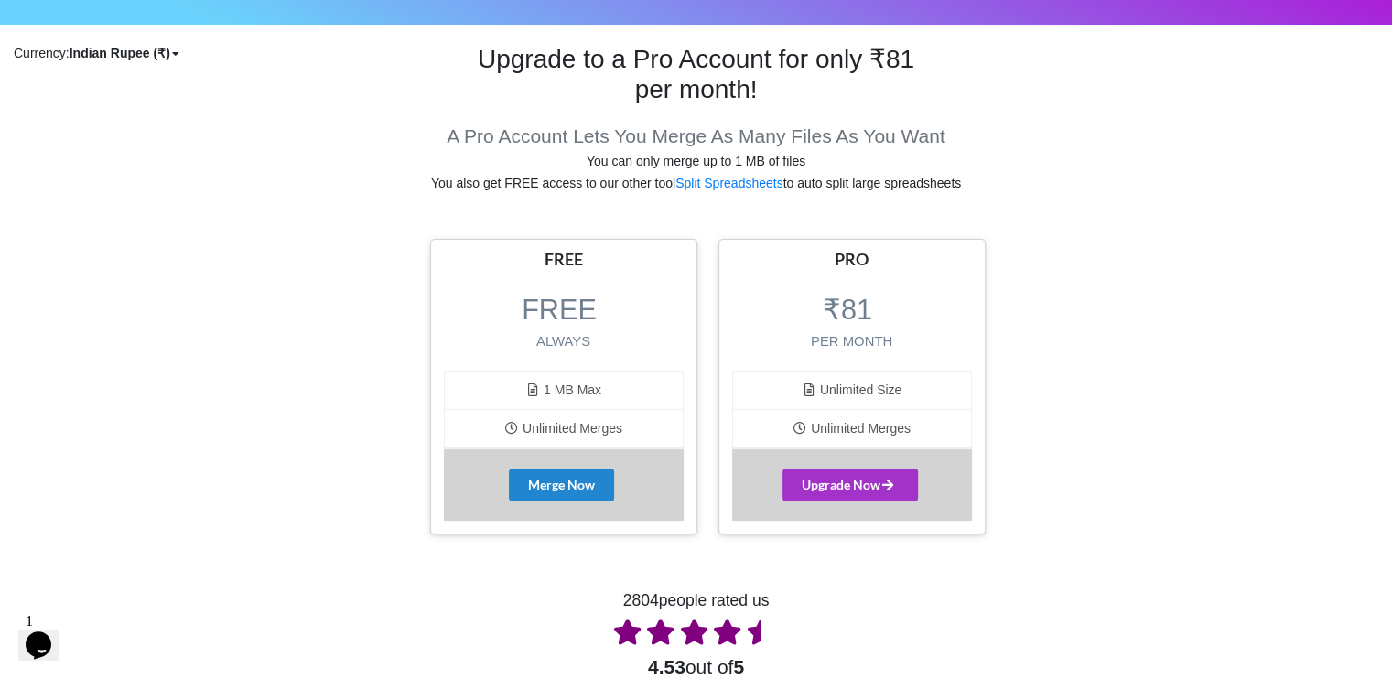
scroll to position [0, 0]
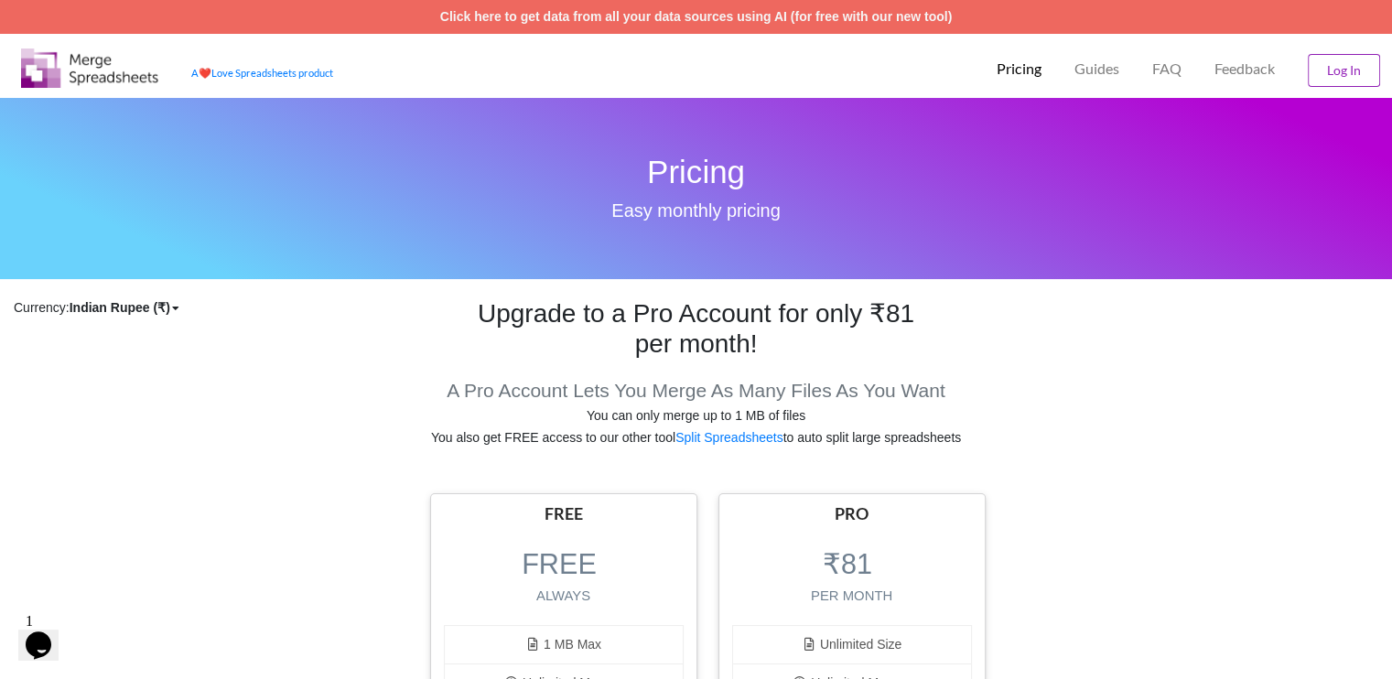
click at [1354, 64] on button "Log In" at bounding box center [1343, 70] width 72 height 33
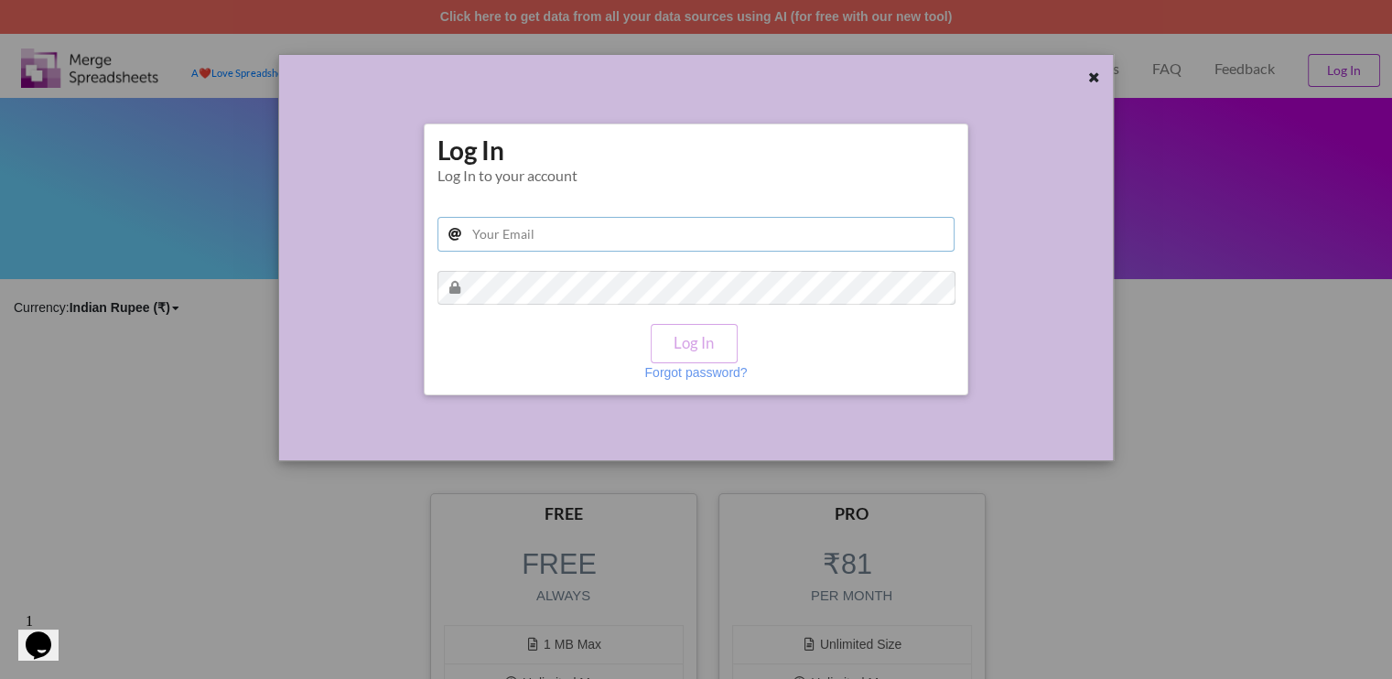
click at [619, 227] on input "text" at bounding box center [696, 234] width 518 height 35
click at [1092, 71] on icon at bounding box center [1094, 75] width 16 height 13
